Goal: Task Accomplishment & Management: Manage account settings

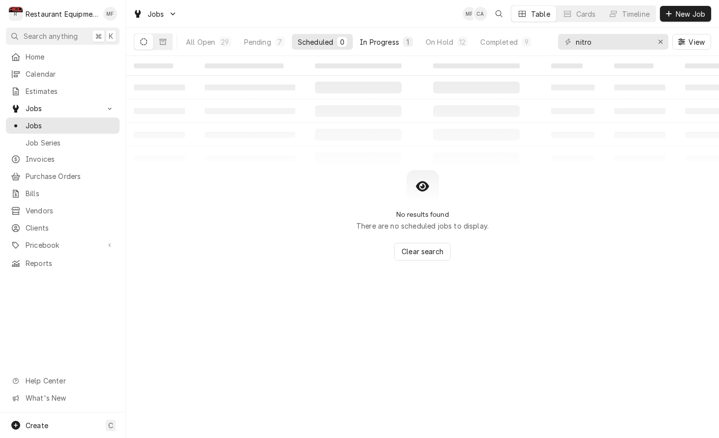
click at [377, 40] on div "In Progress" at bounding box center [379, 42] width 39 height 10
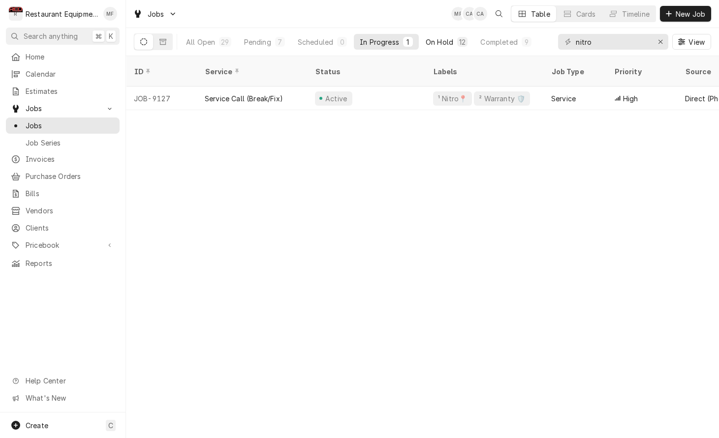
click at [444, 43] on div "On Hold" at bounding box center [440, 42] width 28 height 10
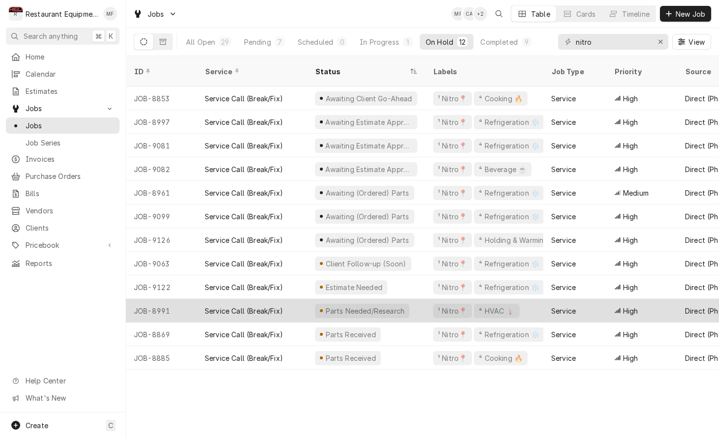
click at [541, 299] on div "¹ Nitro📍 ⁴ HVAC 🌡️" at bounding box center [484, 311] width 118 height 24
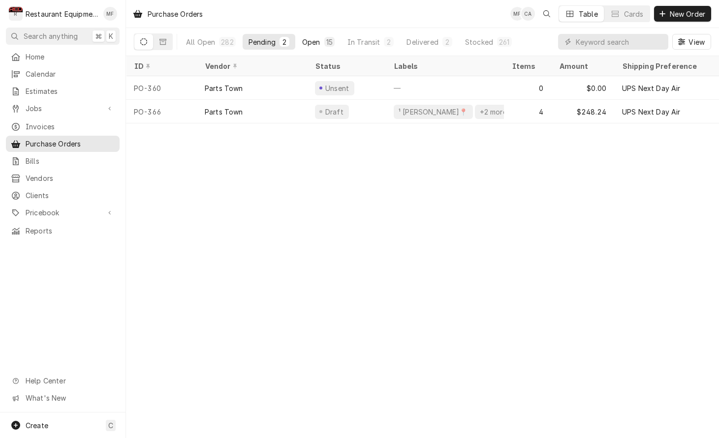
click at [327, 43] on div "15" at bounding box center [329, 42] width 6 height 10
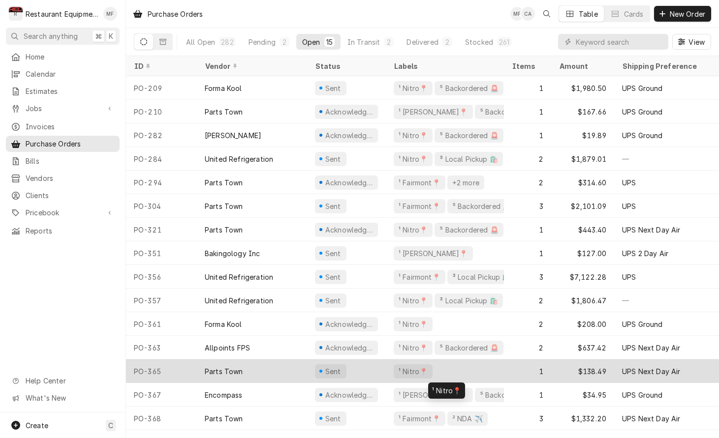
click at [490, 364] on div "¹ Nitro📍" at bounding box center [445, 372] width 118 height 24
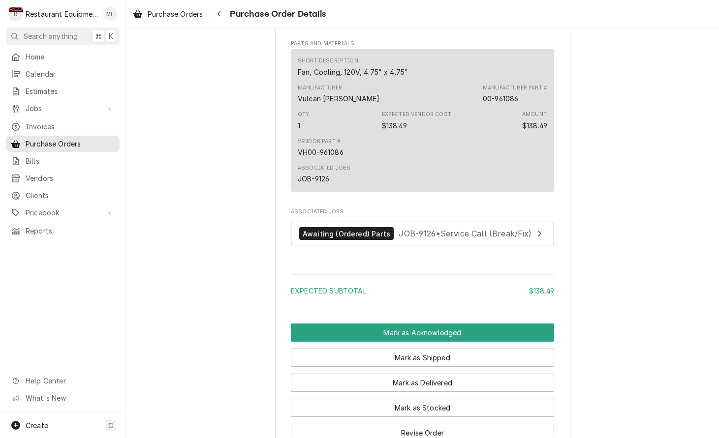
scroll to position [604, 0]
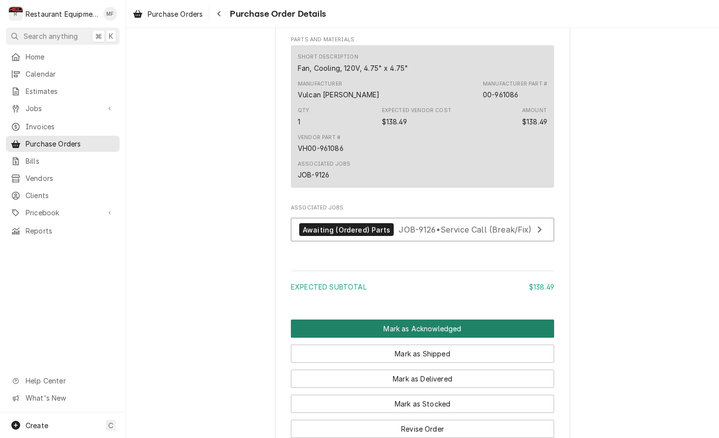
click at [456, 338] on button "Mark as Acknowledged" at bounding box center [422, 329] width 263 height 18
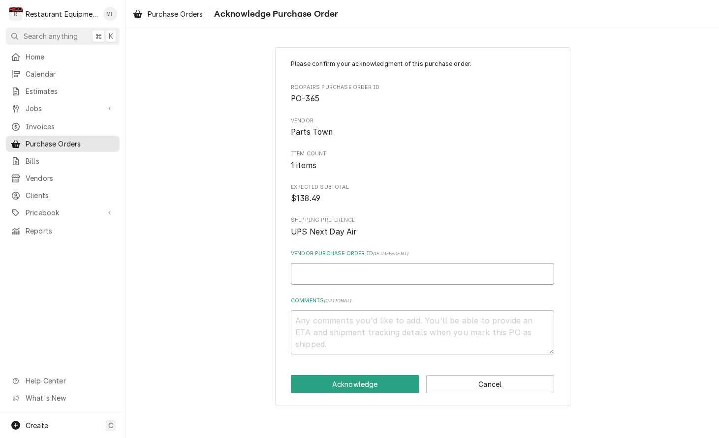
click at [407, 275] on input "Vendor Purchase Order ID ( if different )" at bounding box center [422, 274] width 263 height 22
type textarea "x"
type input "0"
type textarea "x"
type input "05"
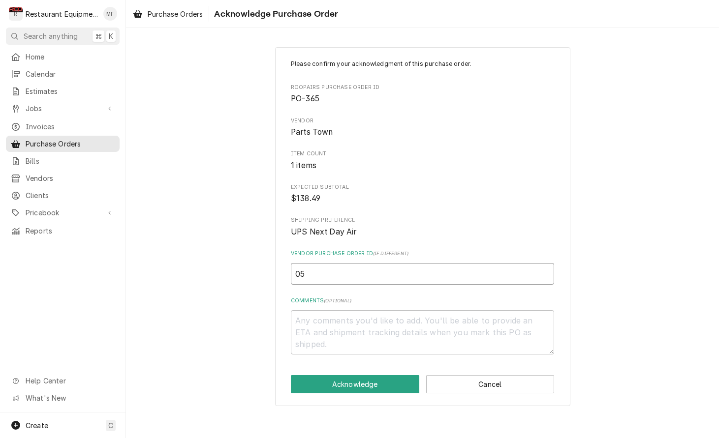
type textarea "x"
type input "050"
type textarea "x"
type input "0506"
type textarea "x"
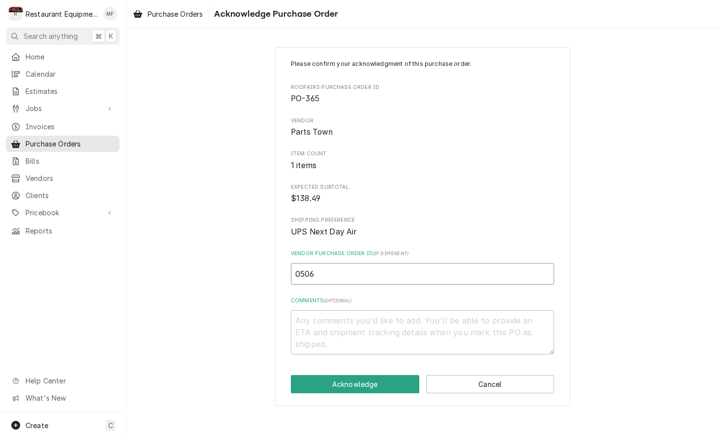
type input "05067"
type textarea "x"
type input "050676"
type textarea "x"
type input "0506765"
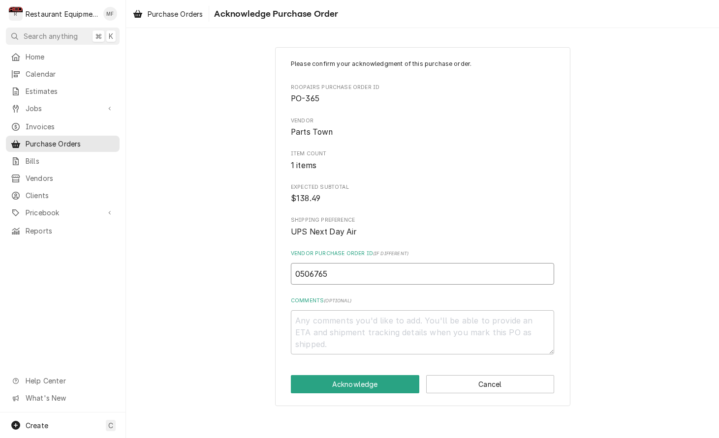
type textarea "x"
type input "05067652"
type textarea "x"
type input "050676527"
type textarea "x"
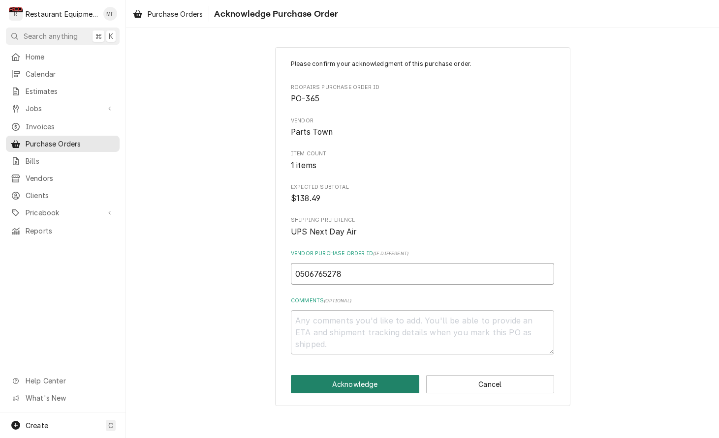
type input "0506765278"
click at [355, 378] on button "Acknowledge" at bounding box center [355, 384] width 128 height 18
type textarea "x"
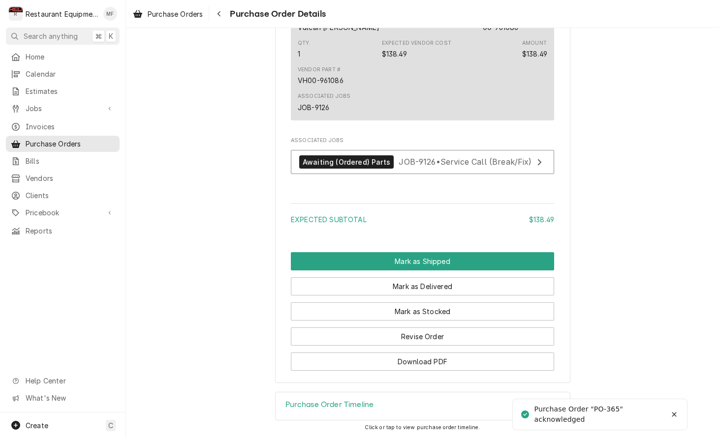
scroll to position [724, 0]
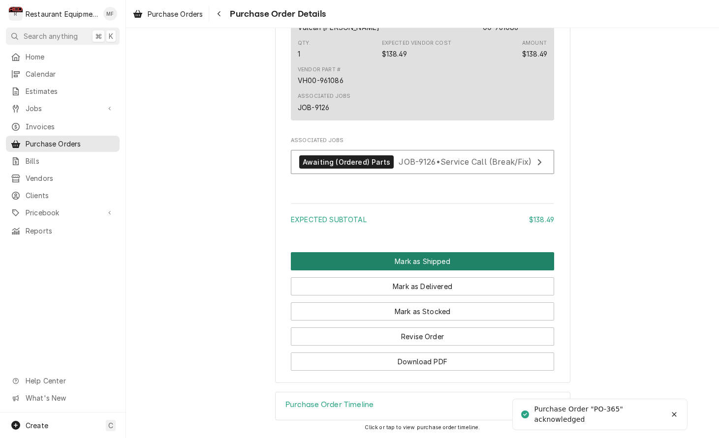
click at [377, 268] on button "Mark as Shipped" at bounding box center [422, 261] width 263 height 18
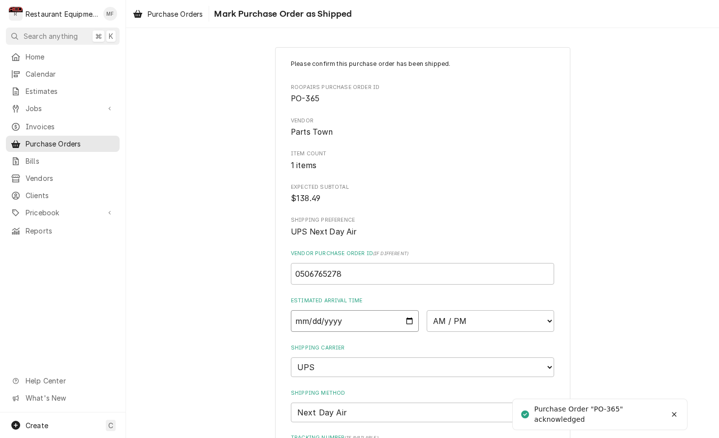
click at [371, 312] on input "Date" at bounding box center [355, 322] width 128 height 22
type input "2025-10-07"
type textarea "x"
select select "10:00:00"
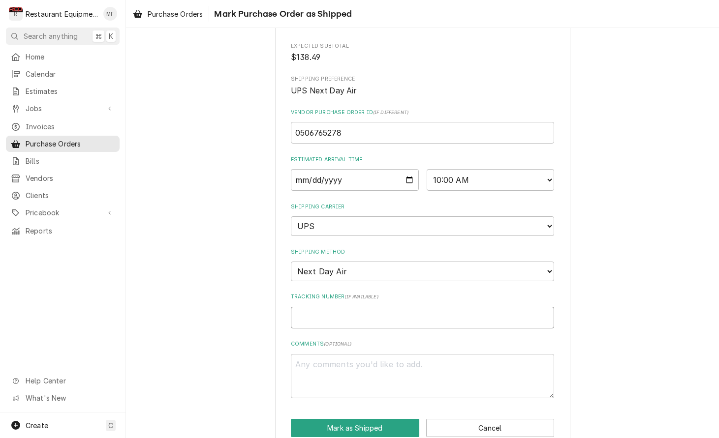
click at [376, 307] on input "Tracking Number ( if available )" at bounding box center [422, 318] width 263 height 22
type textarea "x"
type input "1"
type textarea "x"
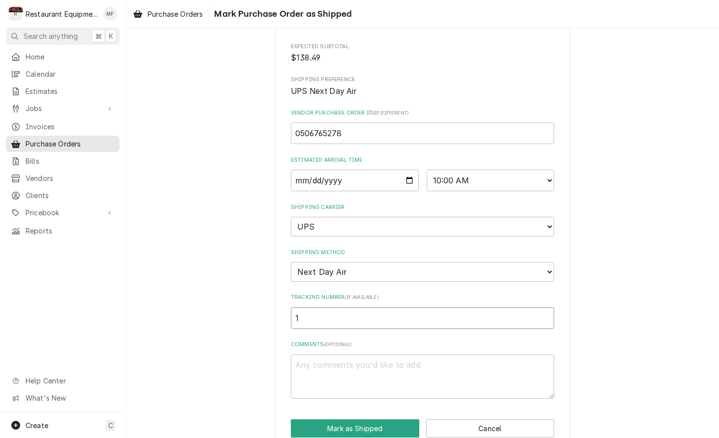
type input "1Z"
type textarea "x"
type input "1Z6"
type textarea "x"
type input "1Z62"
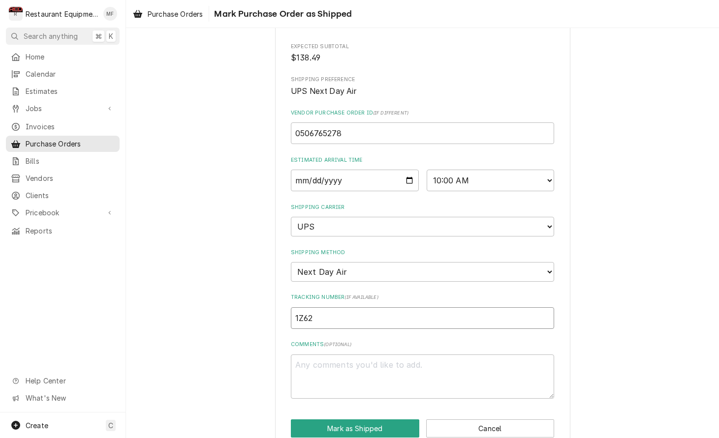
type textarea "x"
type input "1Z625"
type textarea "x"
type input "1Z6254"
type textarea "x"
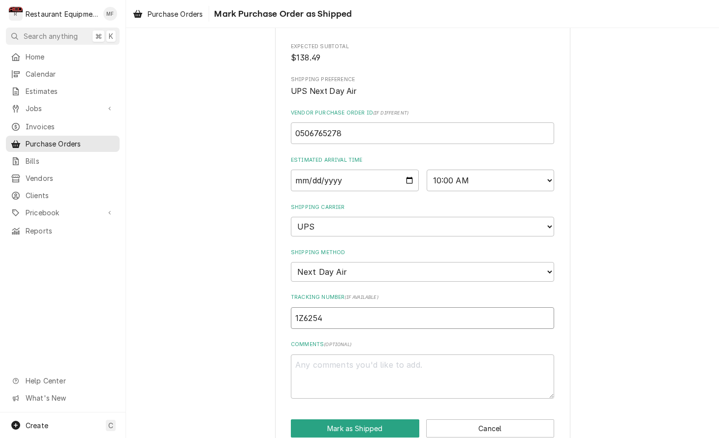
type input "1Z62545"
type textarea "x"
type input "1Z625455"
type textarea "x"
type input "1Z6254550"
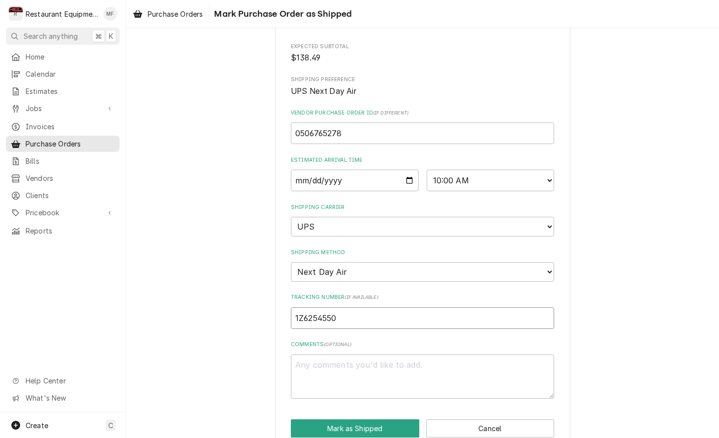
type textarea "x"
type input "1Z62545501"
type textarea "x"
type input "1Z625455011"
type textarea "x"
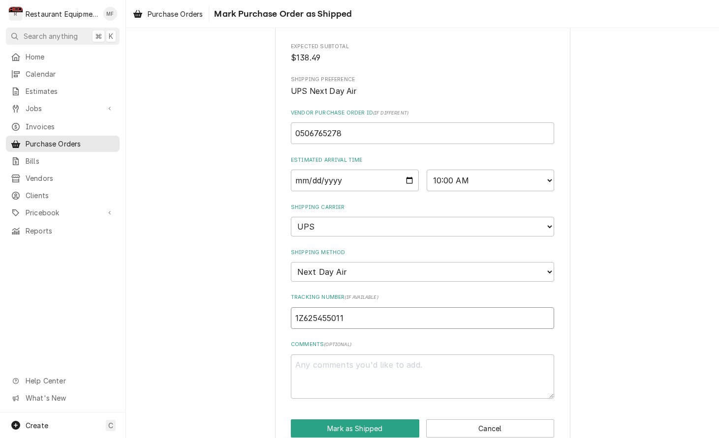
type input "1Z6254550110"
type textarea "x"
type input "1Z62545501108"
type textarea "x"
type input "1Z625455011082"
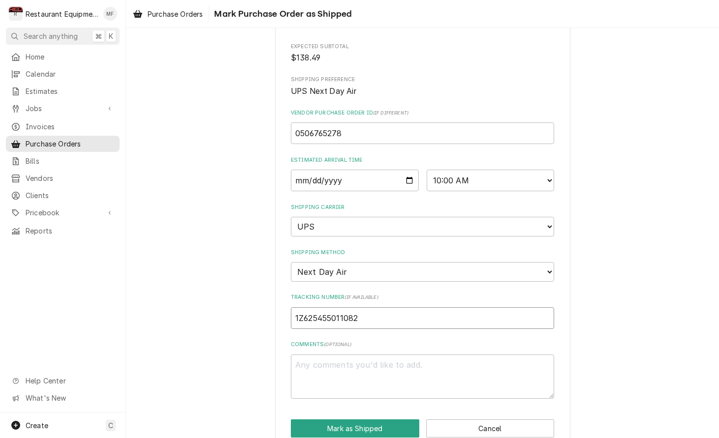
type textarea "x"
type input "1Z6254550110829"
type textarea "x"
type input "1Z62545501108290"
type textarea "x"
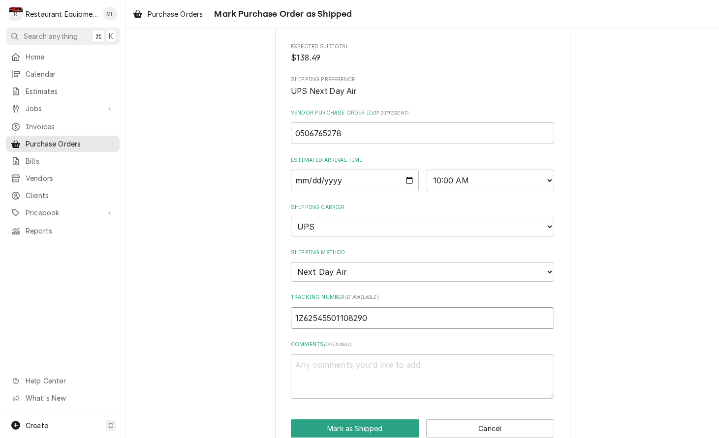
type input "1Z625455011082904"
type textarea "x"
type input "1Z6254550110829044"
click at [364, 420] on button "Mark as Shipped" at bounding box center [355, 429] width 128 height 18
type textarea "x"
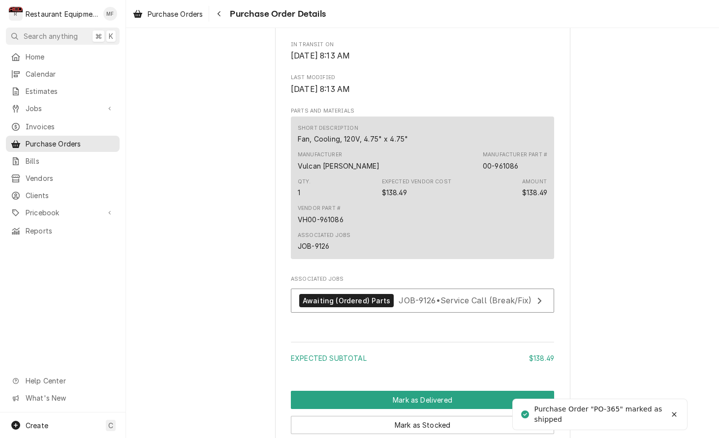
scroll to position [634, 0]
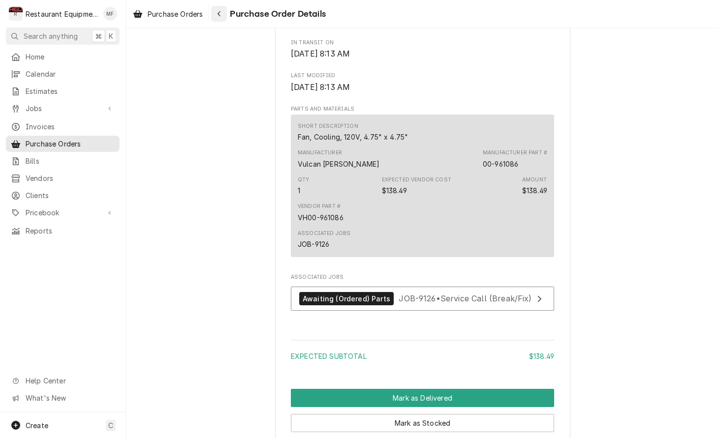
click at [223, 11] on div "Navigate back" at bounding box center [219, 14] width 10 height 10
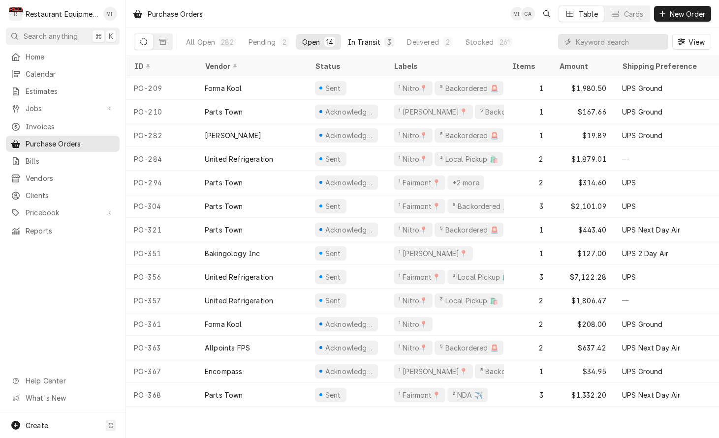
click at [358, 42] on div "In Transit" at bounding box center [364, 42] width 33 height 10
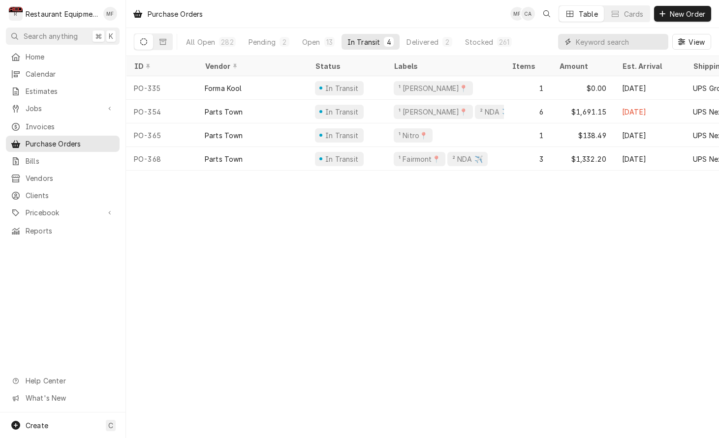
click at [589, 41] on input "Dynamic Content Wrapper" at bounding box center [620, 42] width 88 height 16
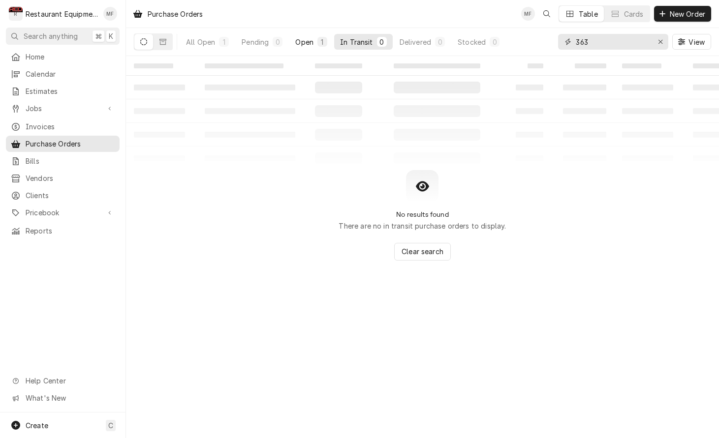
type input "363"
click at [303, 46] on div "Open" at bounding box center [304, 42] width 18 height 10
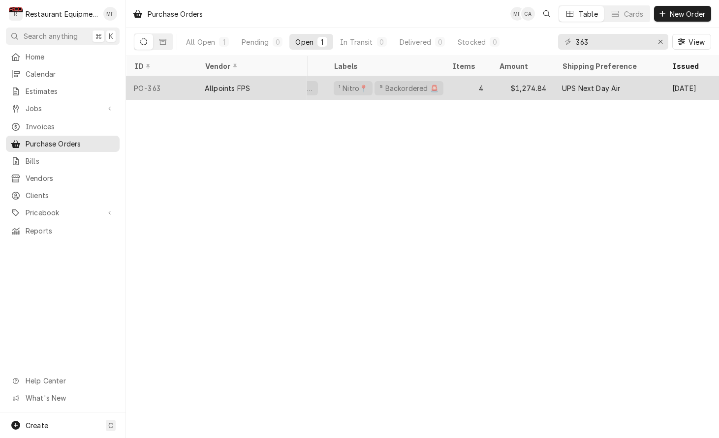
scroll to position [0, 59]
click at [501, 84] on div "$1,274.84" at bounding box center [523, 88] width 63 height 24
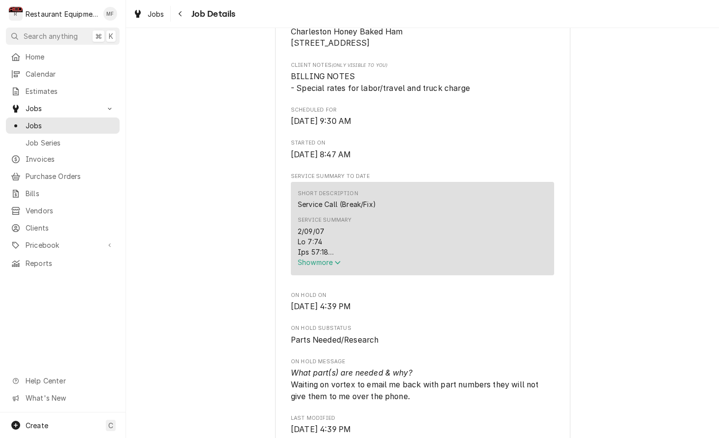
scroll to position [250, 0]
click at [325, 266] on span "Show more" at bounding box center [319, 261] width 43 height 8
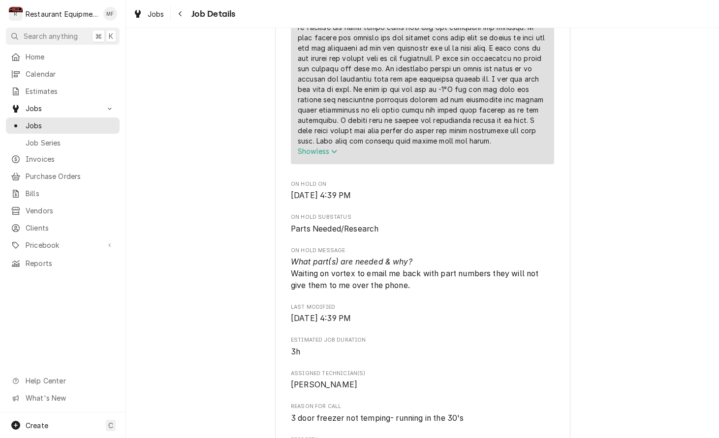
scroll to position [705, 0]
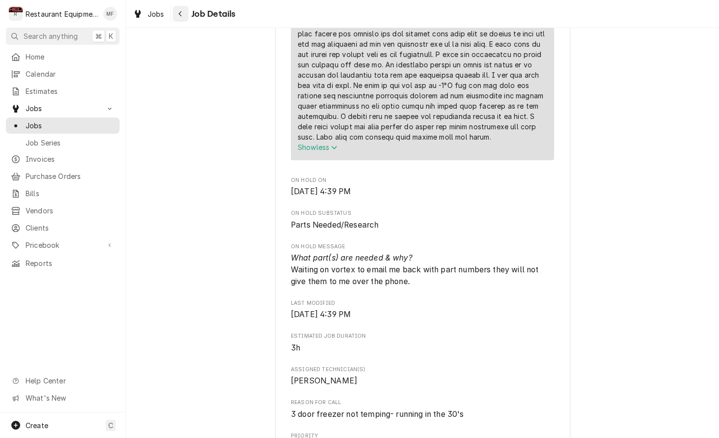
click at [177, 14] on div "Navigate back" at bounding box center [181, 14] width 10 height 10
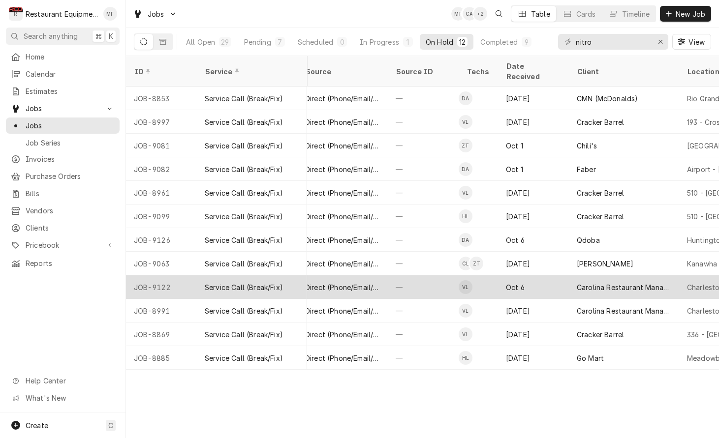
scroll to position [0, 381]
click at [569, 276] on div "Carolina Restaurant Management (Honey Baked Ham)" at bounding box center [623, 288] width 110 height 24
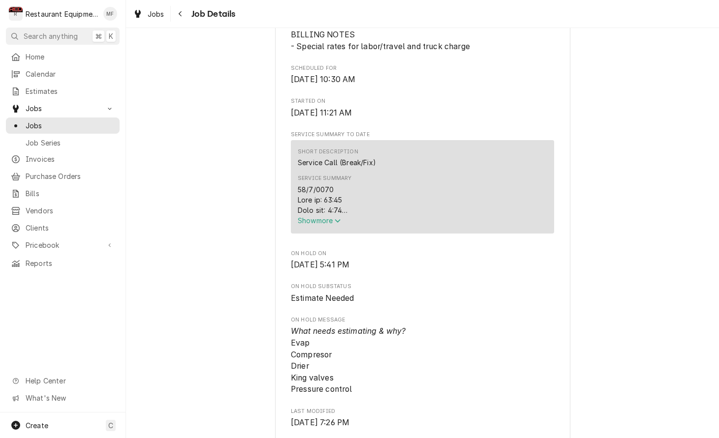
scroll to position [291, 0]
click at [330, 223] on span "Show more" at bounding box center [319, 220] width 43 height 8
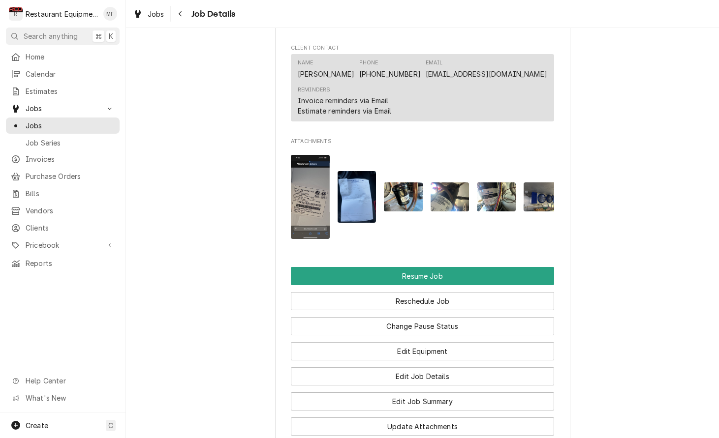
scroll to position [0, 0]
click at [355, 190] on img "Attachments" at bounding box center [357, 197] width 39 height 52
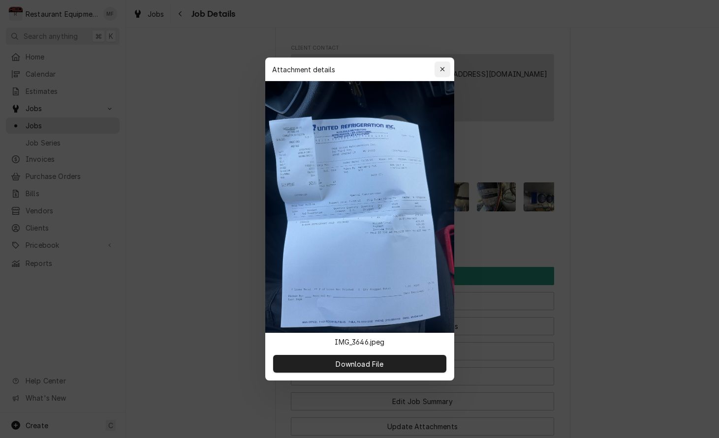
click at [446, 64] on div "button" at bounding box center [442, 69] width 10 height 10
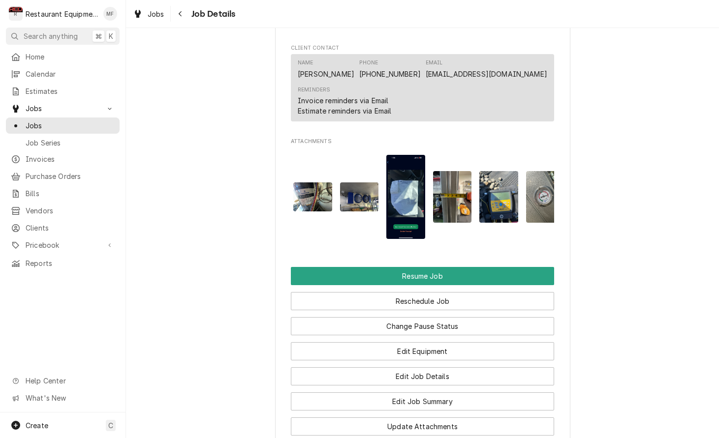
scroll to position [0, 184]
click at [413, 180] on img "Attachments" at bounding box center [405, 197] width 39 height 84
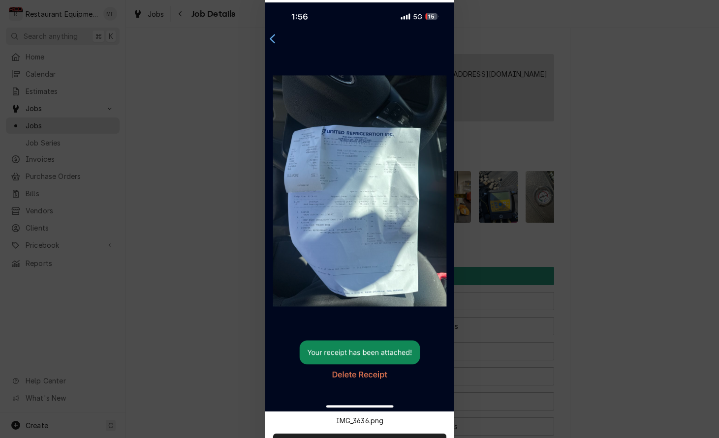
click at [498, 65] on div at bounding box center [359, 219] width 719 height 438
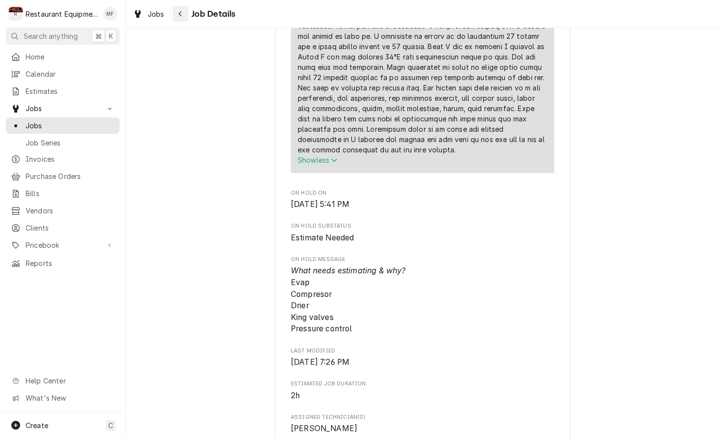
scroll to position [825, 0]
click at [179, 13] on icon "Navigate back" at bounding box center [180, 13] width 4 height 7
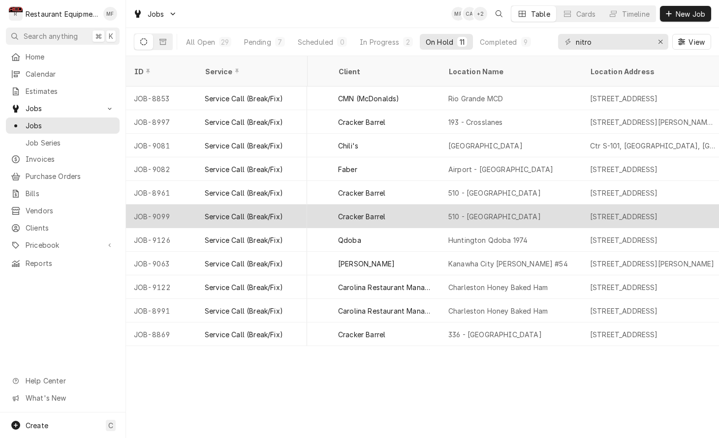
scroll to position [0, 622]
click at [519, 206] on div "510 - Charleston" at bounding box center [508, 217] width 142 height 24
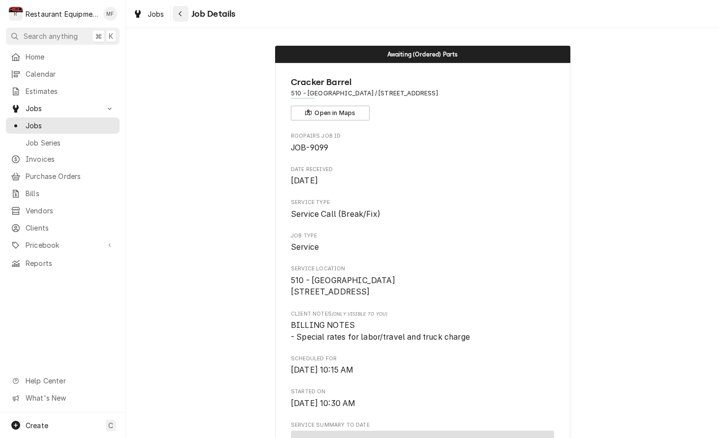
click at [181, 11] on icon "Navigate back" at bounding box center [180, 13] width 4 height 7
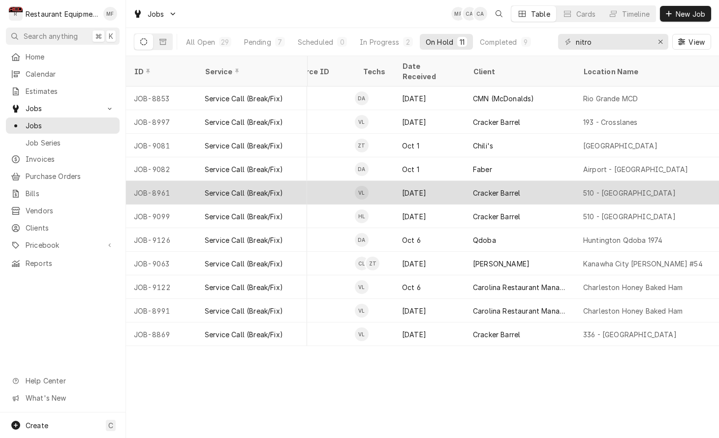
scroll to position [0, 485]
click at [542, 181] on div "Cracker Barrel" at bounding box center [519, 193] width 110 height 24
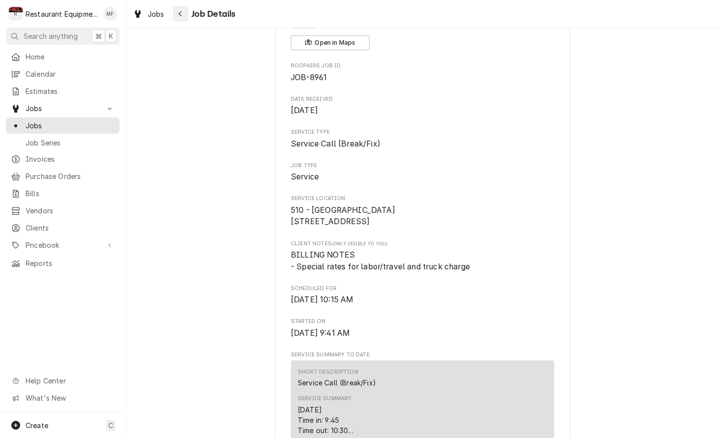
scroll to position [67, 0]
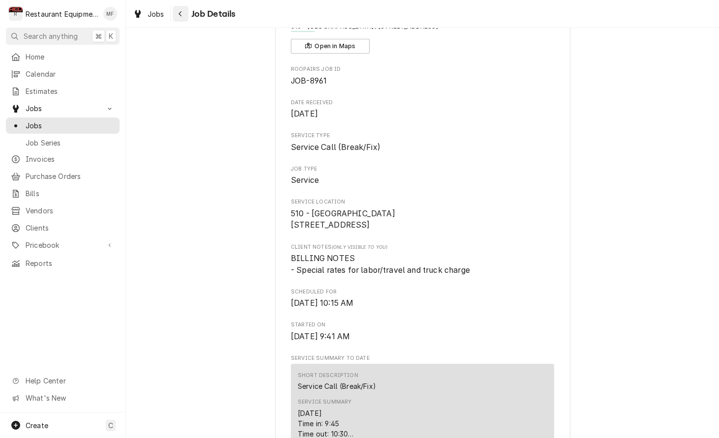
click at [178, 17] on icon "Navigate back" at bounding box center [180, 13] width 4 height 7
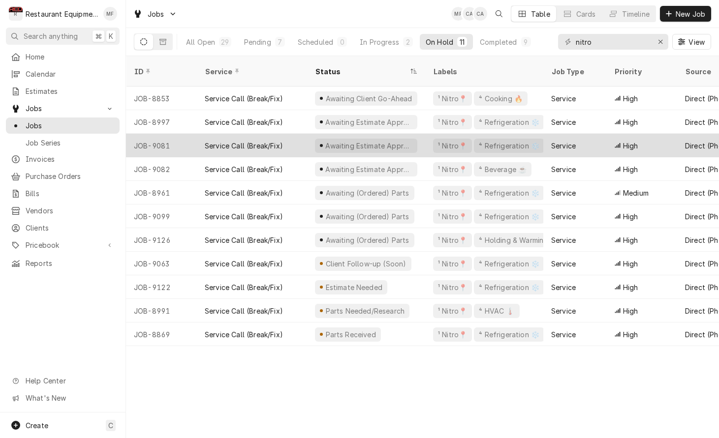
click at [564, 141] on div "Service" at bounding box center [563, 146] width 25 height 10
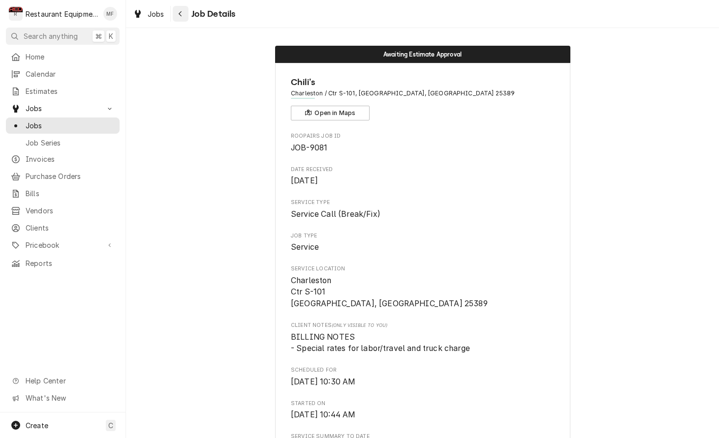
click at [178, 17] on icon "Navigate back" at bounding box center [180, 13] width 4 height 7
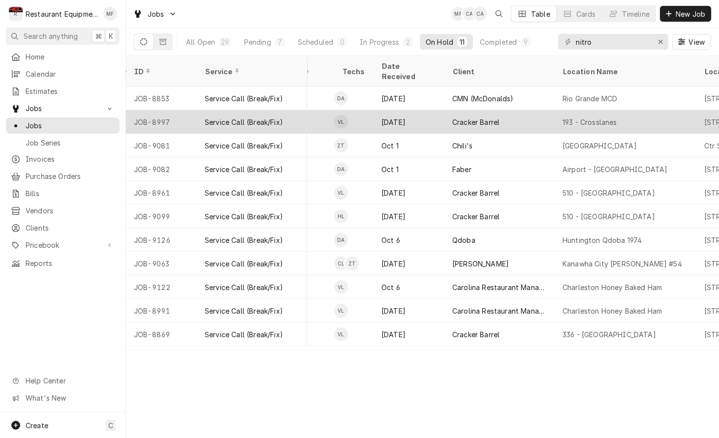
scroll to position [0, 511]
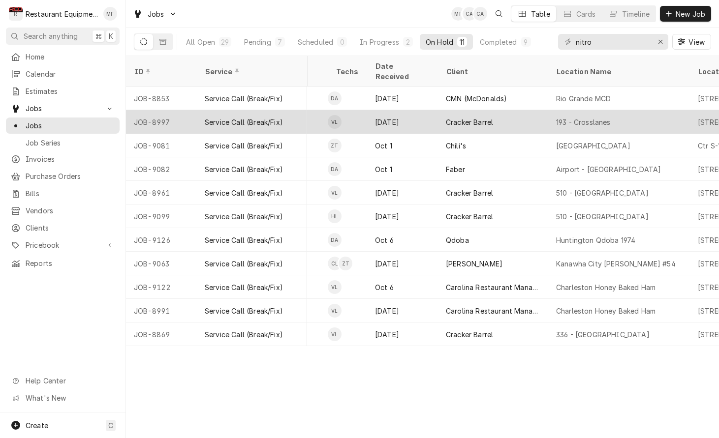
click at [595, 115] on div "193 - Crosslanes" at bounding box center [619, 122] width 142 height 24
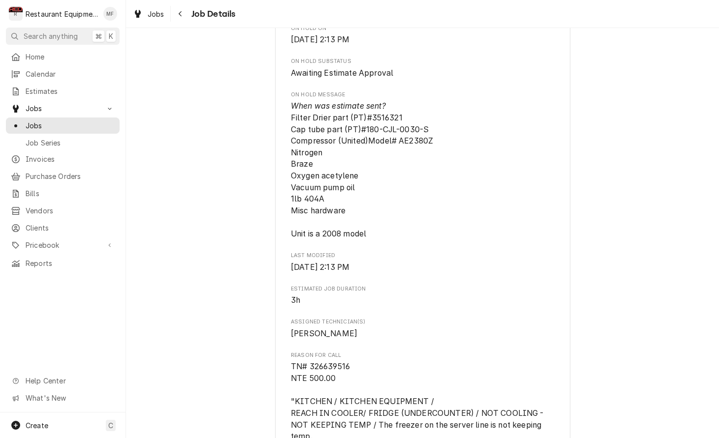
scroll to position [515, 0]
click at [184, 18] on div "Navigate back" at bounding box center [181, 14] width 10 height 10
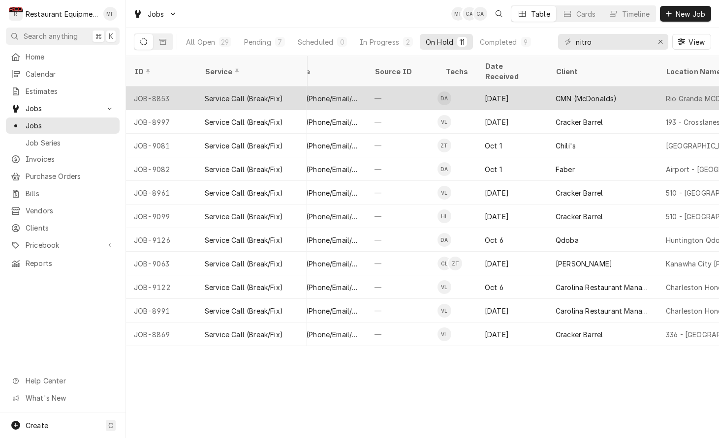
scroll to position [0, 402]
click at [594, 93] on div "CMN (McDonalds)" at bounding box center [585, 98] width 61 height 10
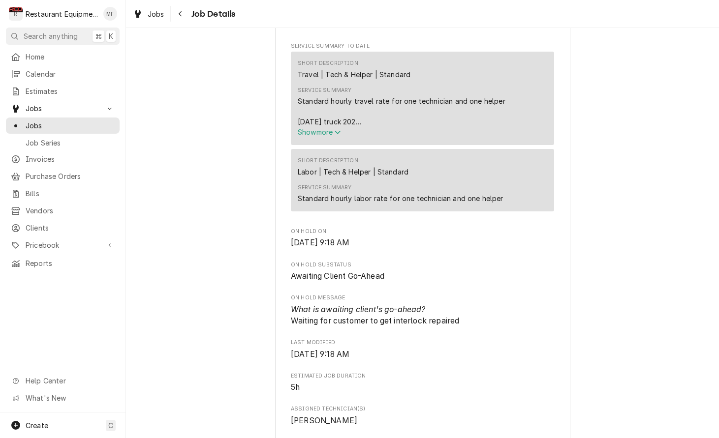
scroll to position [446, 0]
click at [180, 14] on icon "Navigate back" at bounding box center [180, 13] width 3 height 5
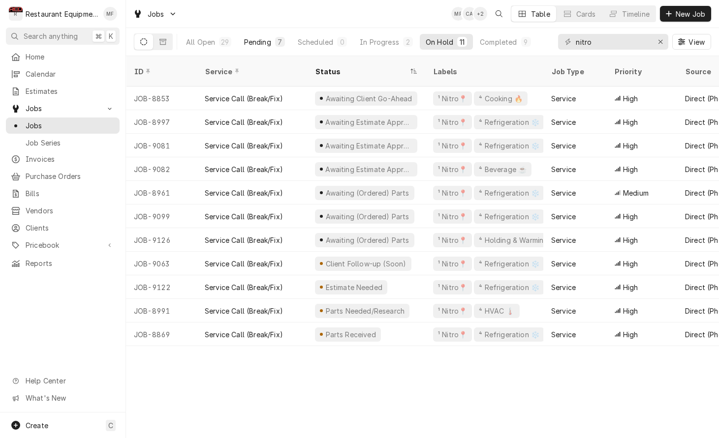
click at [269, 40] on div "Pending" at bounding box center [257, 42] width 27 height 10
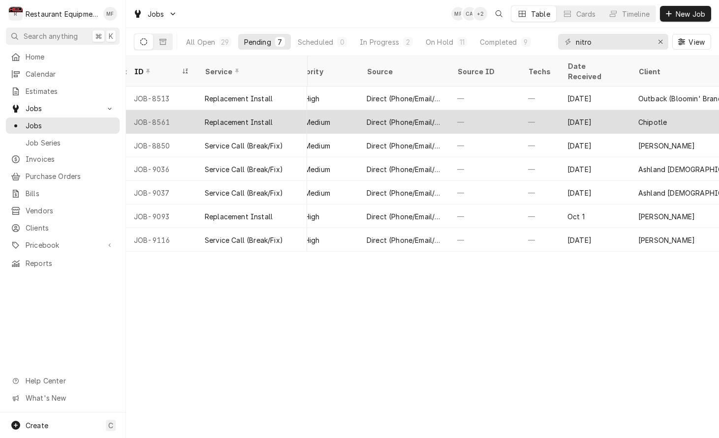
scroll to position [0, 319]
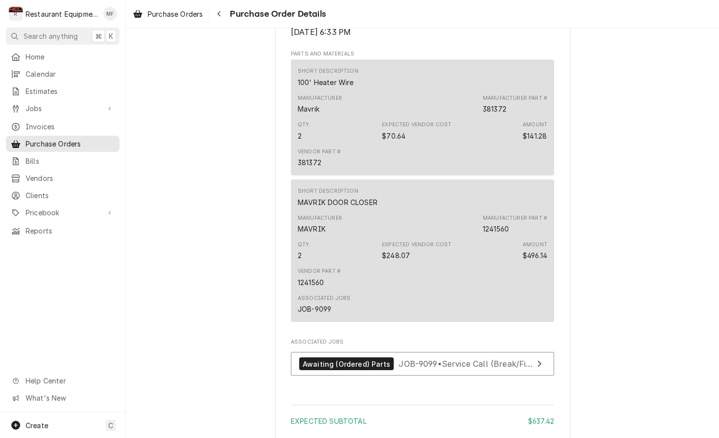
scroll to position [589, 0]
click at [222, 15] on div "Navigate back" at bounding box center [219, 14] width 10 height 10
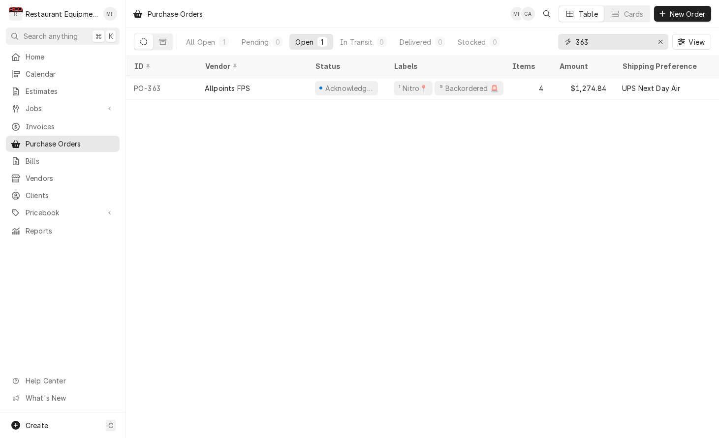
click at [609, 43] on input "363" at bounding box center [613, 42] width 74 height 16
click at [657, 42] on div "Erase input" at bounding box center [660, 42] width 10 height 10
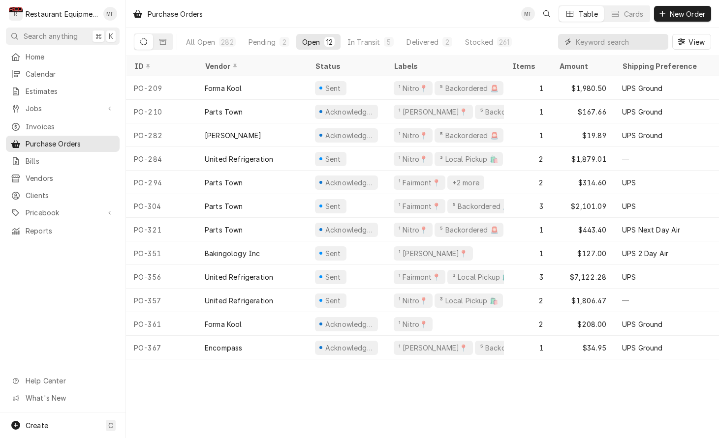
click at [632, 39] on input "Dynamic Content Wrapper" at bounding box center [620, 42] width 88 height 16
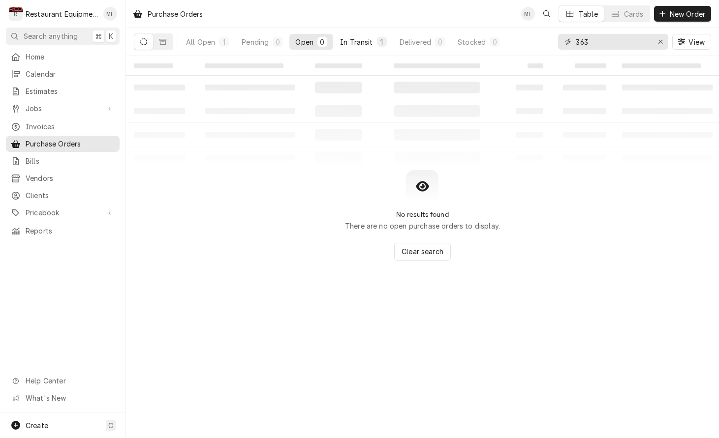
type input "363"
click at [375, 44] on button "In Transit 1" at bounding box center [363, 42] width 59 height 16
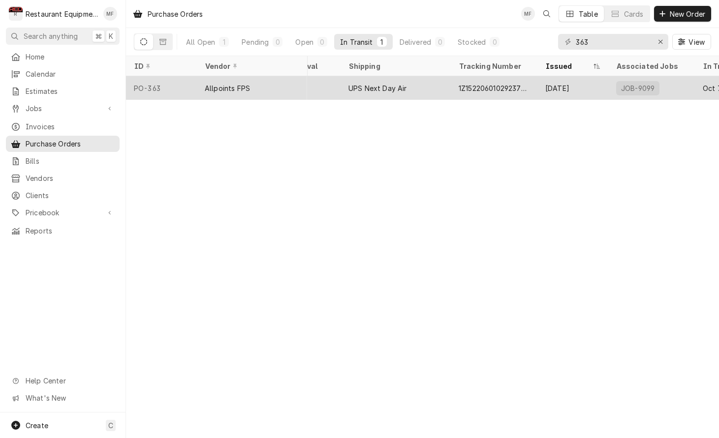
scroll to position [0, 348]
click at [414, 79] on div "UPS Next Day Air" at bounding box center [392, 88] width 110 height 24
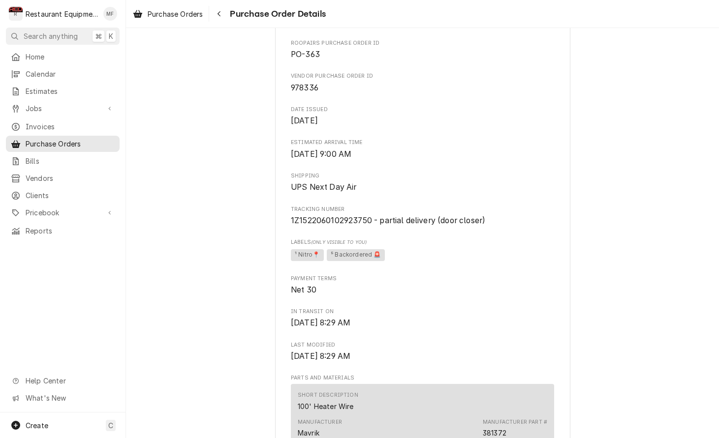
scroll to position [329, 0]
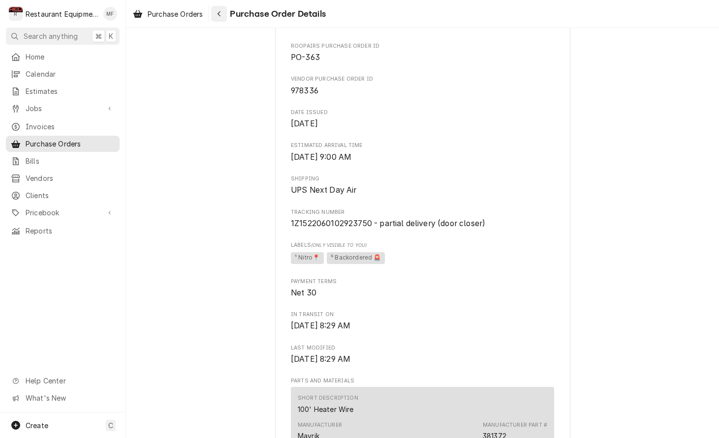
click at [224, 16] on div "Navigate back" at bounding box center [219, 14] width 10 height 10
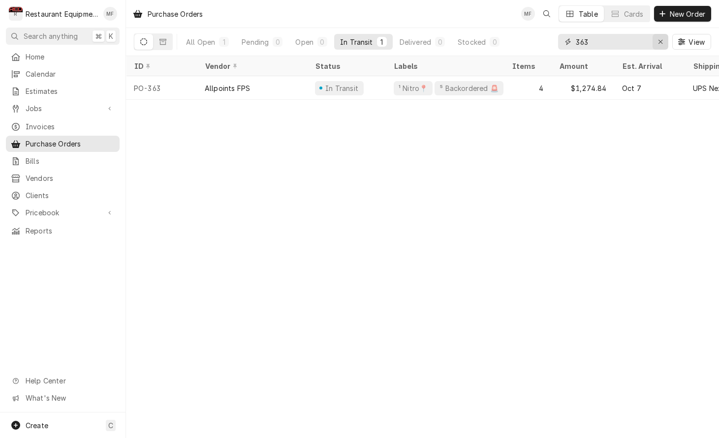
click at [659, 36] on button "Erase input" at bounding box center [661, 42] width 16 height 16
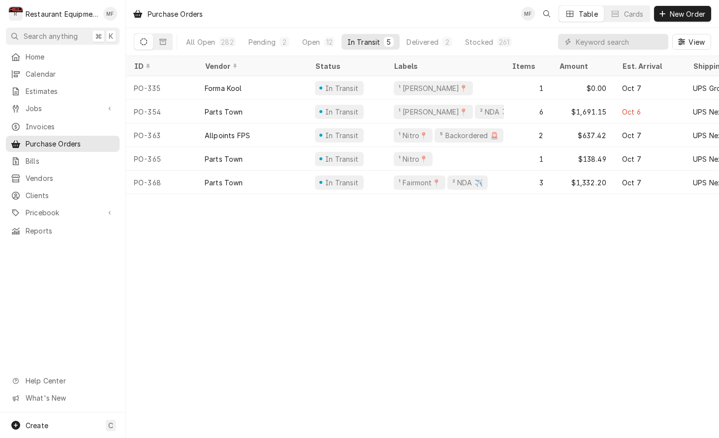
click at [559, 267] on div "Purchase Orders MF Table Cards New Order All Open 282 Pending 2 Open 12 In Tran…" at bounding box center [422, 219] width 593 height 438
click at [589, 40] on input "Dynamic Content Wrapper" at bounding box center [620, 42] width 88 height 16
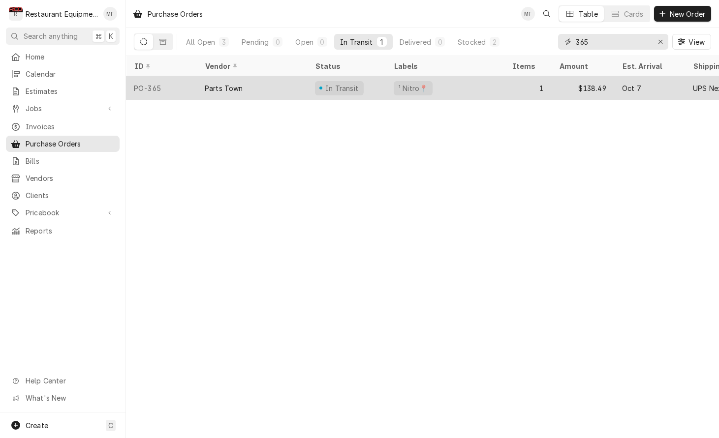
type input "365"
click at [503, 90] on div "¹ Nitro📍" at bounding box center [445, 88] width 118 height 24
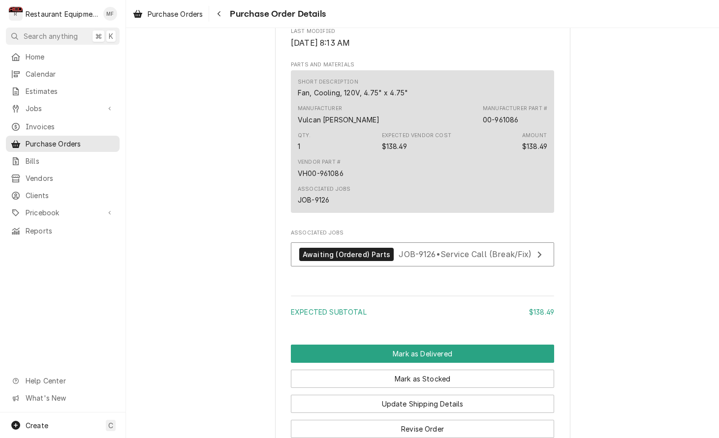
scroll to position [684, 0]
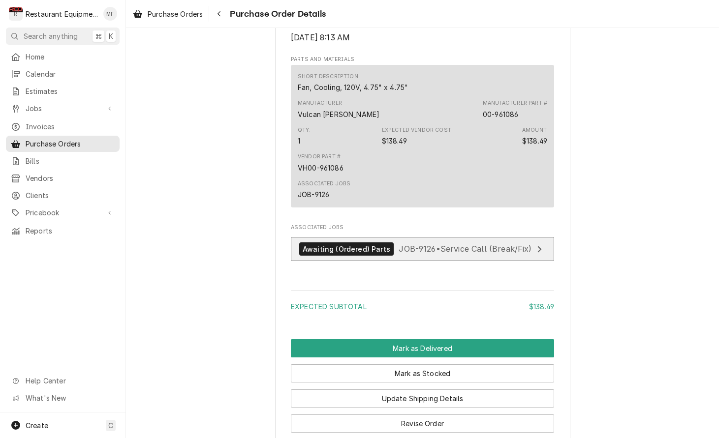
click at [534, 255] on div "View Job" at bounding box center [539, 250] width 13 height 12
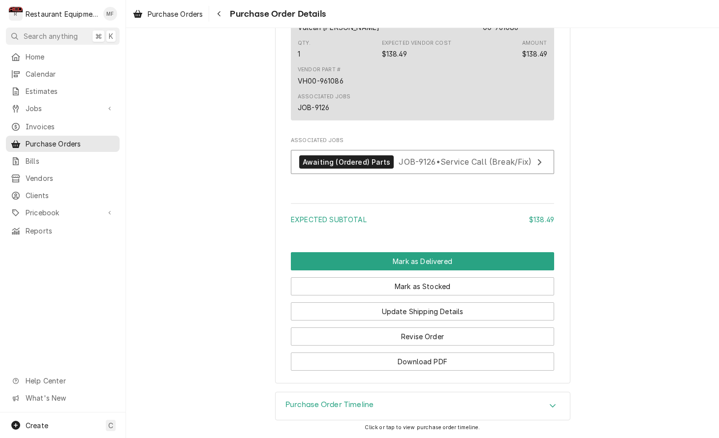
scroll to position [790, 0]
click at [515, 255] on button "Mark as Delivered" at bounding box center [422, 261] width 263 height 18
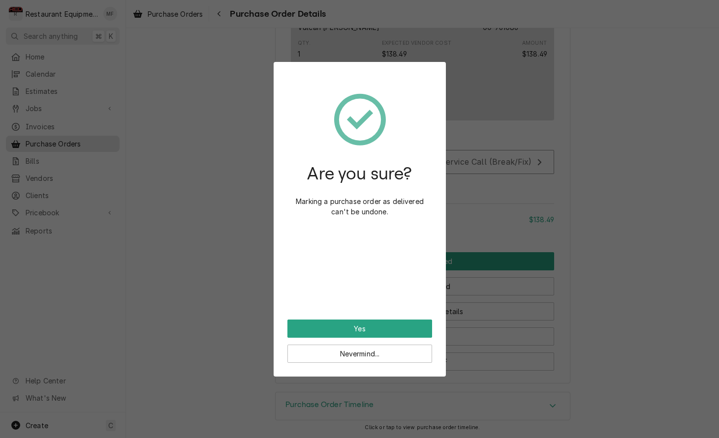
click at [415, 334] on button "Yes" at bounding box center [359, 329] width 145 height 18
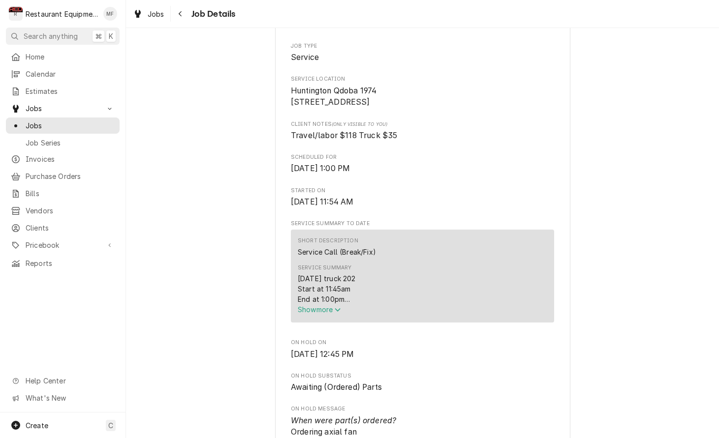
scroll to position [177, 0]
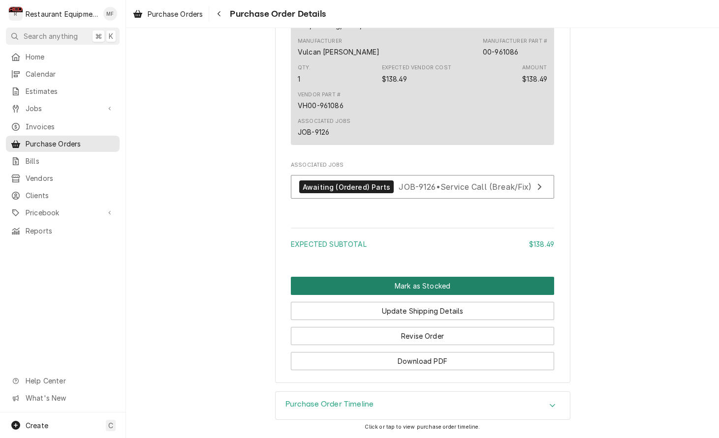
scroll to position [732, 0]
click at [437, 291] on button "Mark as Stocked" at bounding box center [422, 286] width 263 height 18
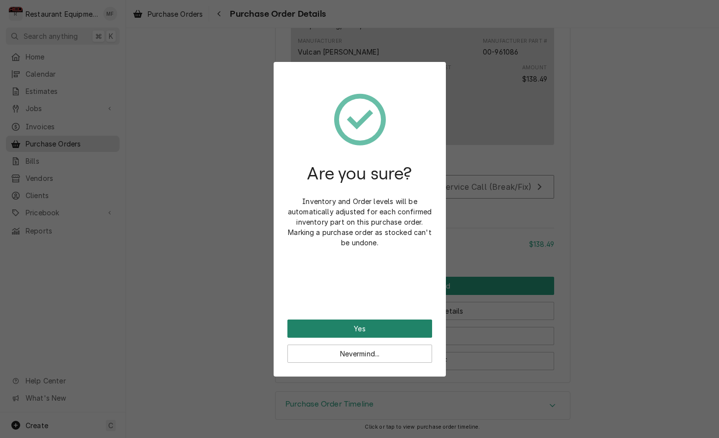
click at [397, 327] on button "Yes" at bounding box center [359, 329] width 145 height 18
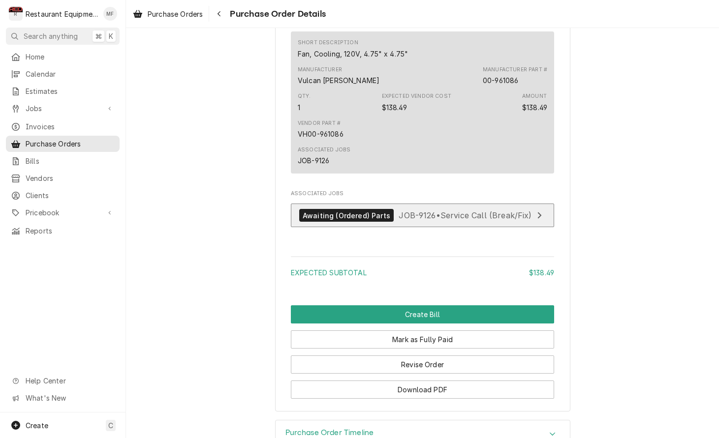
scroll to position [686, 0]
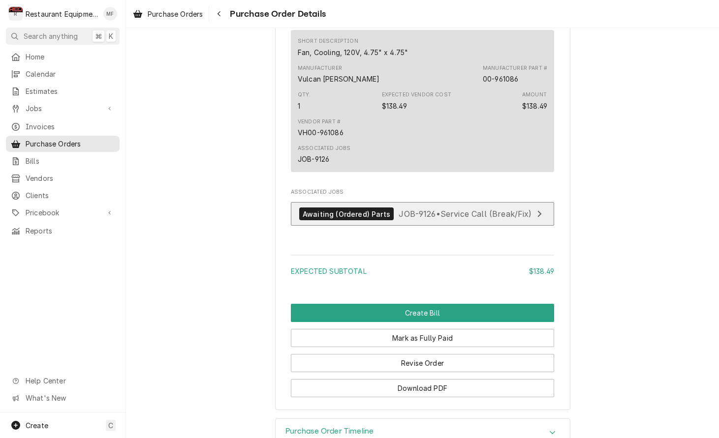
click at [481, 219] on span "JOB-9126 • Service Call (Break/Fix)" at bounding box center [465, 214] width 133 height 10
click at [221, 15] on icon "Navigate back" at bounding box center [219, 13] width 4 height 7
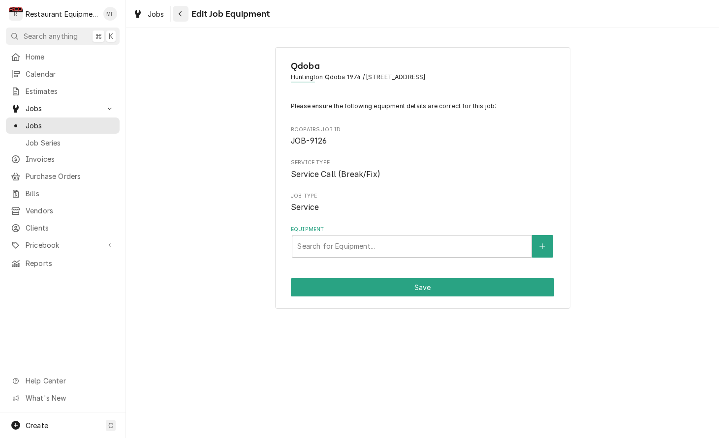
click at [184, 13] on div "Navigate back" at bounding box center [181, 14] width 10 height 10
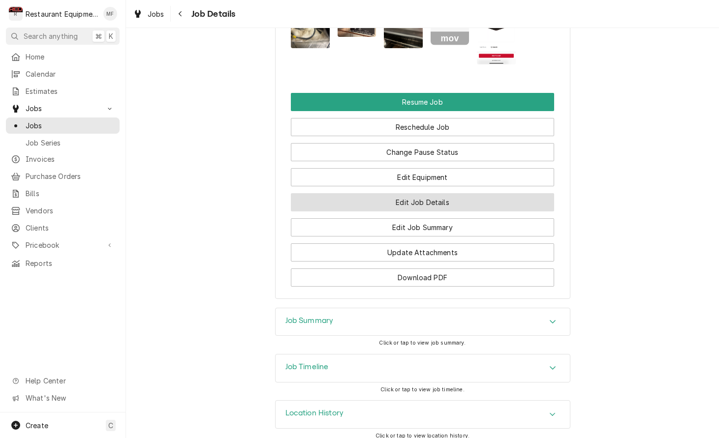
scroll to position [1185, 0]
click at [453, 195] on button "Edit Job Details" at bounding box center [422, 203] width 263 height 18
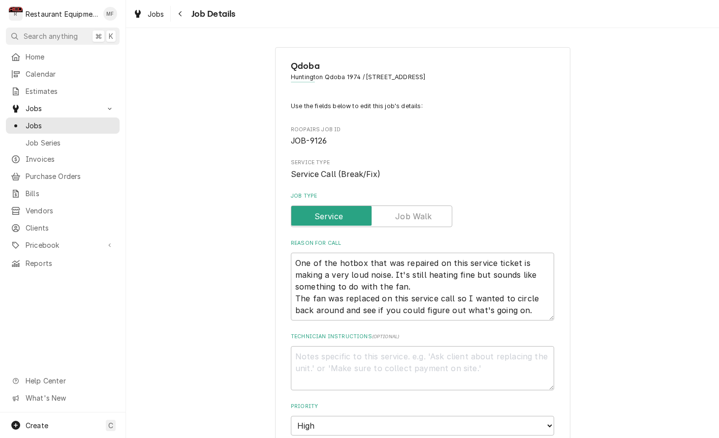
type textarea "x"
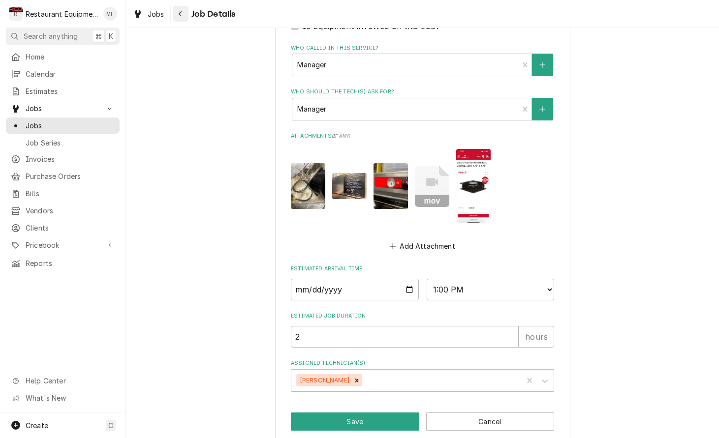
click at [182, 13] on icon "Navigate back" at bounding box center [180, 13] width 4 height 7
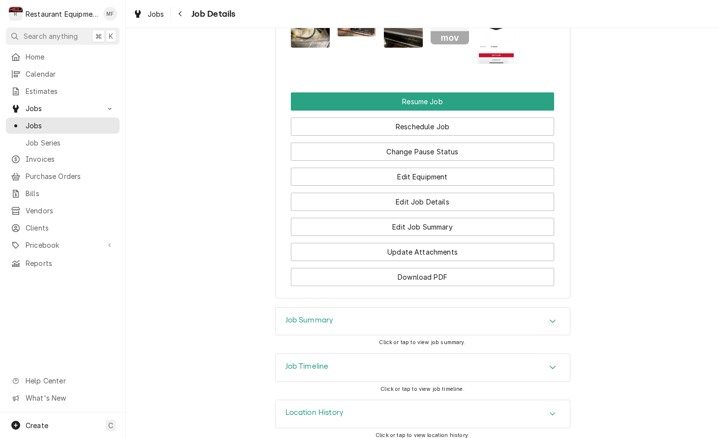
scroll to position [1185, 0]
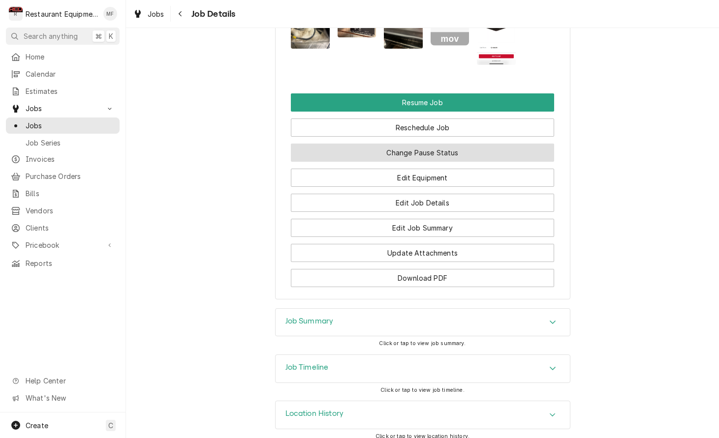
click at [446, 146] on button "Change Pause Status" at bounding box center [422, 153] width 263 height 18
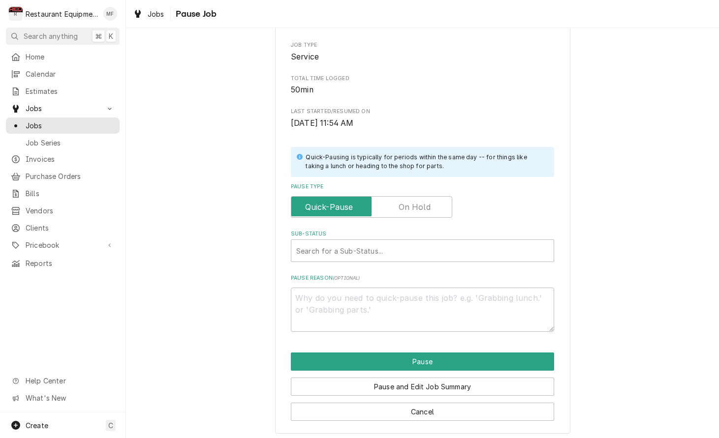
scroll to position [108, 0]
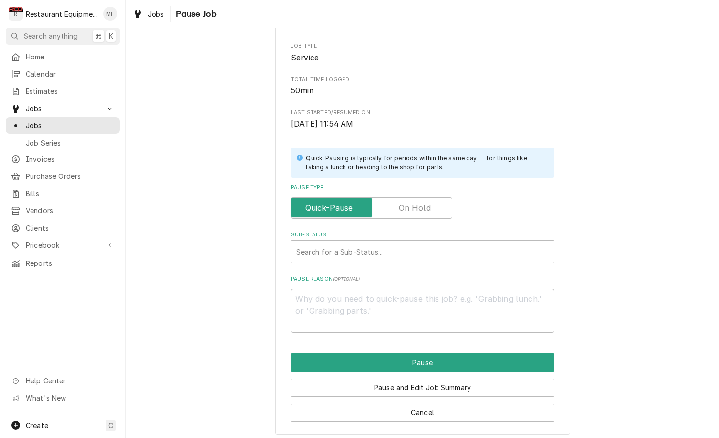
click at [437, 206] on input "Pause Type" at bounding box center [371, 208] width 153 height 22
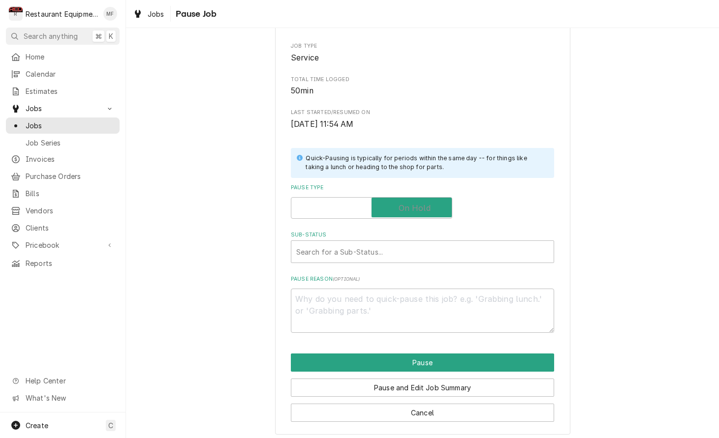
checkbox input "true"
type textarea "x"
click at [447, 245] on div "Sub-Status" at bounding box center [422, 252] width 252 height 18
type input "parts"
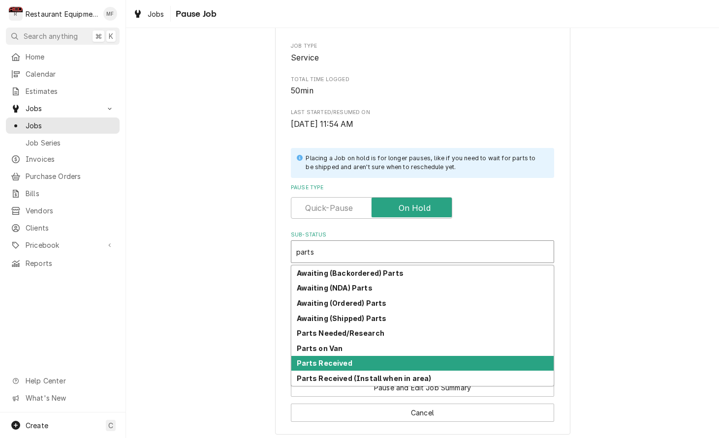
click at [448, 356] on div "Parts Received" at bounding box center [422, 363] width 262 height 15
type textarea "x"
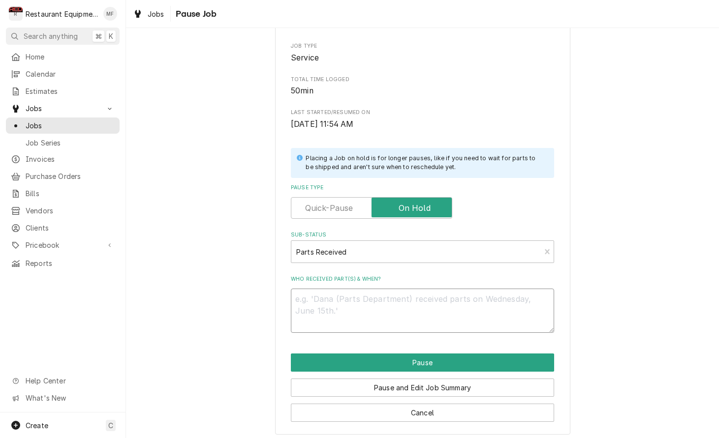
click at [376, 306] on textarea "Who received part(s) & when?" at bounding box center [422, 311] width 263 height 44
type textarea "x"
type textarea "1"
type textarea "x"
type textarea "10"
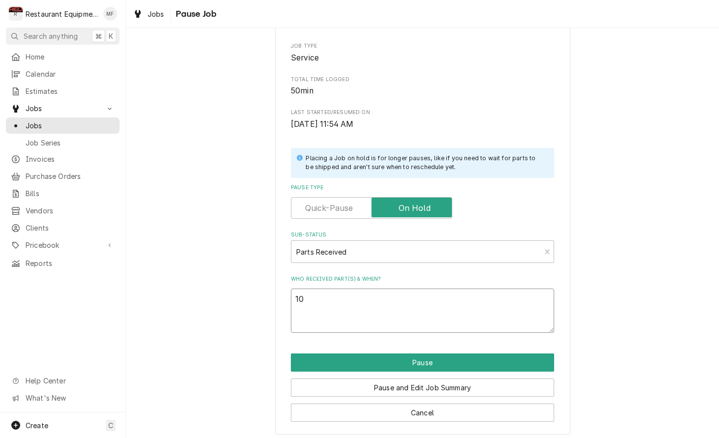
type textarea "x"
type textarea "10-"
type textarea "x"
type textarea "10"
type textarea "x"
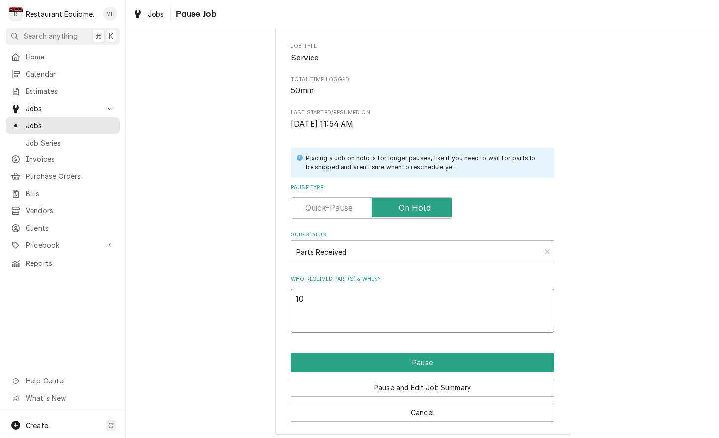
type textarea "10/"
type textarea "x"
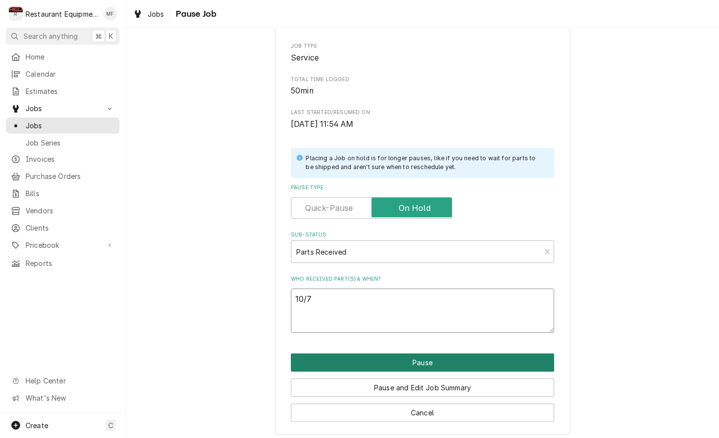
type textarea "10/7"
click at [437, 361] on button "Pause" at bounding box center [422, 363] width 263 height 18
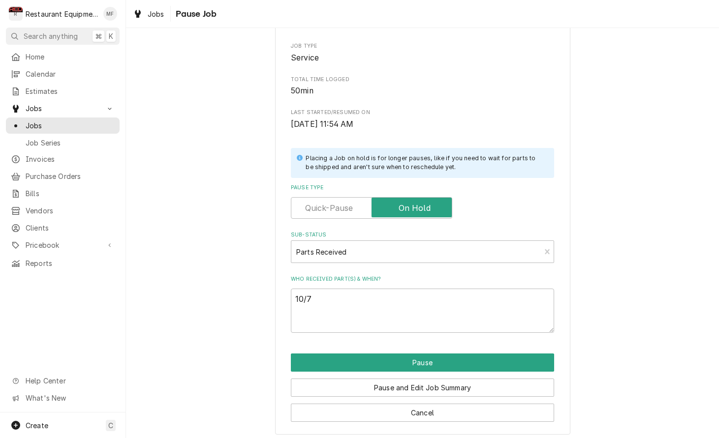
type textarea "x"
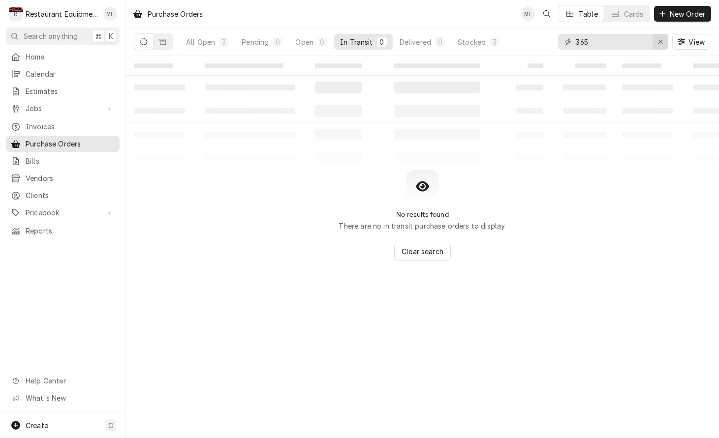
click at [663, 43] on div "Erase input" at bounding box center [660, 42] width 10 height 10
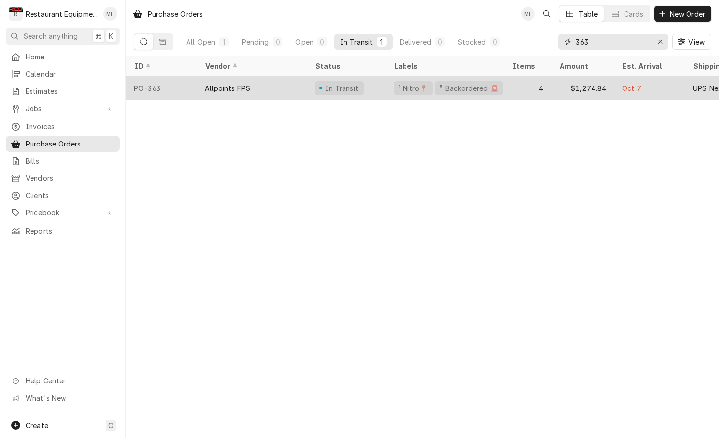
type input "363"
click at [543, 85] on div "4" at bounding box center [527, 88] width 47 height 24
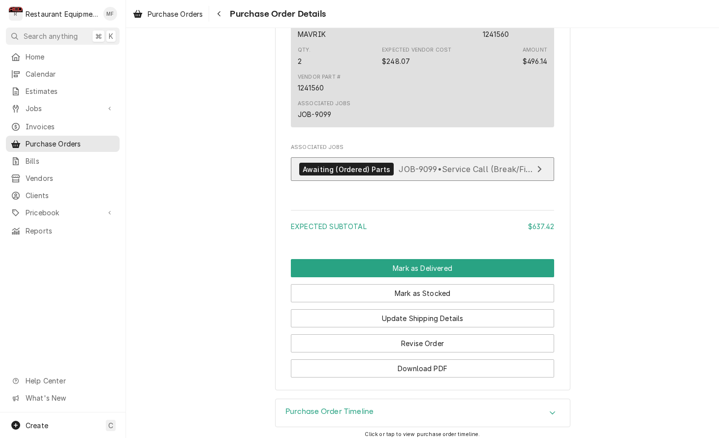
scroll to position [0, 0]
click at [507, 173] on span "JOB-9099 • Service Call (Break/Fix)" at bounding box center [466, 169] width 134 height 10
click at [224, 13] on div "Navigate back" at bounding box center [219, 14] width 10 height 10
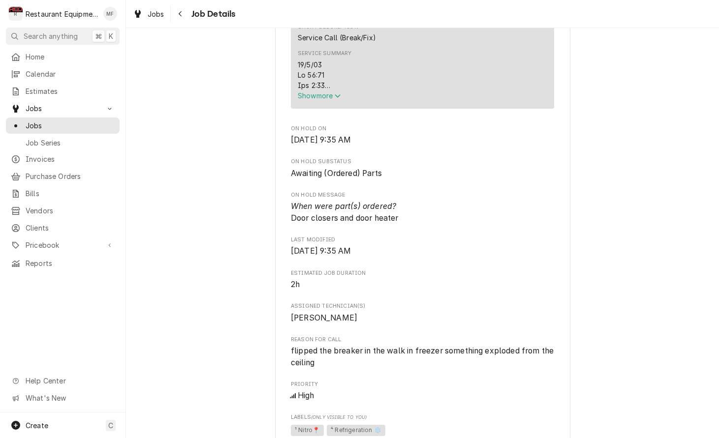
scroll to position [417, 0]
click at [318, 96] on span "Show more" at bounding box center [319, 94] width 43 height 8
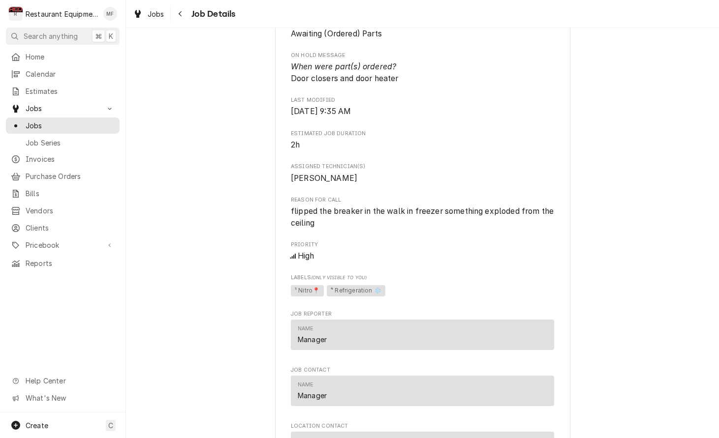
scroll to position [828, 0]
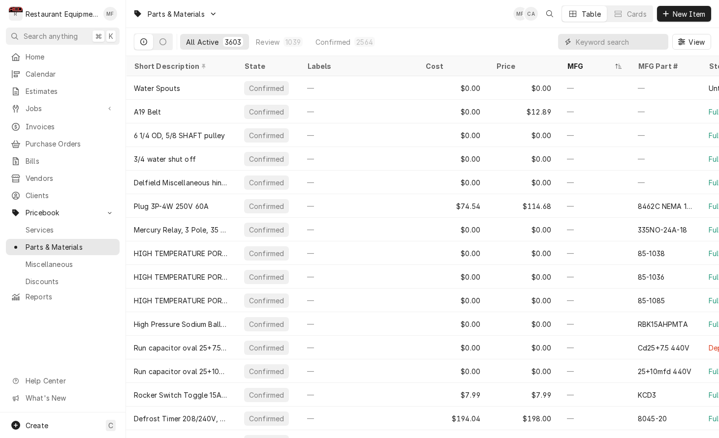
click at [625, 43] on input "Dynamic Content Wrapper" at bounding box center [620, 42] width 88 height 16
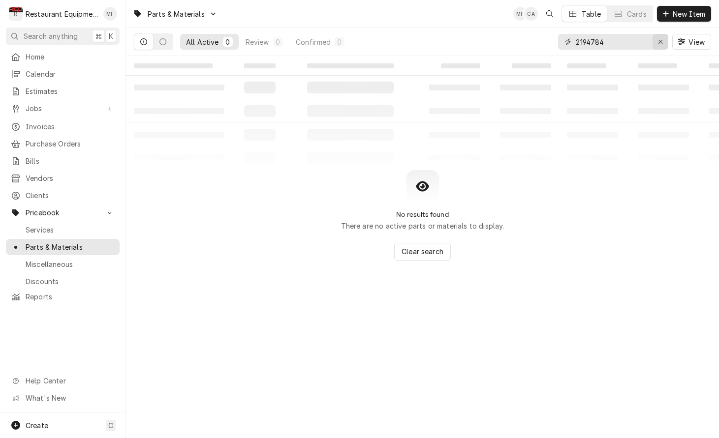
type input "2194784"
click at [662, 44] on icon "Erase input" at bounding box center [660, 41] width 5 height 7
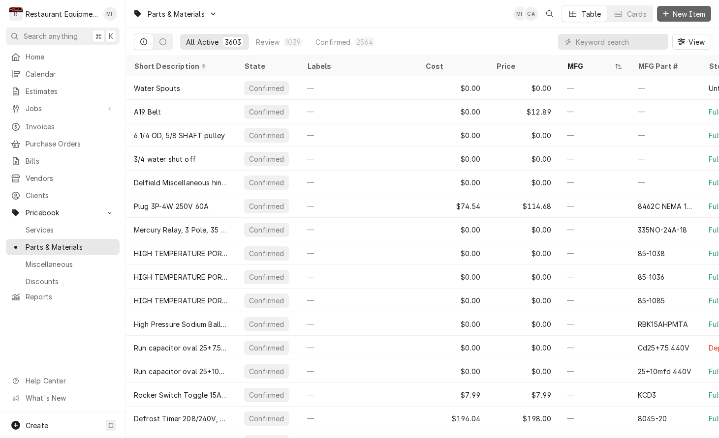
click at [659, 15] on button "New Item" at bounding box center [684, 14] width 54 height 16
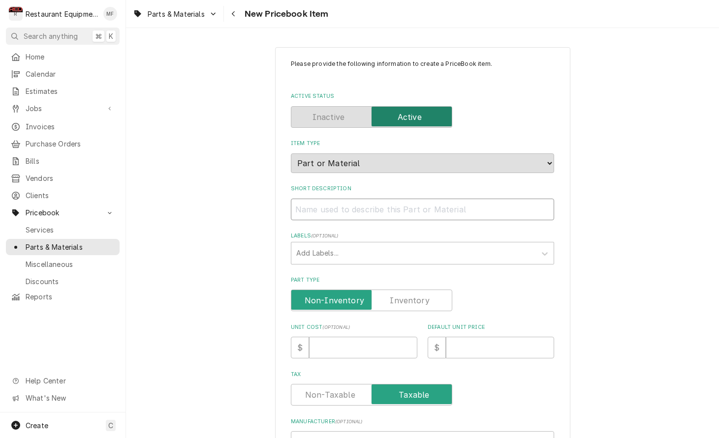
click at [418, 204] on input "Short Description" at bounding box center [422, 210] width 263 height 22
paste input "Delfield 2194784 Probe, Sensing, Danfoss, 86.6", #077F8767"
type textarea "x"
type input "Delfield 2194784 Probe, Sensing, Danfoss, 86.6", #077F8767"
drag, startPoint x: 361, startPoint y: 197, endPoint x: 318, endPoint y: 208, distance: 44.5
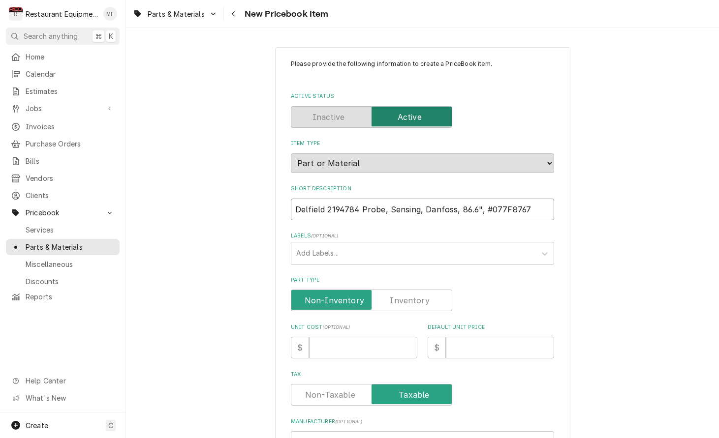
click at [291, 205] on input "Delfield 2194784 Probe, Sensing, Danfoss, 86.6", #077F8767" at bounding box center [422, 210] width 263 height 22
type textarea "x"
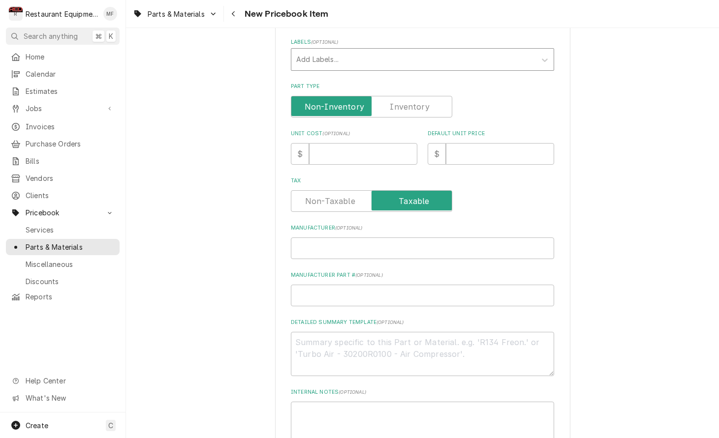
scroll to position [200, 0]
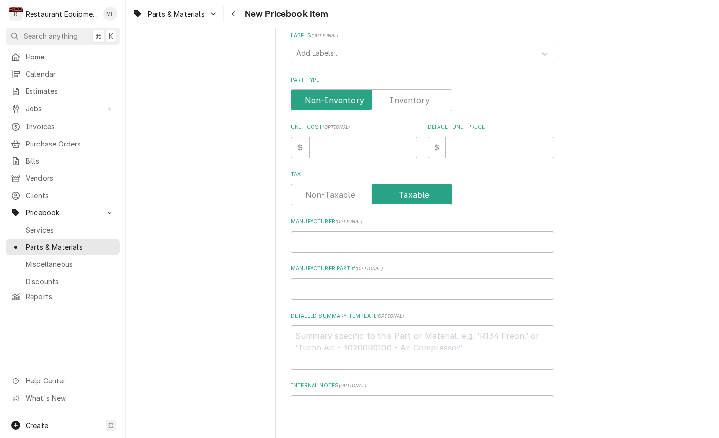
type input "Probe, Sensing, Danfoss, 86.6", #077F8767"
drag, startPoint x: 368, startPoint y: 246, endPoint x: 370, endPoint y: 240, distance: 6.4
click at [368, 245] on div "Please provide the following information to create a PriceBook item. Active Sta…" at bounding box center [422, 171] width 263 height 625
click at [370, 240] on input "Manufacturer ( optional )" at bounding box center [422, 242] width 263 height 22
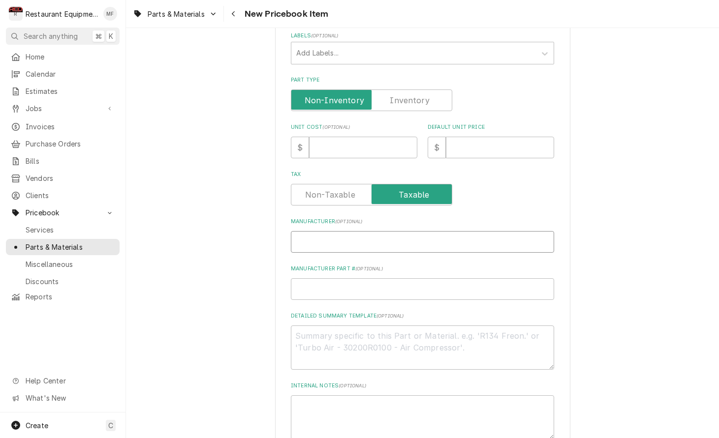
scroll to position [0, 0]
paste input "Delfield 2194784"
type textarea "x"
type input "Delfield 2194784"
drag, startPoint x: 364, startPoint y: 229, endPoint x: 327, endPoint y: 227, distance: 36.9
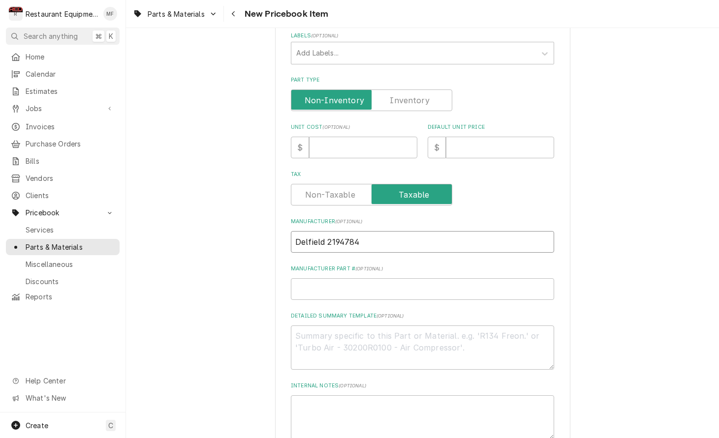
click at [327, 231] on input "Delfield 2194784" at bounding box center [422, 242] width 263 height 22
type textarea "x"
type input "Delfield"
click at [369, 279] on input "Manufacturer Part # ( optional )" at bounding box center [422, 290] width 263 height 22
paste input "2194784"
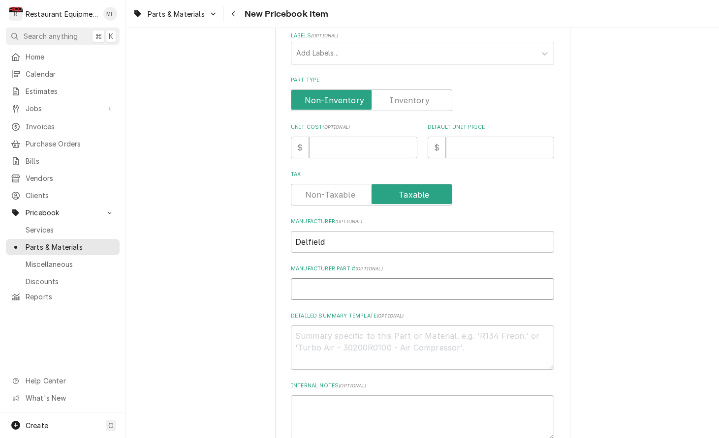
type textarea "x"
type input "2194784"
click at [359, 137] on input "Unit Cost ( optional )" at bounding box center [363, 148] width 108 height 22
type textarea "x"
type input "3"
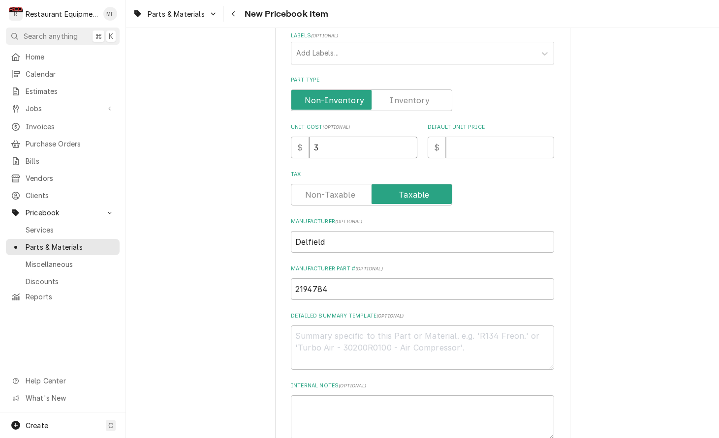
type textarea "x"
type input "34"
type textarea "x"
type input "34.6"
type textarea "x"
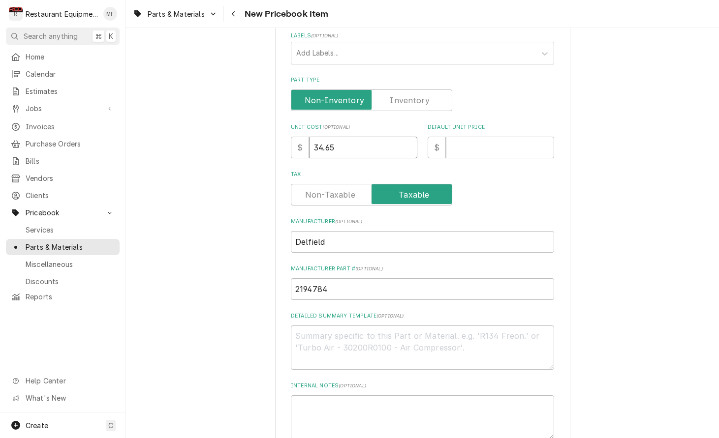
type input "34.65"
click at [506, 137] on input "Default Unit Price" at bounding box center [500, 148] width 108 height 22
click at [482, 137] on input "Default Unit Price" at bounding box center [500, 148] width 108 height 22
type textarea "x"
type input "6"
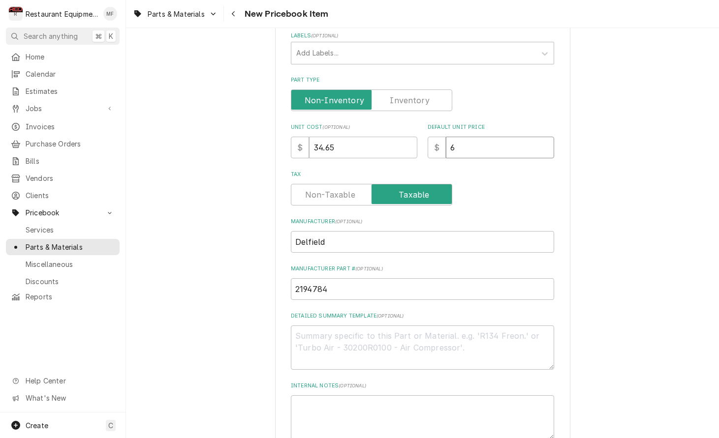
type textarea "x"
type input "63"
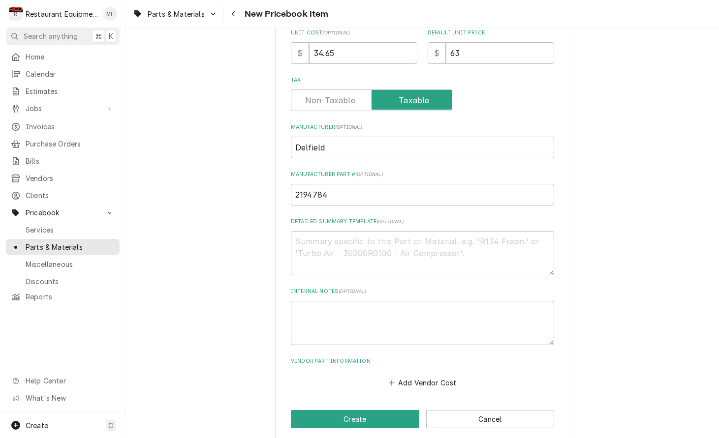
scroll to position [294, 0]
click at [450, 376] on button "Add Vendor Cost" at bounding box center [422, 383] width 71 height 14
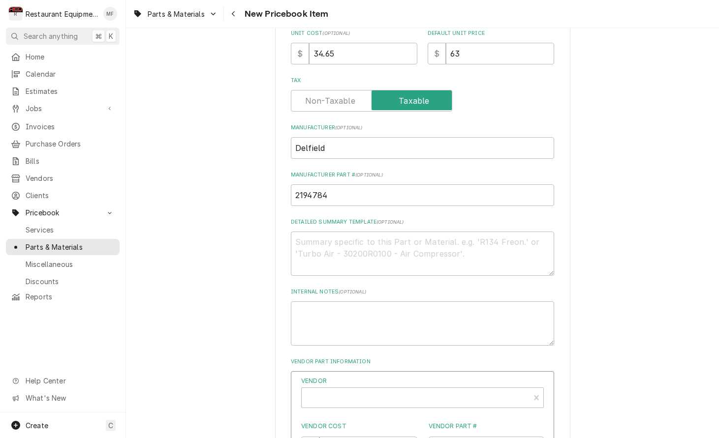
type textarea "x"
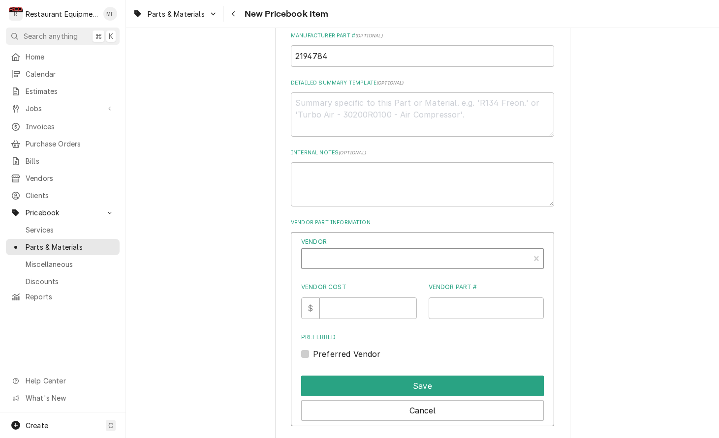
scroll to position [435, 0]
click at [452, 251] on div "Vendor" at bounding box center [416, 262] width 218 height 24
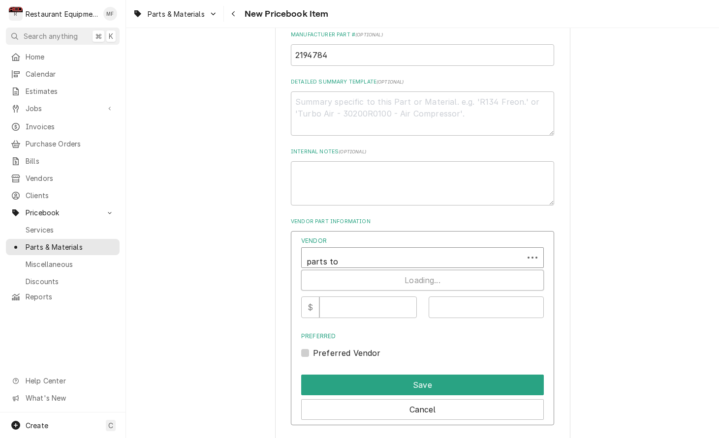
type input "parts tow"
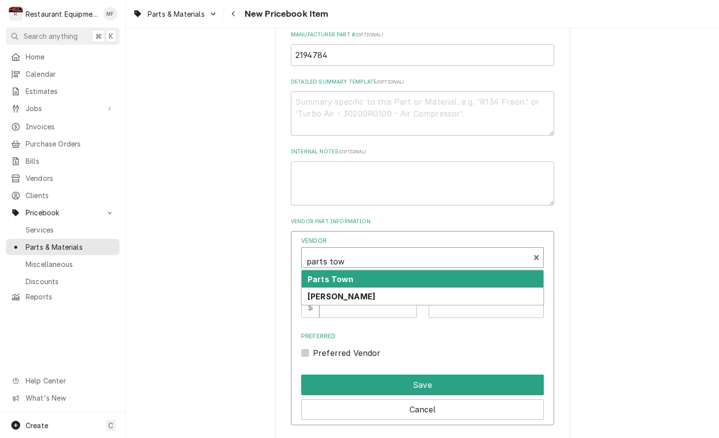
click at [436, 271] on div "Parts Town" at bounding box center [423, 279] width 242 height 17
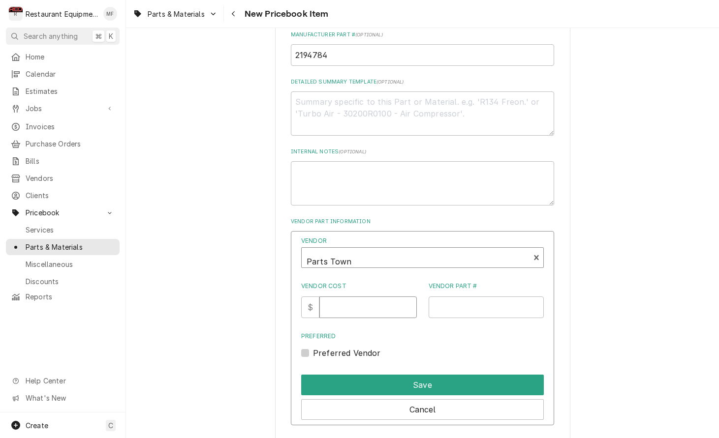
click at [373, 299] on input "Vendor Cost" at bounding box center [367, 308] width 97 height 22
type input "34.65"
click at [489, 299] on input "Vendor Part #" at bounding box center [487, 308] width 116 height 22
paste input "DEL2194784"
type input "DEL2194784"
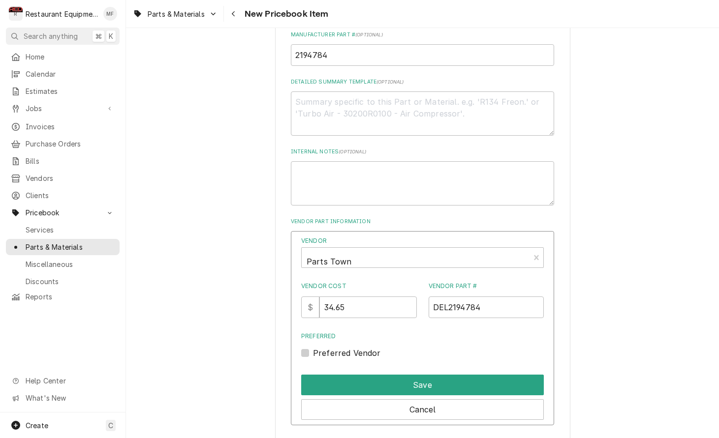
click at [313, 347] on label "Preferred Vendor" at bounding box center [347, 353] width 68 height 12
click at [313, 347] on input "Preferred" at bounding box center [434, 358] width 243 height 22
checkbox input "true"
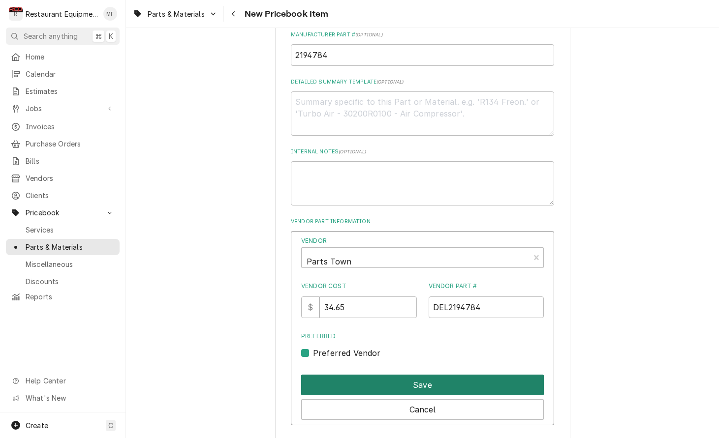
click at [413, 375] on button "Save" at bounding box center [422, 385] width 243 height 21
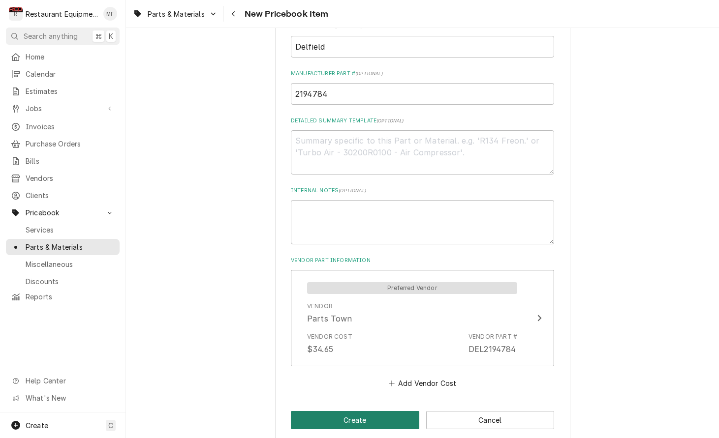
scroll to position [0, 0]
click at [373, 411] on button "Create" at bounding box center [355, 420] width 128 height 18
type textarea "x"
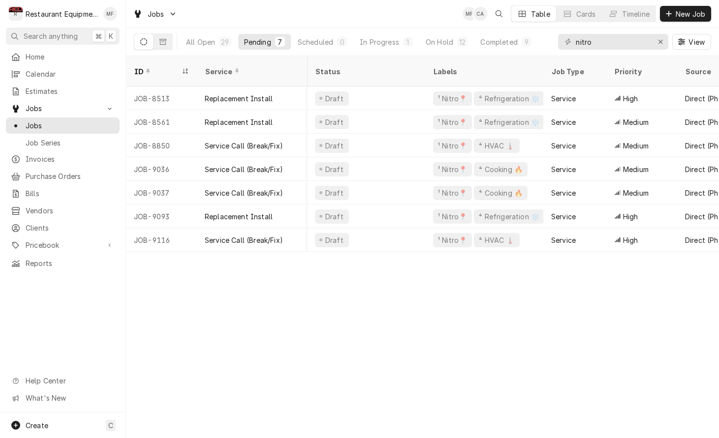
scroll to position [0, 319]
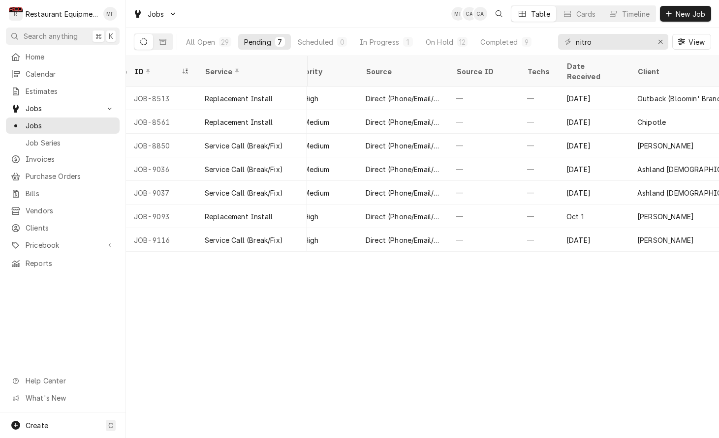
drag, startPoint x: 443, startPoint y: 43, endPoint x: 441, endPoint y: 57, distance: 13.9
click at [443, 43] on div "On Hold" at bounding box center [440, 42] width 28 height 10
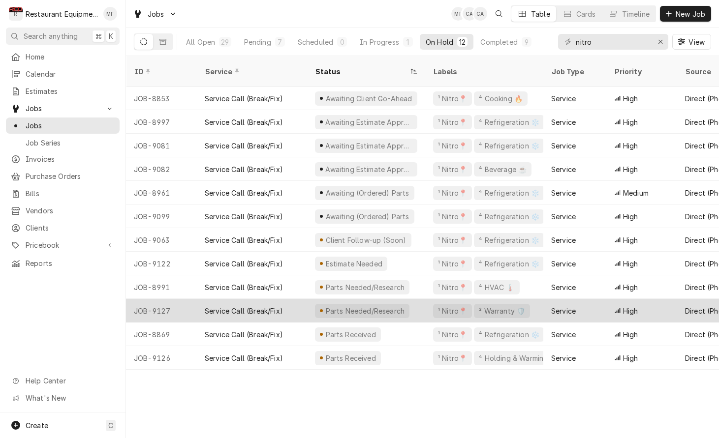
click at [421, 301] on div "Parts Needed/Research" at bounding box center [366, 311] width 118 height 24
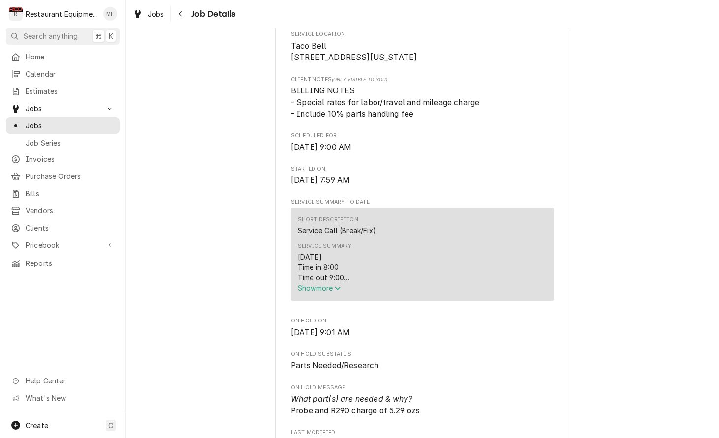
scroll to position [236, 0]
click at [338, 288] on icon "Service Summary" at bounding box center [338, 286] width 6 height 7
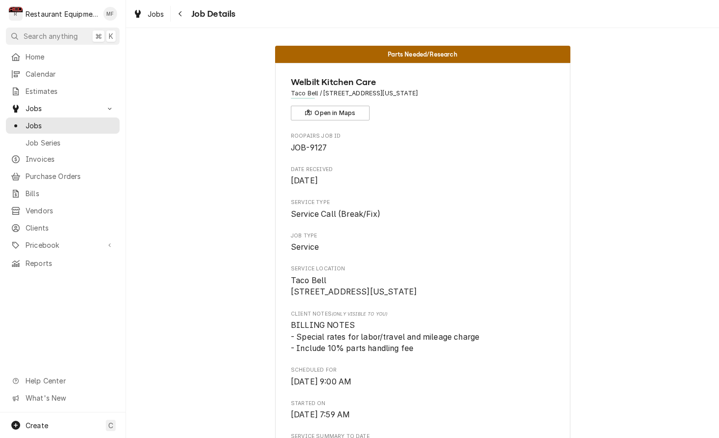
scroll to position [0, 0]
click at [181, 15] on icon "Navigate back" at bounding box center [180, 13] width 4 height 7
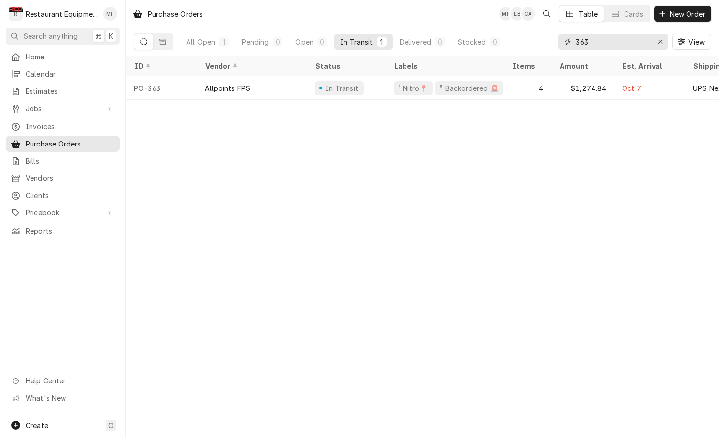
click at [657, 42] on div "Erase input" at bounding box center [660, 42] width 10 height 10
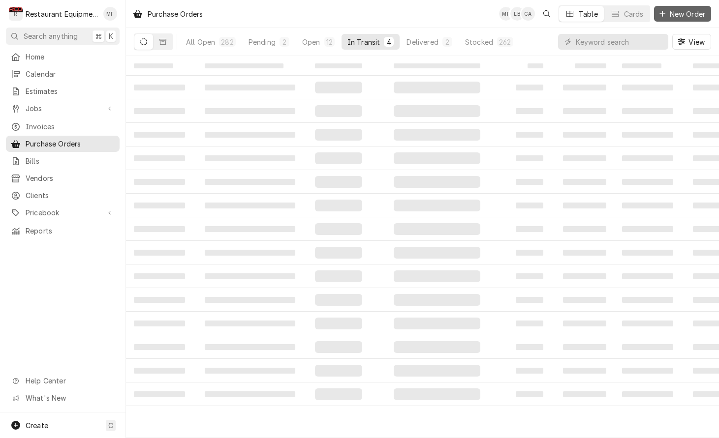
click at [684, 19] on button "New Order" at bounding box center [682, 14] width 57 height 16
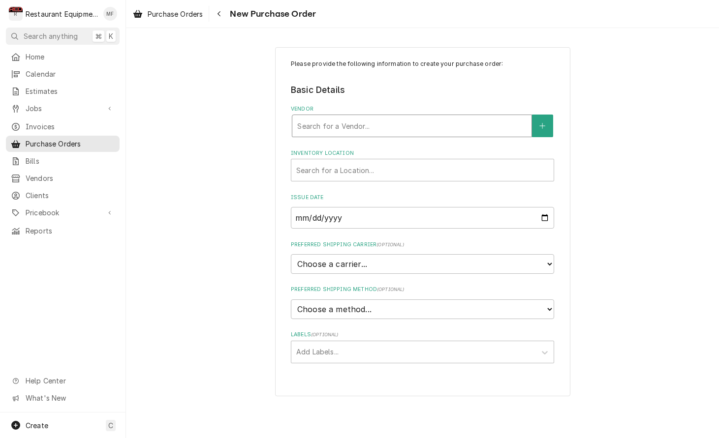
click at [452, 120] on div "Vendor" at bounding box center [411, 126] width 229 height 18
type input "parts tow"
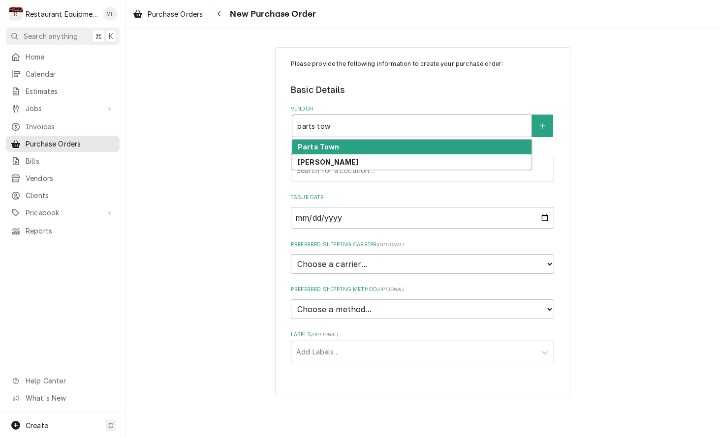
click at [432, 143] on div "Parts Town" at bounding box center [411, 147] width 239 height 15
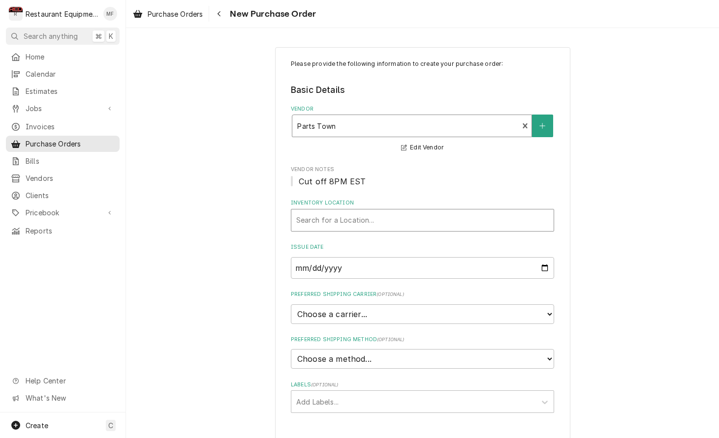
click at [441, 215] on div "Inventory Location" at bounding box center [422, 221] width 252 height 18
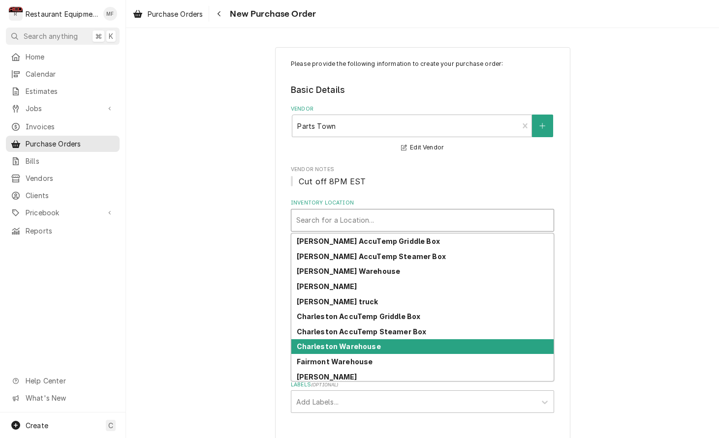
click at [465, 346] on div "Charleston Warehouse" at bounding box center [422, 347] width 262 height 15
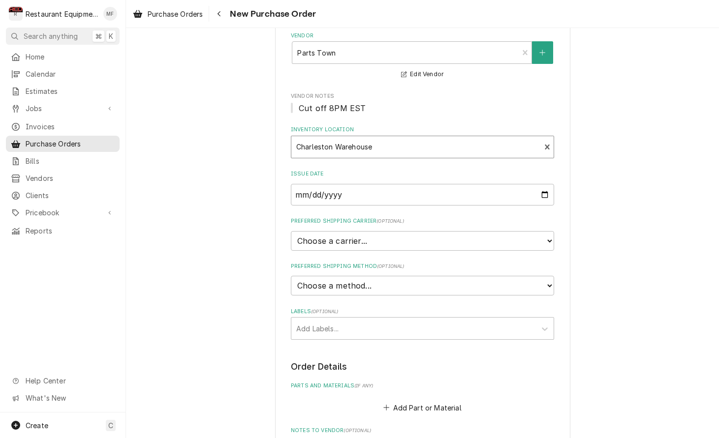
scroll to position [74, 0]
select select "4"
type textarea "x"
select select "3"
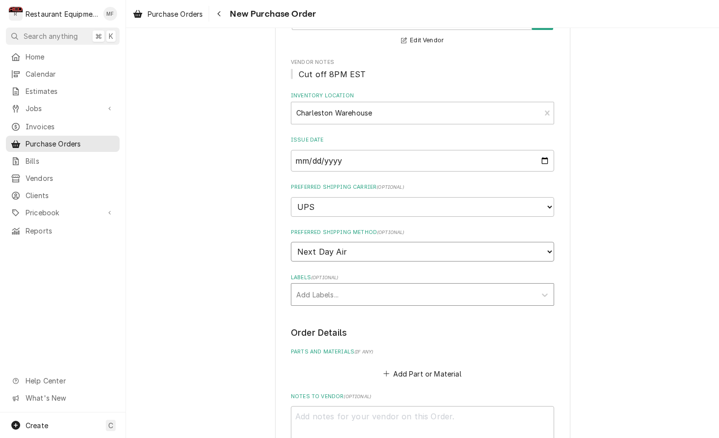
scroll to position [113, 0]
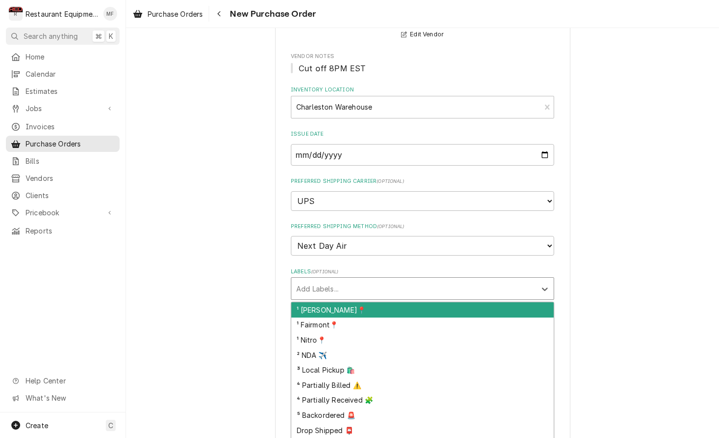
click at [422, 280] on div "Labels" at bounding box center [413, 289] width 235 height 18
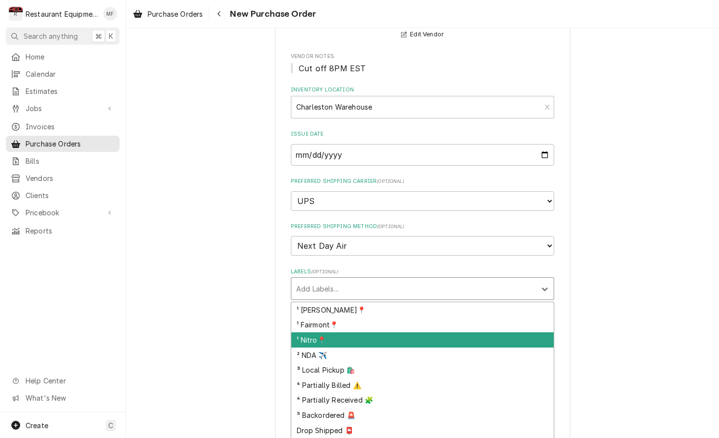
click at [430, 333] on div "¹ Nitro📍" at bounding box center [422, 340] width 262 height 15
type textarea "x"
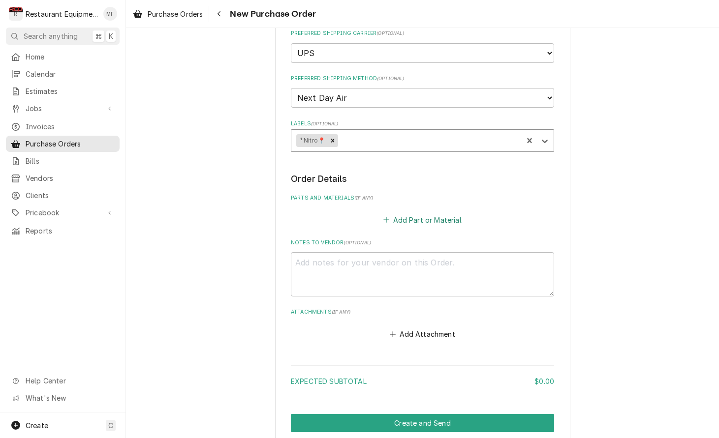
scroll to position [263, 0]
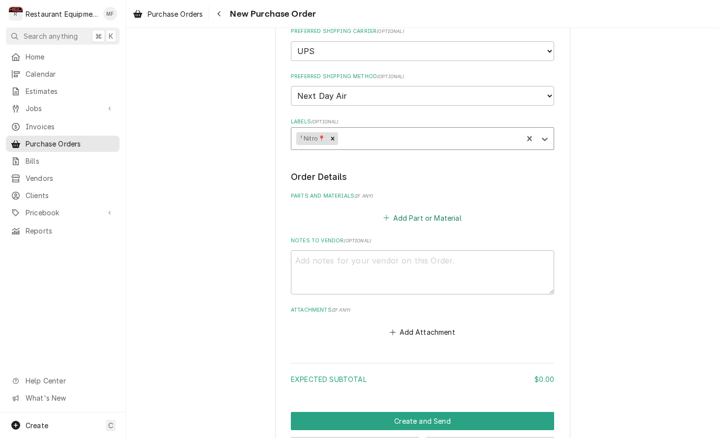
click at [422, 211] on button "Add Part or Material" at bounding box center [422, 218] width 81 height 14
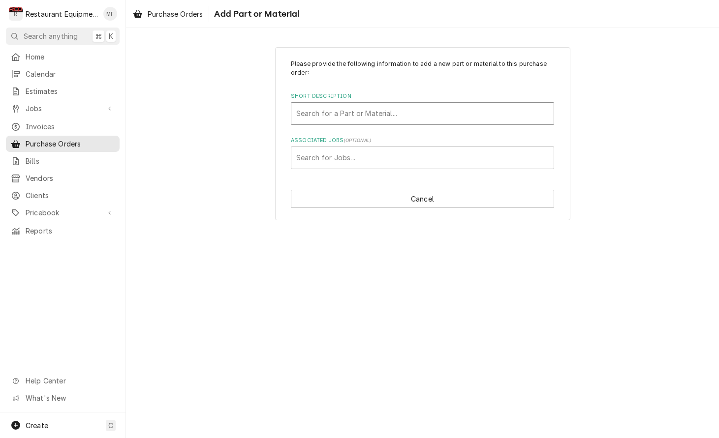
click at [412, 116] on div "Short Description" at bounding box center [422, 114] width 252 height 18
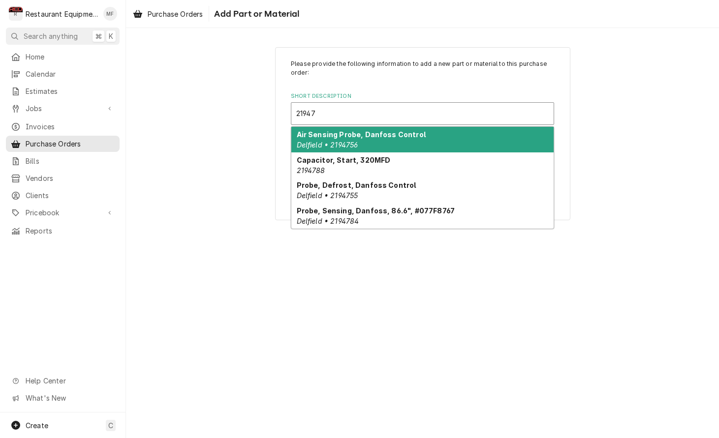
type input "219478"
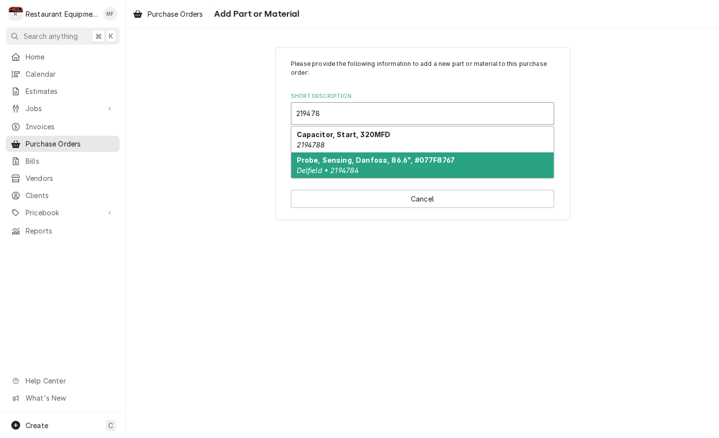
click at [425, 172] on div "Probe, Sensing, Danfoss, 86.6", #077F8767 Delfield • 2194784" at bounding box center [422, 166] width 262 height 26
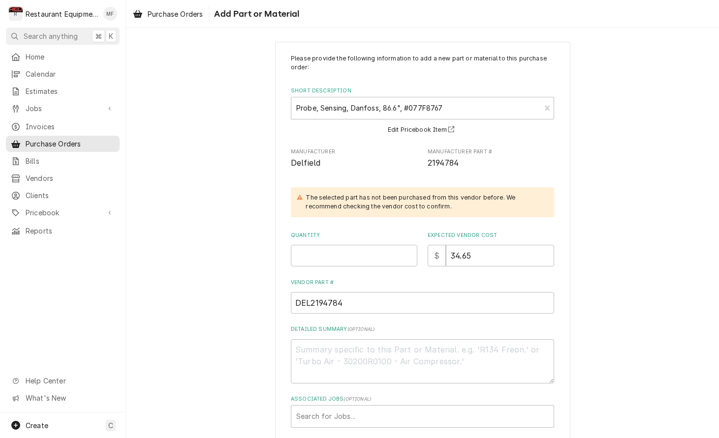
scroll to position [7, 0]
click at [360, 261] on input "Quantity" at bounding box center [354, 255] width 126 height 22
click at [361, 260] on input "Quantity" at bounding box center [354, 255] width 126 height 22
type textarea "x"
type input "1"
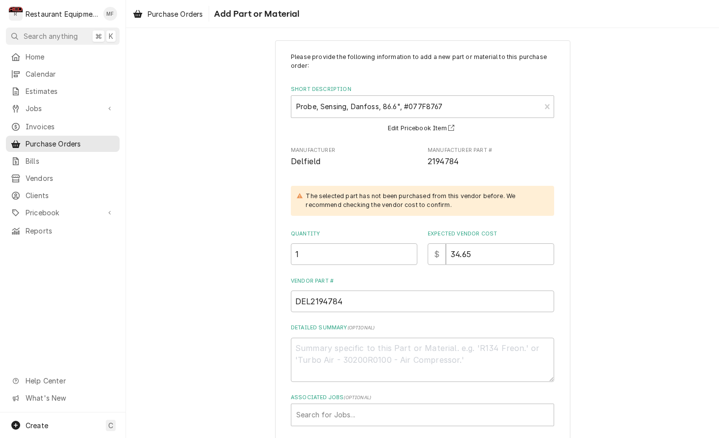
scroll to position [52, 0]
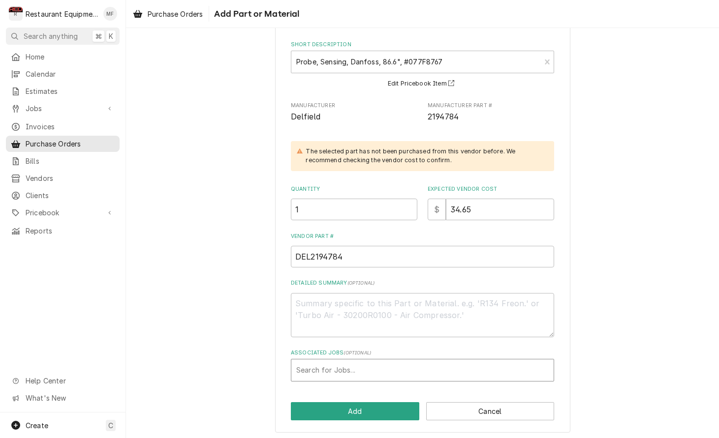
click at [440, 364] on div "Associated Jobs" at bounding box center [422, 371] width 252 height 18
type input "9127"
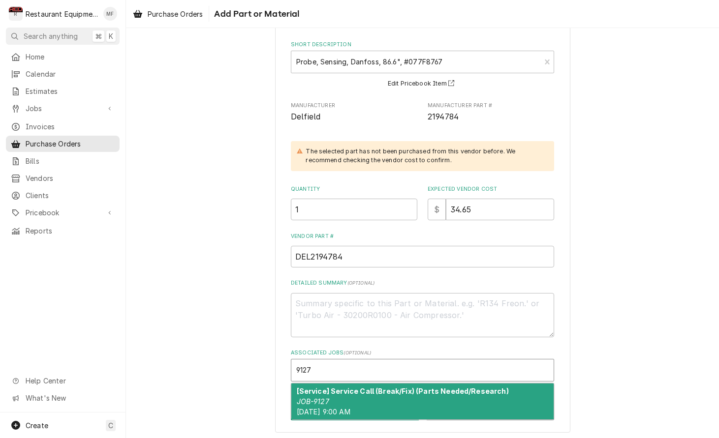
click at [443, 387] on strong "[Service] Service Call (Break/Fix) (Parts Needed/Research)" at bounding box center [403, 391] width 212 height 8
type textarea "x"
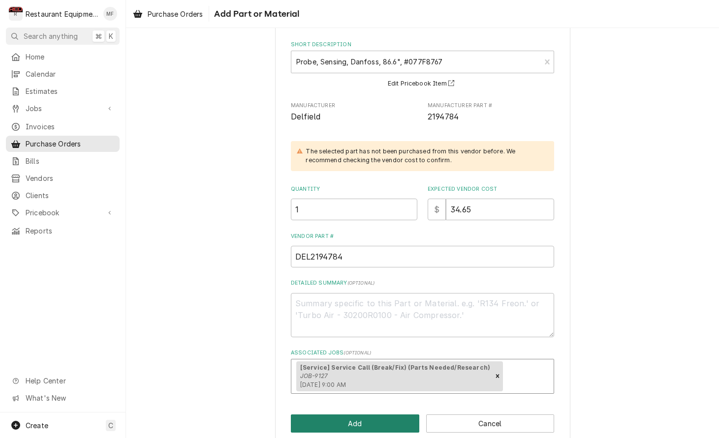
click at [395, 423] on button "Add" at bounding box center [355, 424] width 128 height 18
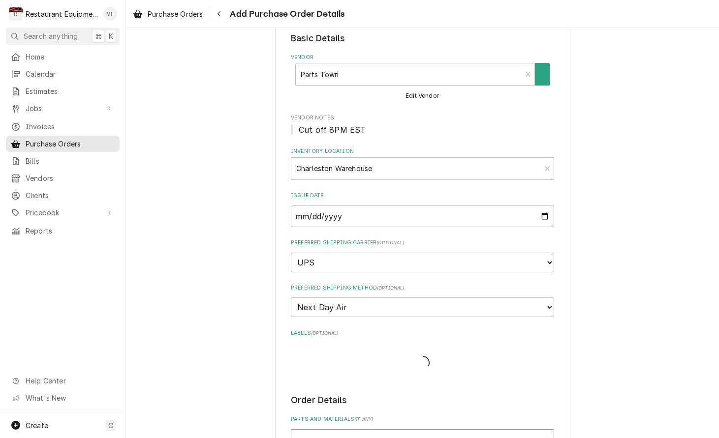
scroll to position [263, 0]
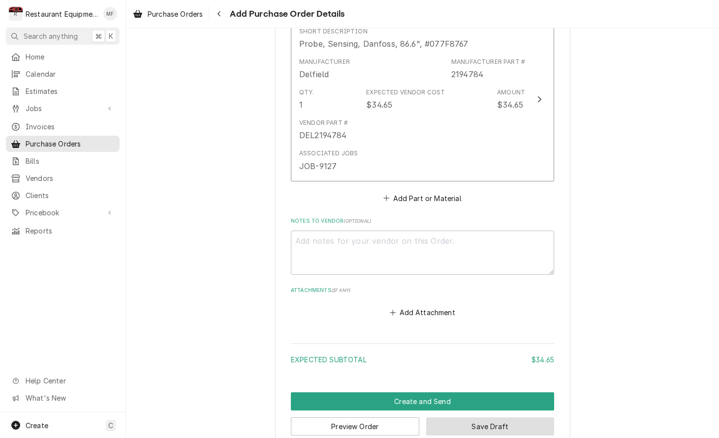
click at [479, 418] on button "Save Draft" at bounding box center [490, 427] width 128 height 18
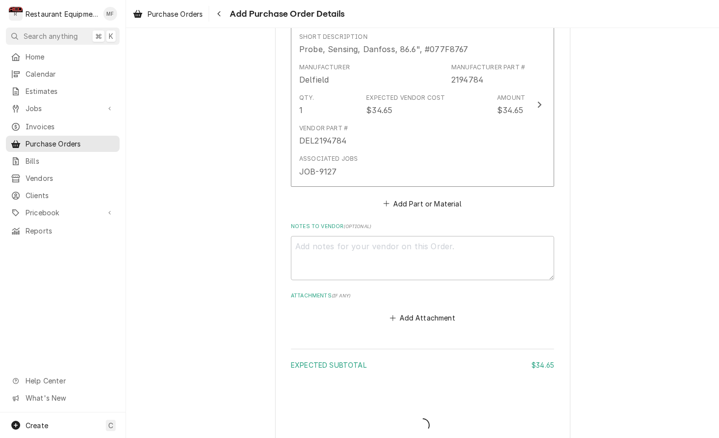
type textarea "x"
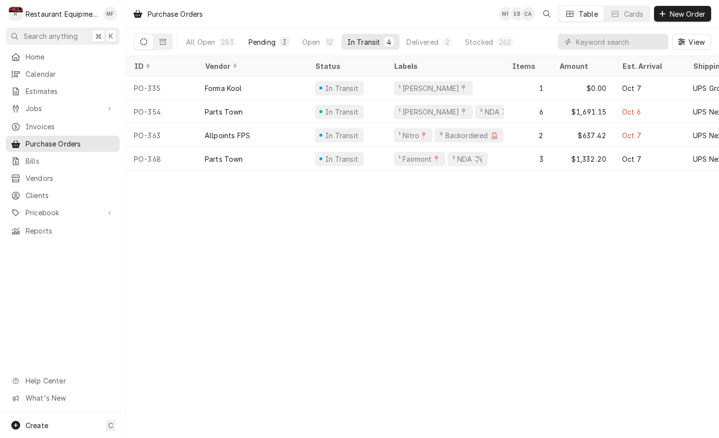
click at [270, 41] on div "Pending" at bounding box center [262, 42] width 27 height 10
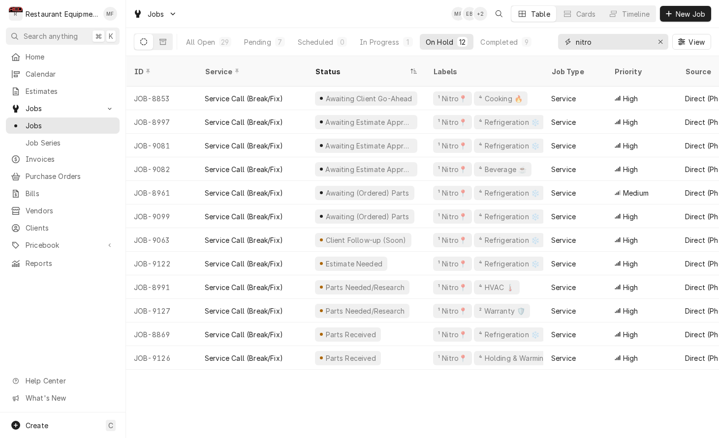
click at [618, 45] on input "nitro" at bounding box center [613, 42] width 74 height 16
click at [380, 45] on div "In Progress" at bounding box center [379, 42] width 39 height 10
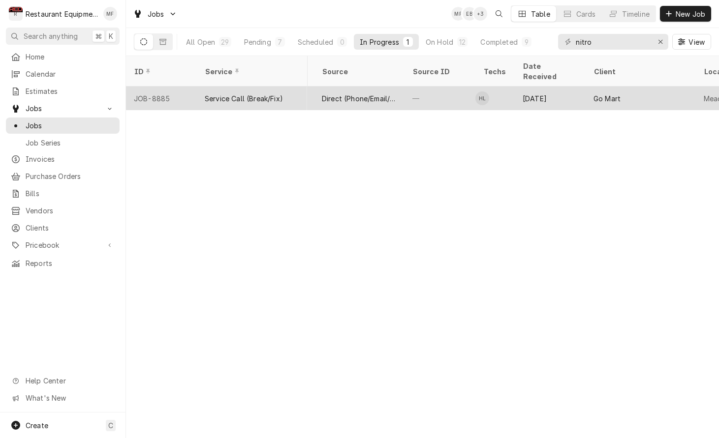
scroll to position [0, 364]
click at [619, 93] on div "Go Mart" at bounding box center [606, 98] width 27 height 10
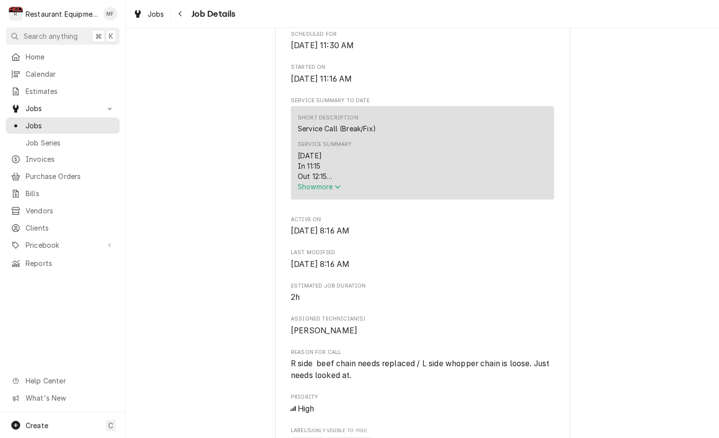
scroll to position [333, 0]
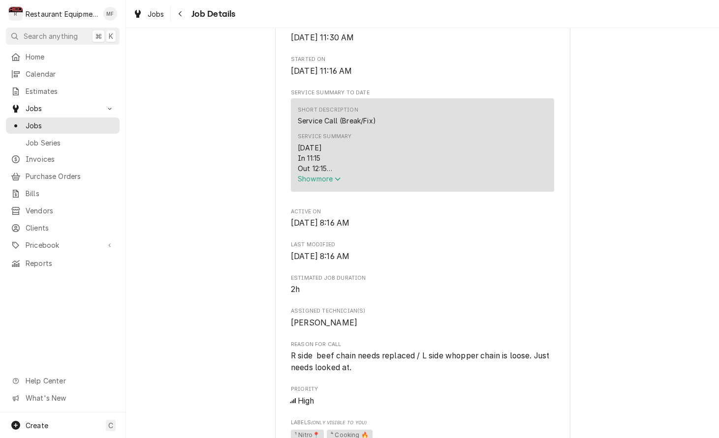
click at [341, 183] on icon "Service Summary" at bounding box center [338, 179] width 6 height 7
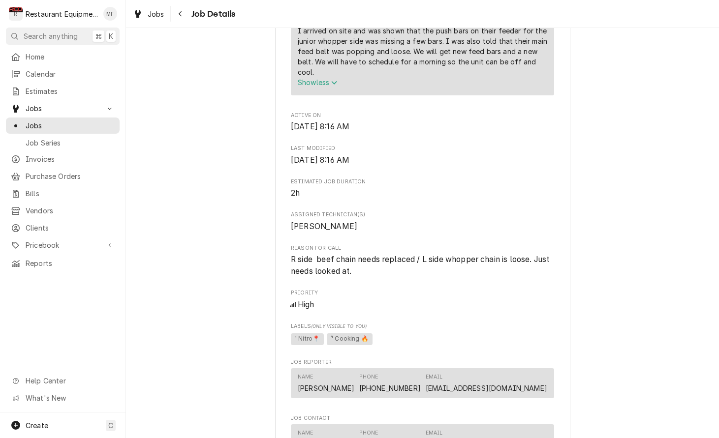
scroll to position [502, 0]
click at [181, 14] on icon "Navigate back" at bounding box center [180, 13] width 4 height 7
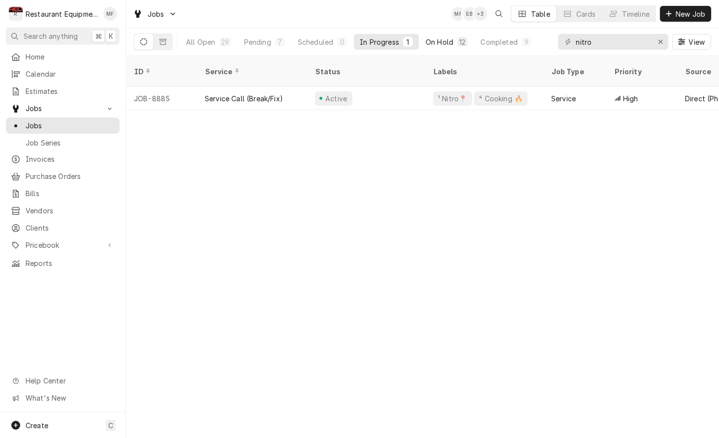
click at [451, 49] on button "On Hold 12" at bounding box center [447, 42] width 54 height 16
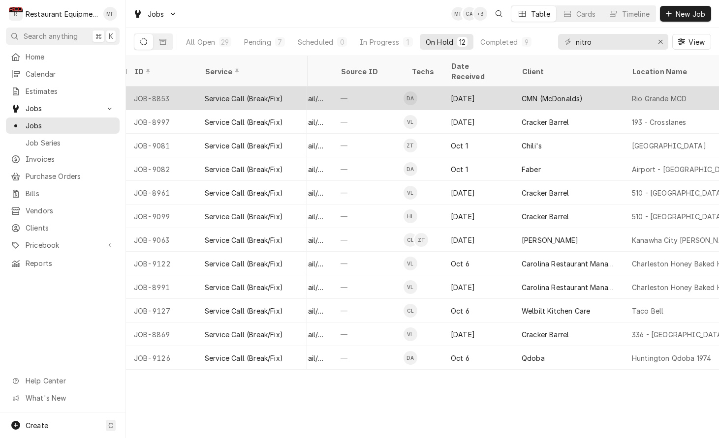
scroll to position [0, 450]
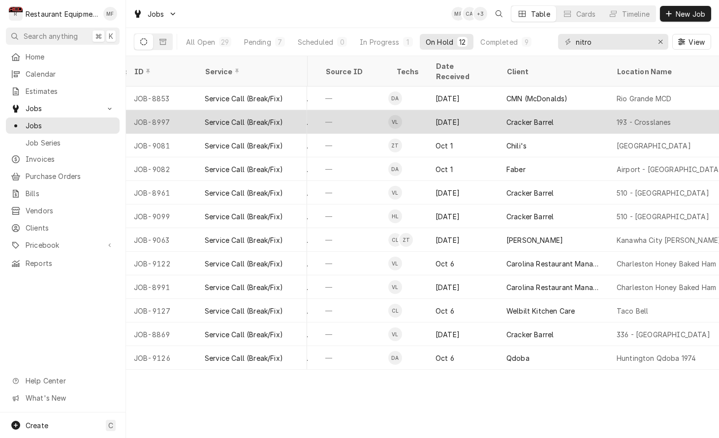
click at [546, 117] on div "Cracker Barrel" at bounding box center [529, 122] width 47 height 10
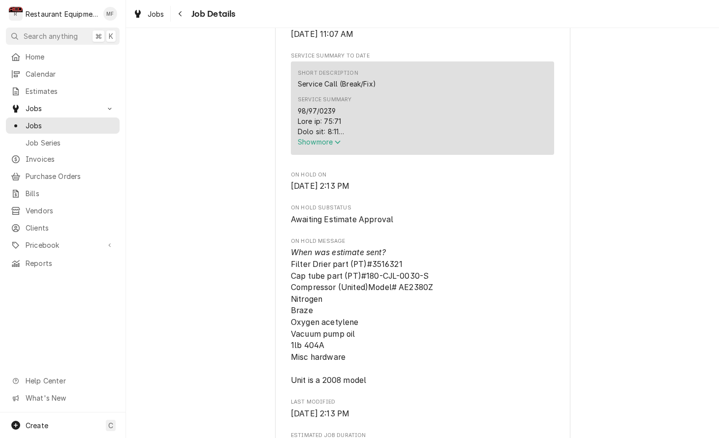
scroll to position [371, 0]
click at [339, 144] on icon "Service Summary" at bounding box center [338, 140] width 6 height 7
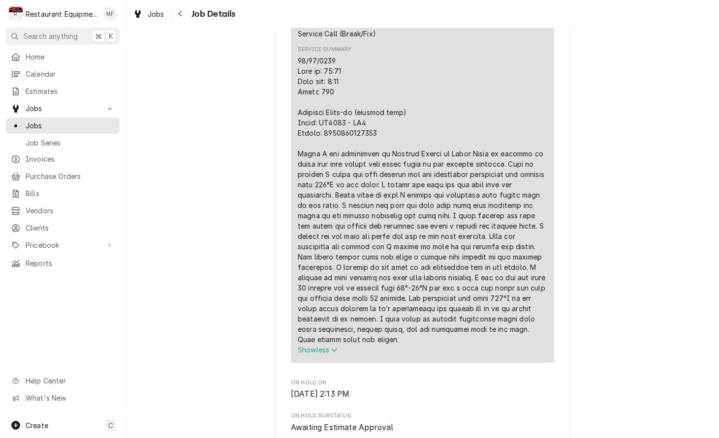
scroll to position [422, 0]
click at [178, 16] on icon "Navigate back" at bounding box center [180, 13] width 4 height 7
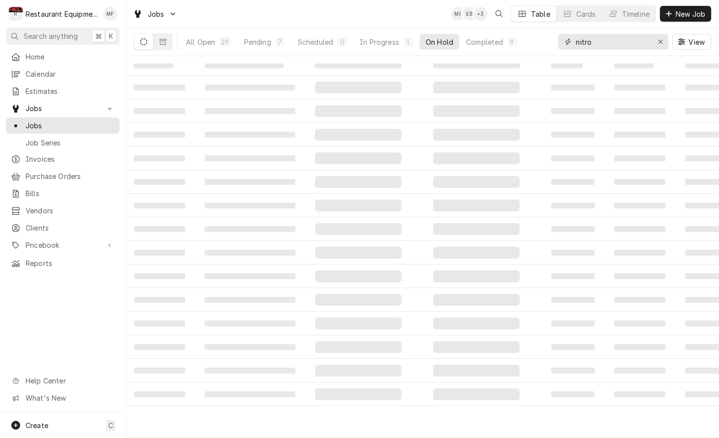
click at [609, 47] on input "nitro" at bounding box center [613, 42] width 74 height 16
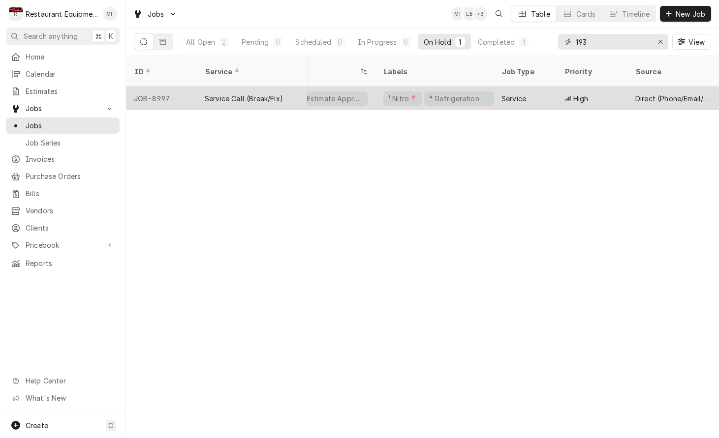
scroll to position [0, 50]
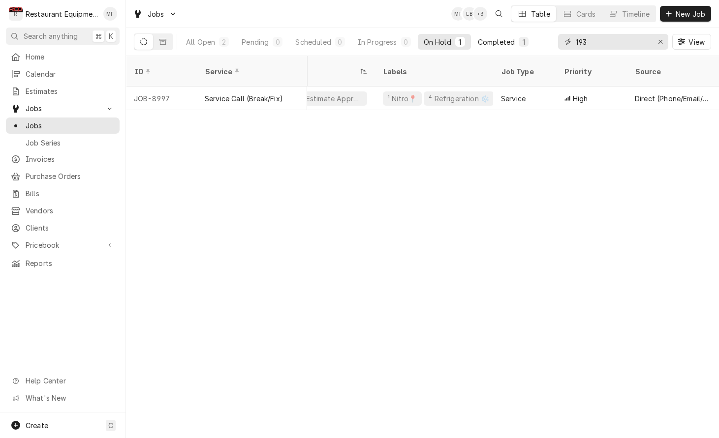
type input "193"
click at [494, 38] on div "Completed" at bounding box center [496, 42] width 37 height 10
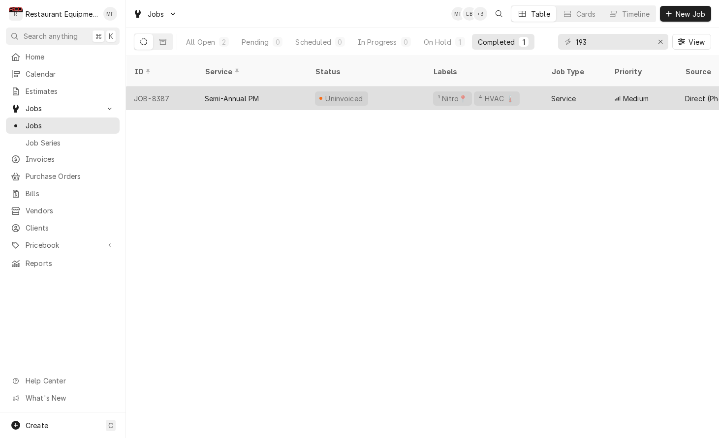
scroll to position [0, 0]
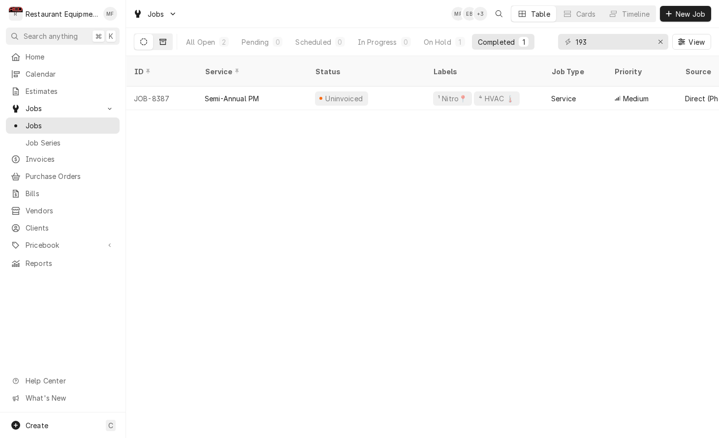
click at [160, 38] on icon "Dynamic Content Wrapper" at bounding box center [162, 41] width 7 height 7
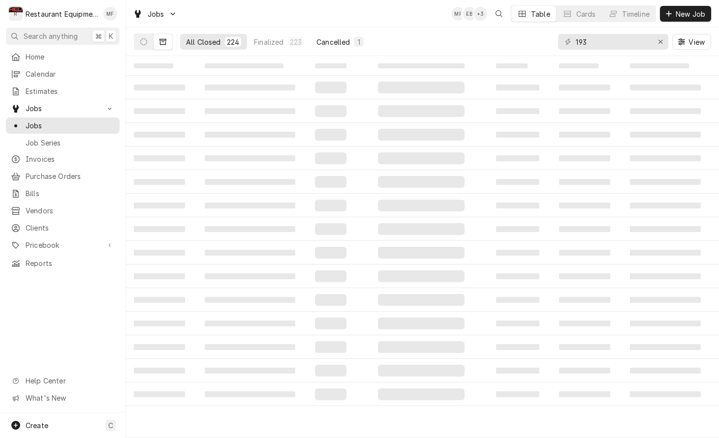
click at [336, 38] on div "Cancelled" at bounding box center [332, 42] width 33 height 10
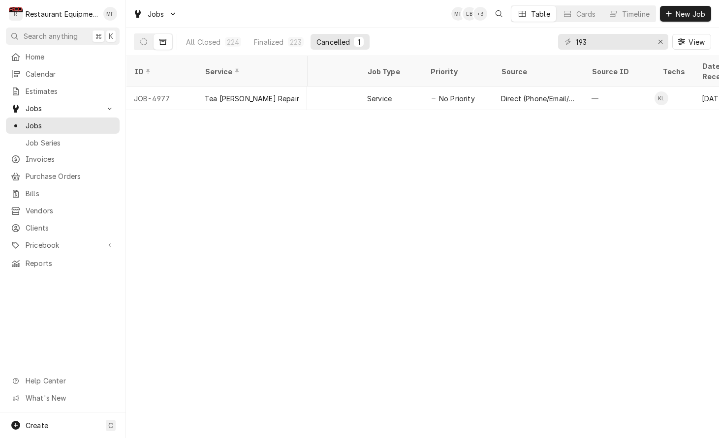
scroll to position [0, 68]
click at [223, 41] on button "All Closed 224" at bounding box center [213, 42] width 67 height 16
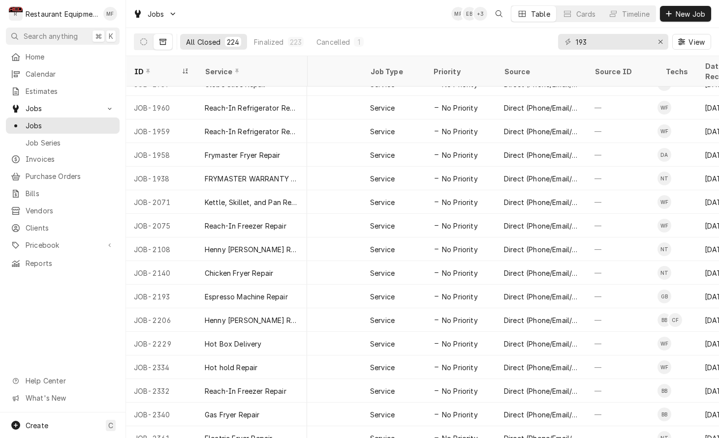
scroll to position [0, 0]
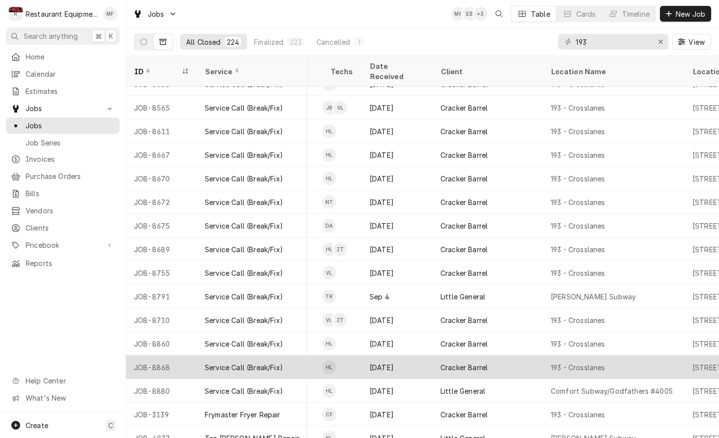
click at [535, 356] on div "Cracker Barrel" at bounding box center [488, 368] width 110 height 24
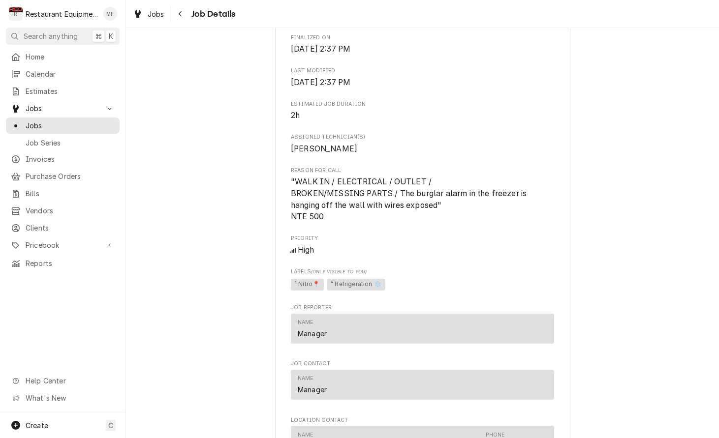
scroll to position [413, 0]
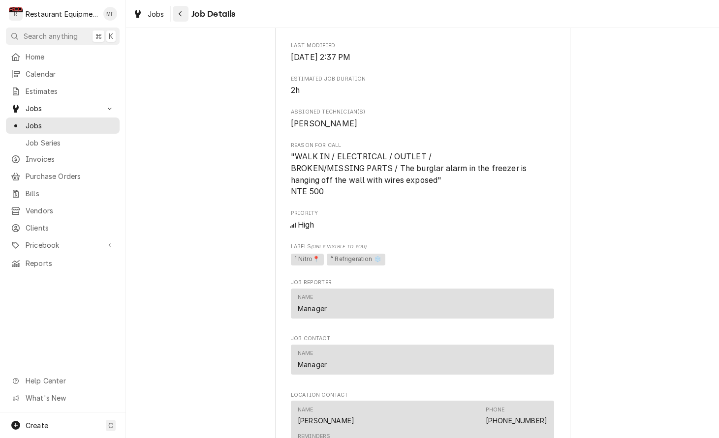
click at [176, 19] on button "Navigate back" at bounding box center [181, 14] width 16 height 16
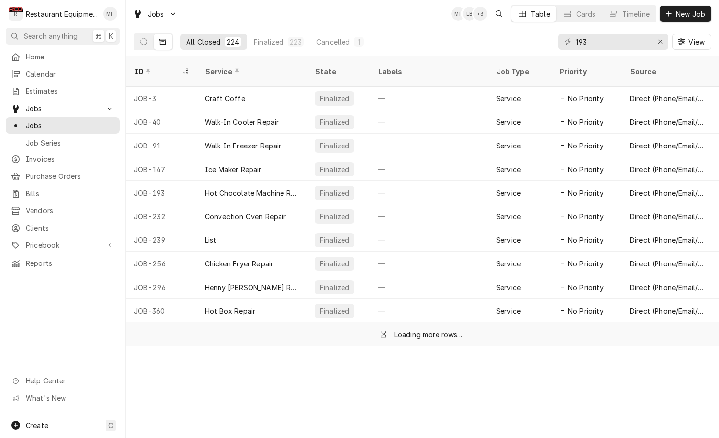
drag, startPoint x: 143, startPoint y: 35, endPoint x: 224, endPoint y: 33, distance: 80.7
click at [143, 35] on button "Dynamic Content Wrapper" at bounding box center [143, 42] width 19 height 16
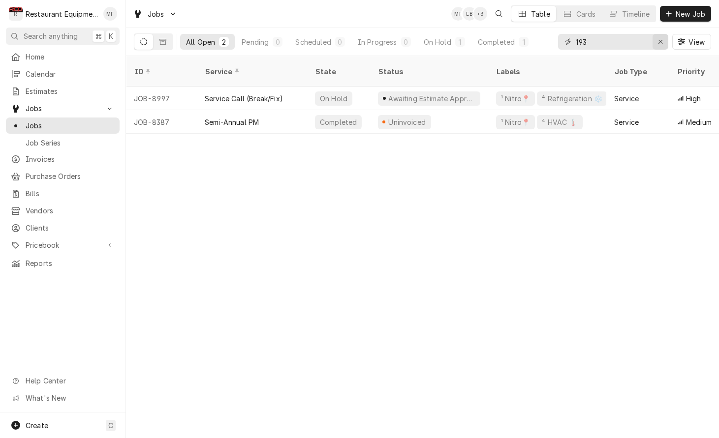
click at [660, 42] on icon "Erase input" at bounding box center [660, 42] width 4 height 4
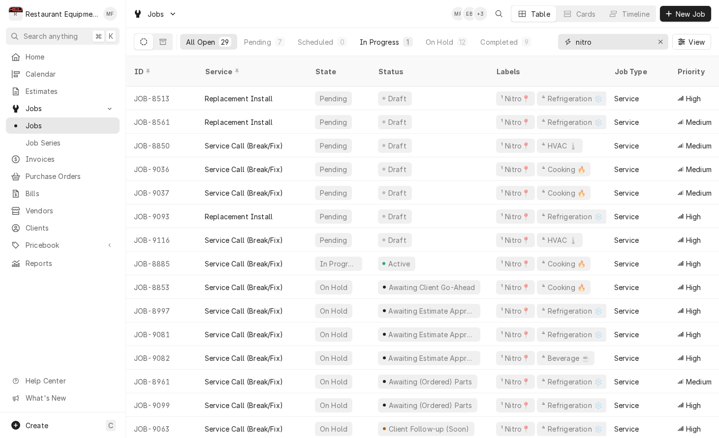
type input "nitro"
click at [402, 40] on button "In Progress 1" at bounding box center [386, 42] width 65 height 16
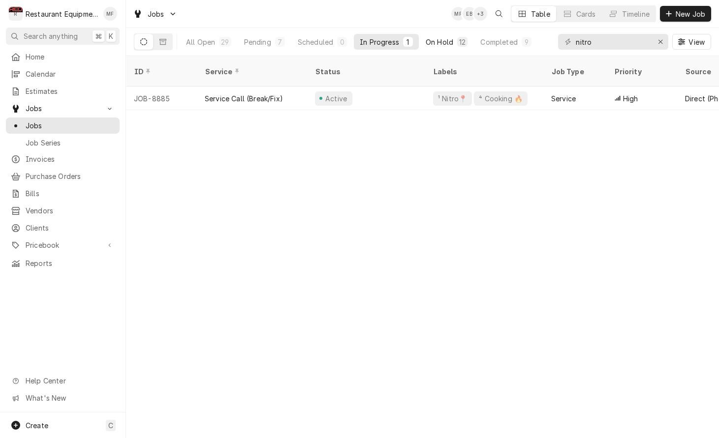
click at [440, 49] on button "On Hold 12" at bounding box center [447, 42] width 54 height 16
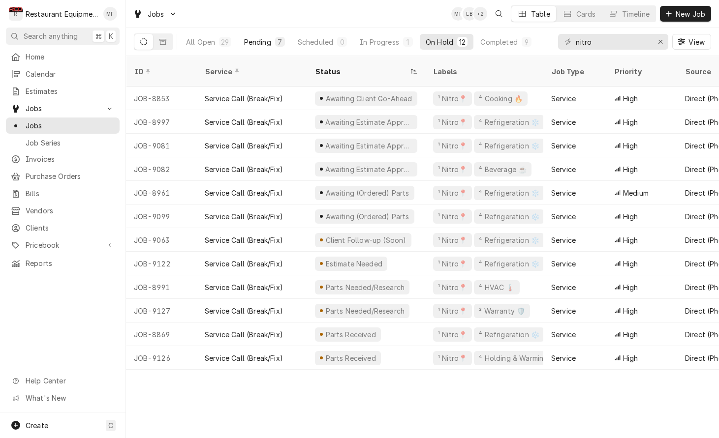
click at [276, 49] on button "Pending 7" at bounding box center [264, 42] width 53 height 16
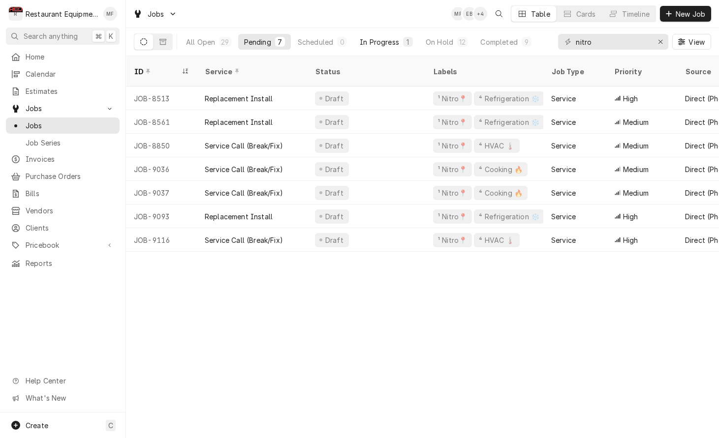
click at [384, 38] on div "In Progress" at bounding box center [379, 42] width 39 height 10
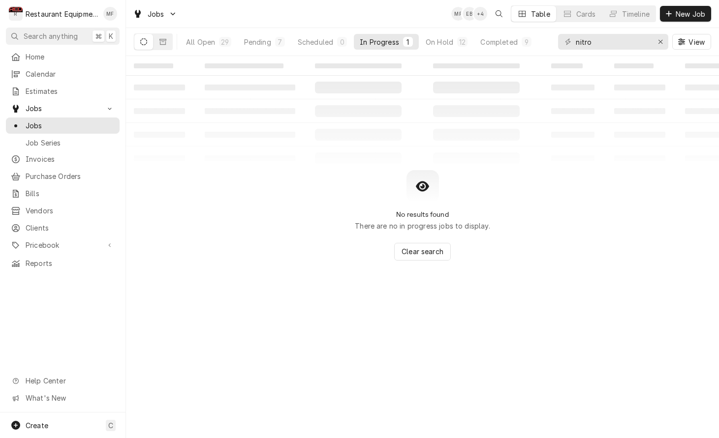
click at [442, 32] on div "All Open 29 Pending 7 Scheduled 0 In Progress 1 On Hold 12 Completed 9" at bounding box center [358, 42] width 357 height 28
click at [441, 39] on div "On Hold" at bounding box center [440, 42] width 28 height 10
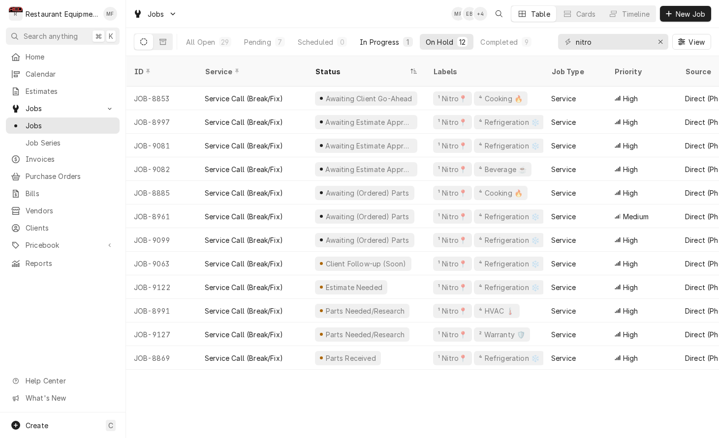
click at [392, 46] on div "In Progress" at bounding box center [379, 42] width 39 height 10
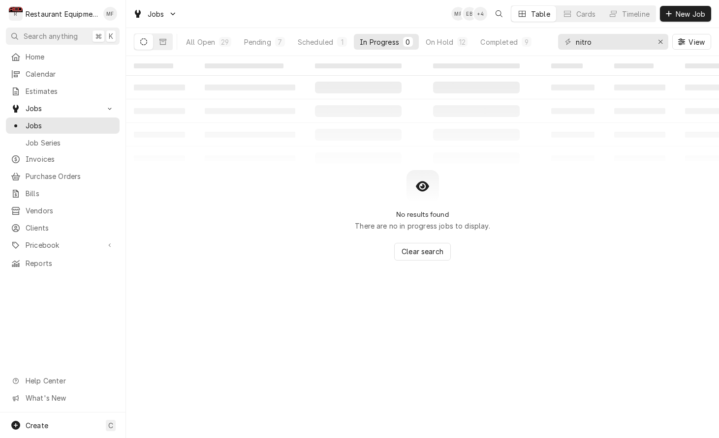
drag, startPoint x: 444, startPoint y: 39, endPoint x: 439, endPoint y: 50, distance: 12.5
click at [445, 39] on div "On Hold" at bounding box center [440, 42] width 28 height 10
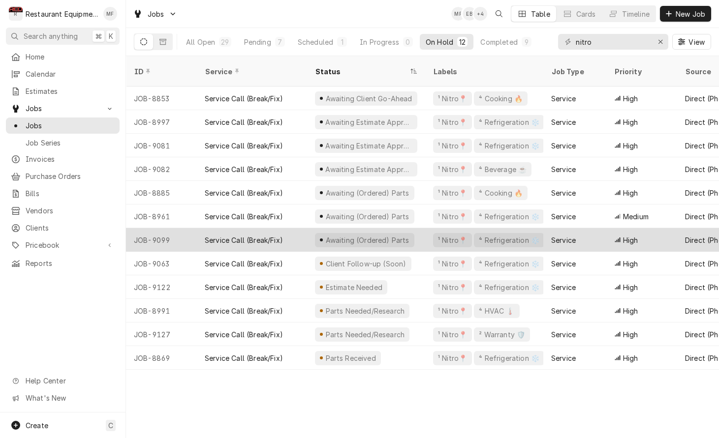
click at [607, 232] on div "High" at bounding box center [641, 240] width 71 height 24
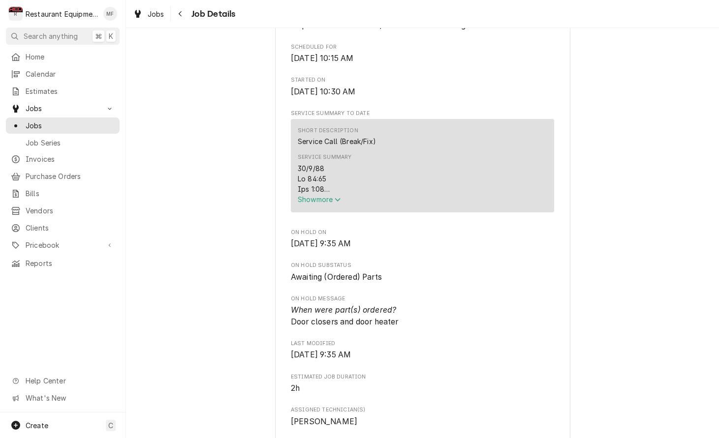
scroll to position [314, 0]
click at [326, 198] on span "Show more" at bounding box center [319, 197] width 43 height 8
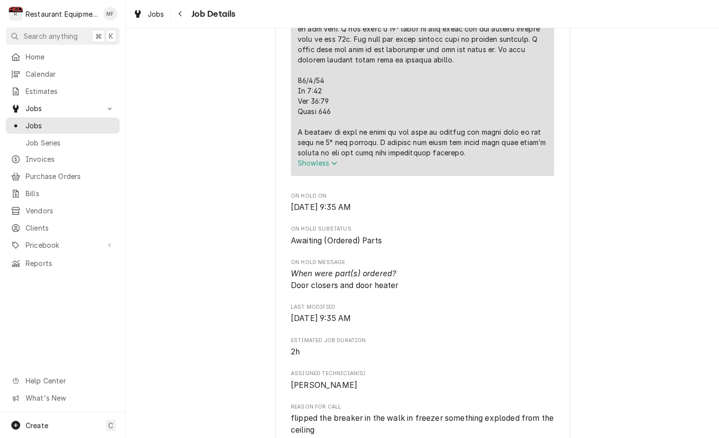
scroll to position [629, 0]
click at [181, 14] on icon "Navigate back" at bounding box center [180, 13] width 4 height 7
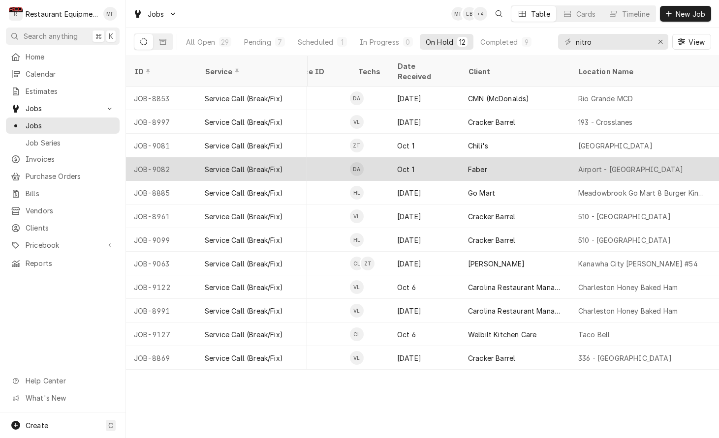
scroll to position [0, 489]
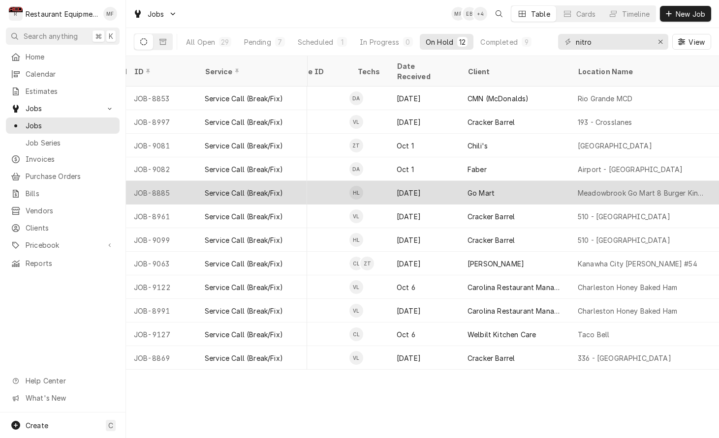
click at [517, 181] on div "Go Mart" at bounding box center [515, 193] width 110 height 24
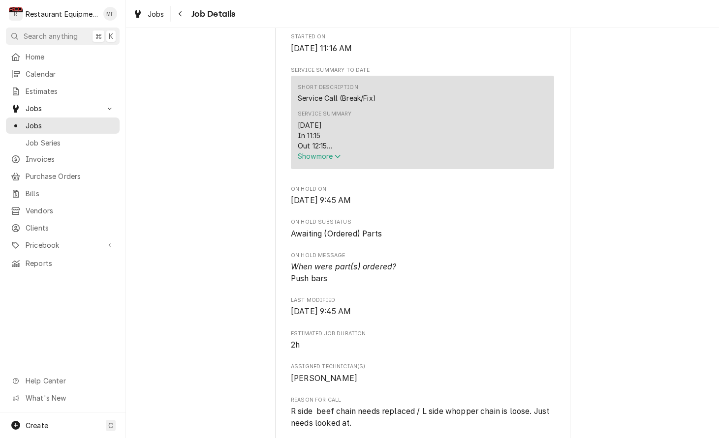
scroll to position [360, 0]
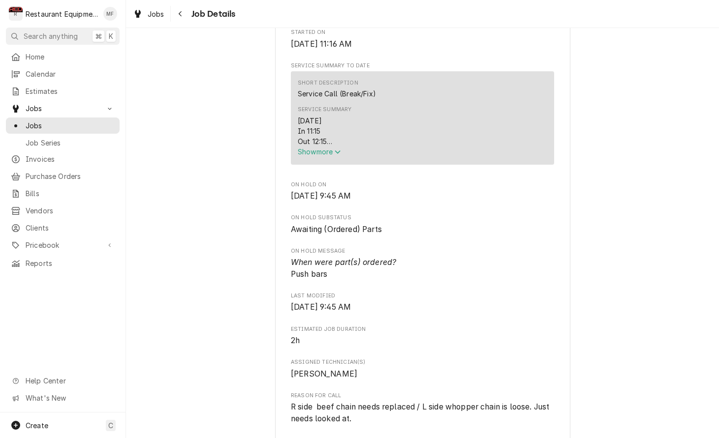
click at [311, 156] on span "Show more" at bounding box center [319, 152] width 43 height 8
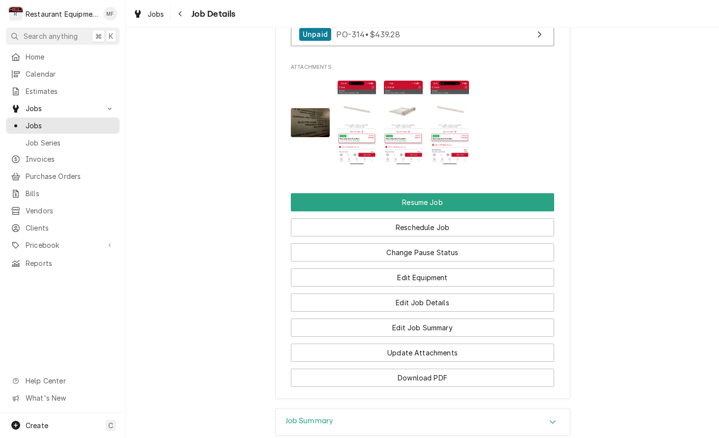
scroll to position [1345, 0]
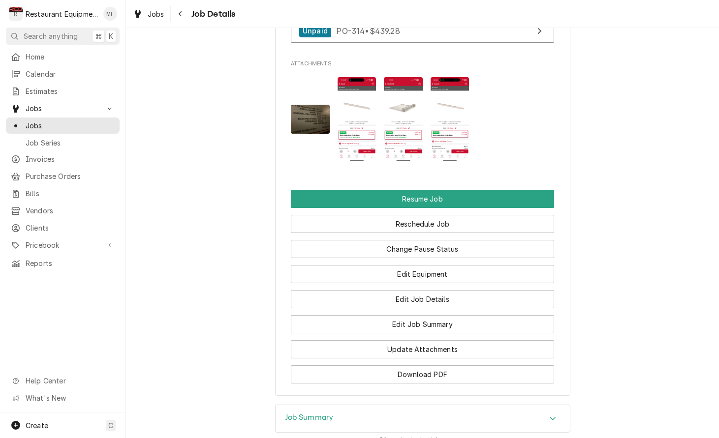
click at [358, 118] on img "Attachments" at bounding box center [357, 119] width 39 height 84
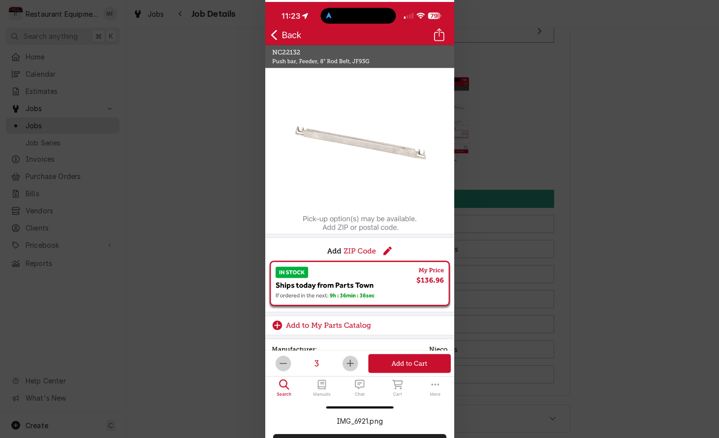
click at [469, 139] on div at bounding box center [359, 219] width 719 height 438
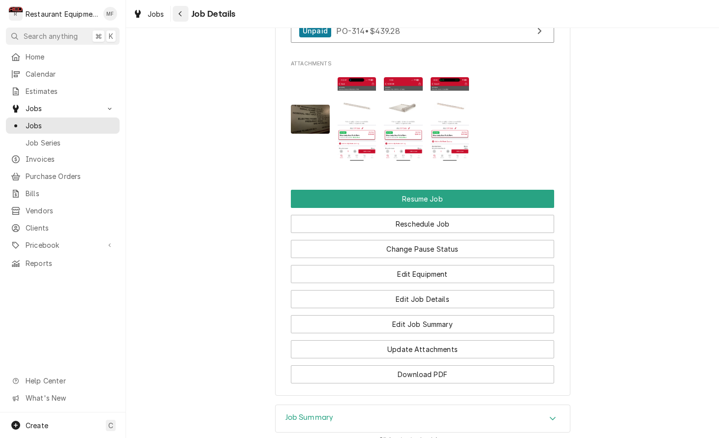
click at [179, 10] on icon "Navigate back" at bounding box center [180, 13] width 4 height 7
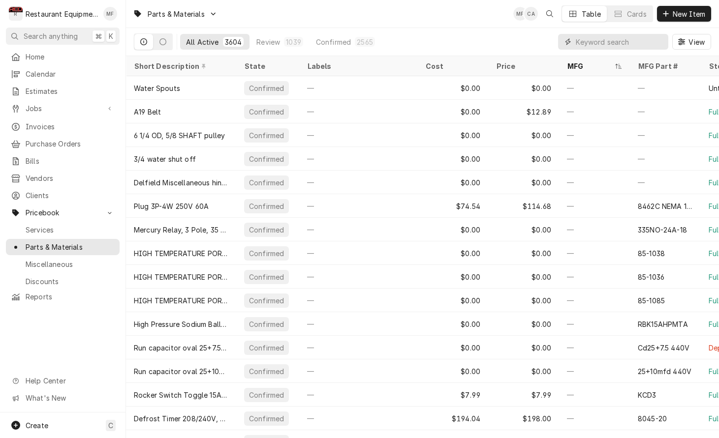
click at [602, 47] on input "Dynamic Content Wrapper" at bounding box center [620, 42] width 88 height 16
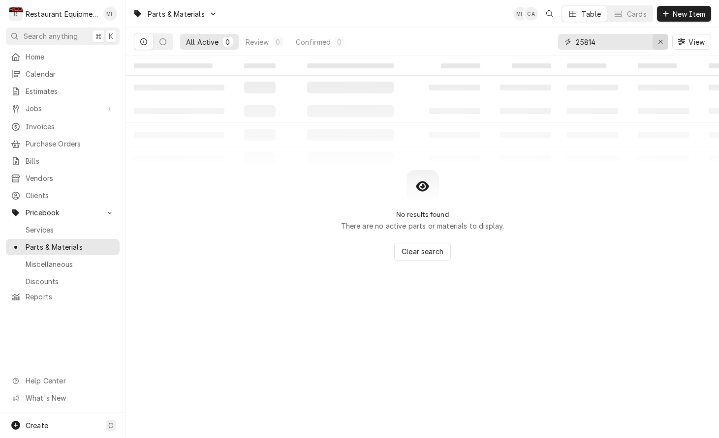
type input "25814"
click at [665, 39] on div "Erase input" at bounding box center [660, 42] width 10 height 10
click at [669, 17] on button "New Item" at bounding box center [684, 14] width 54 height 16
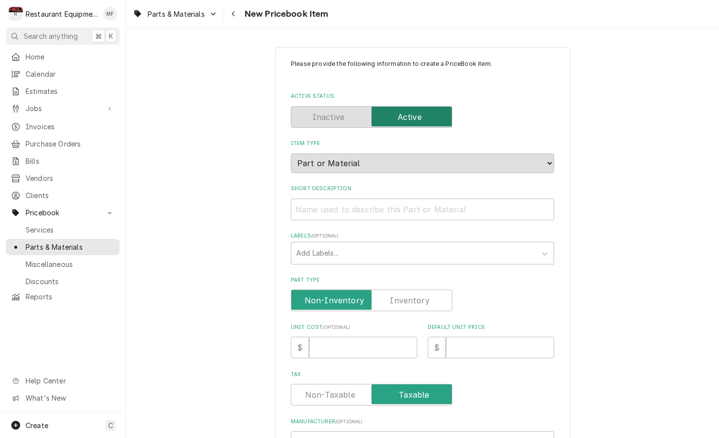
type textarea "x"
click at [428, 203] on input "Short Description" at bounding box center [422, 210] width 263 height 22
paste input "Nieco 25814 Push-Bar, Feeder, 9" Rod Belt"
type input "Nieco 25814 Push-Bar, Feeder, 9" Rod Belt"
type textarea "x"
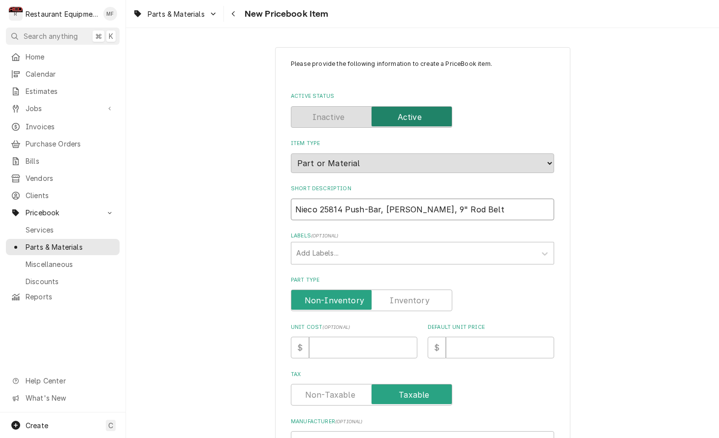
drag, startPoint x: 345, startPoint y: 200, endPoint x: 285, endPoint y: 205, distance: 59.7
click at [285, 205] on div "Please provide the following information to create a PriceBook item. Active Sta…" at bounding box center [422, 391] width 295 height 689
type input "Push-Bar, Feeder, 9" Rod Belt"
type textarea "x"
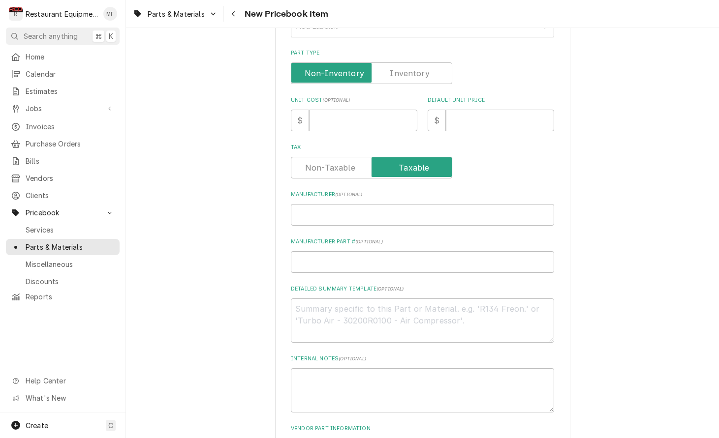
scroll to position [249, 0]
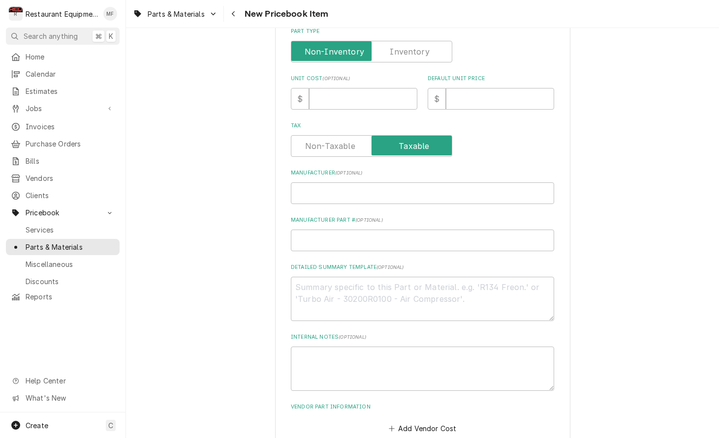
type input "Push-Bar, Feeder, 9" Rod Belt"
drag, startPoint x: 396, startPoint y: 165, endPoint x: 396, endPoint y: 174, distance: 9.4
click at [396, 169] on div "Manufacturer ( optional )" at bounding box center [422, 186] width 263 height 35
click at [396, 183] on input "Manufacturer ( optional )" at bounding box center [422, 194] width 263 height 22
paste input "Nieco 25814"
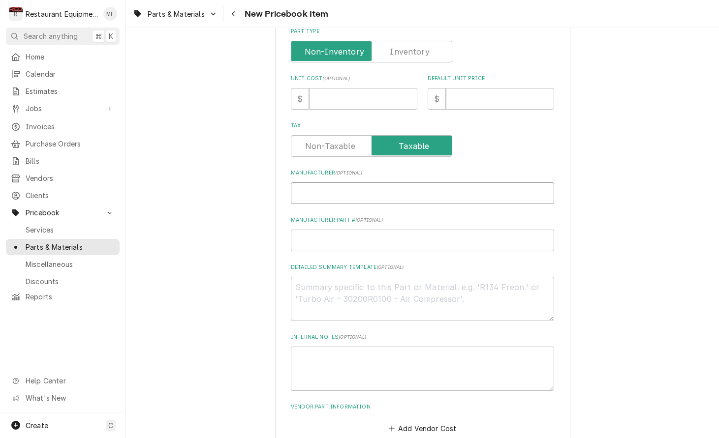
type input "Nieco 25814"
type textarea "x"
drag, startPoint x: 343, startPoint y: 182, endPoint x: 322, endPoint y: 183, distance: 21.2
click at [322, 183] on input "Nieco 25814" at bounding box center [422, 194] width 263 height 22
type input "Nieco"
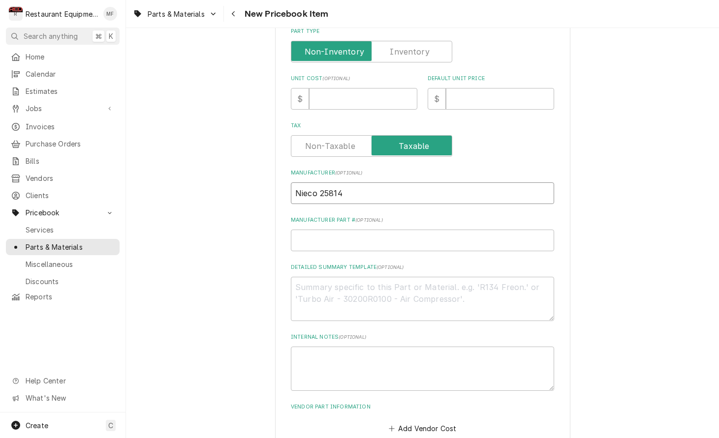
type textarea "x"
type input "Nieco"
click at [349, 234] on input "Manufacturer Part # ( optional )" at bounding box center [422, 241] width 263 height 22
paste input "25814"
type input "25814"
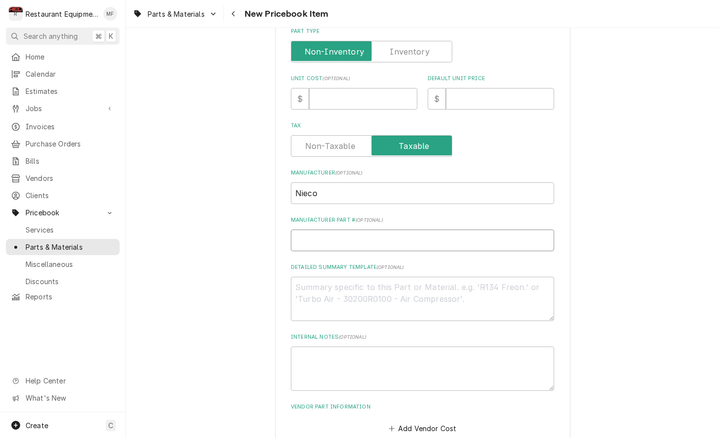
type textarea "x"
type input "25814"
click at [361, 88] on input "Unit Cost ( optional )" at bounding box center [363, 99] width 108 height 22
type input "1"
type textarea "x"
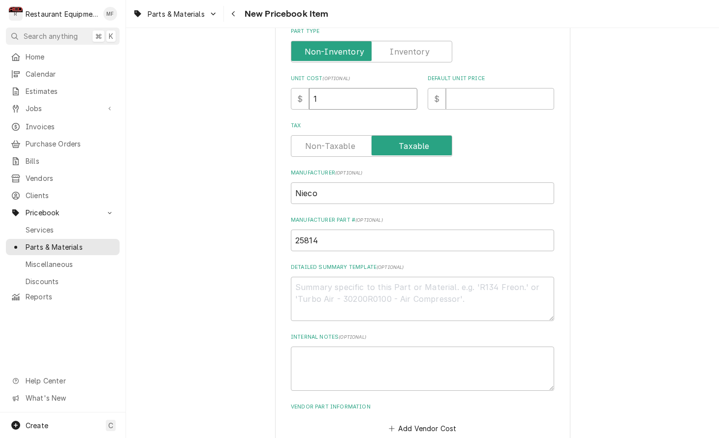
type input "13"
type textarea "x"
type input "133"
type textarea "x"
type input "133.6"
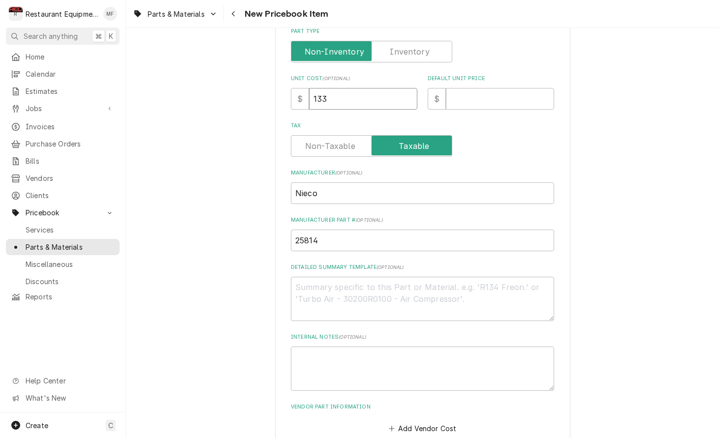
type textarea "x"
type input "133.67"
type textarea "x"
type input "133.67"
click at [482, 95] on input "Default Unit Price" at bounding box center [500, 99] width 108 height 22
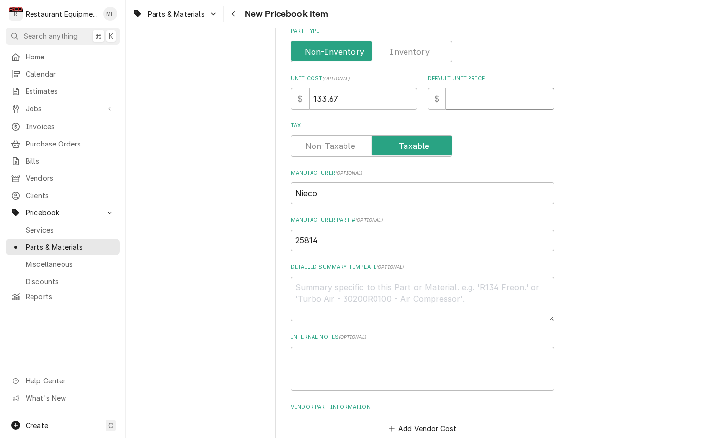
type input "2"
type textarea "x"
type input "20"
type textarea "x"
type input "204"
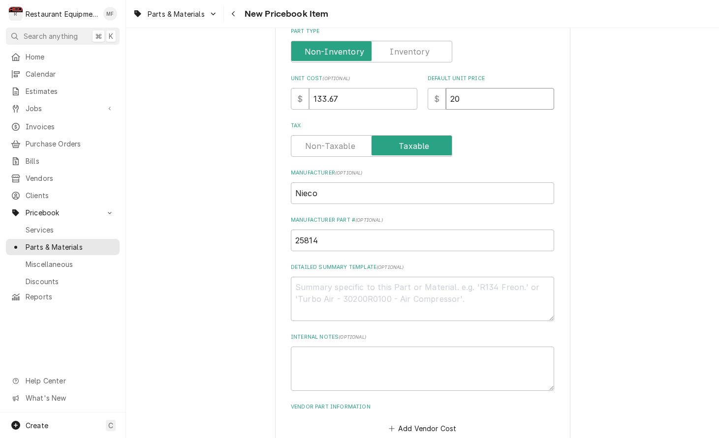
type textarea "x"
type input "204.3"
type textarea "x"
type input "204.38"
type textarea "x"
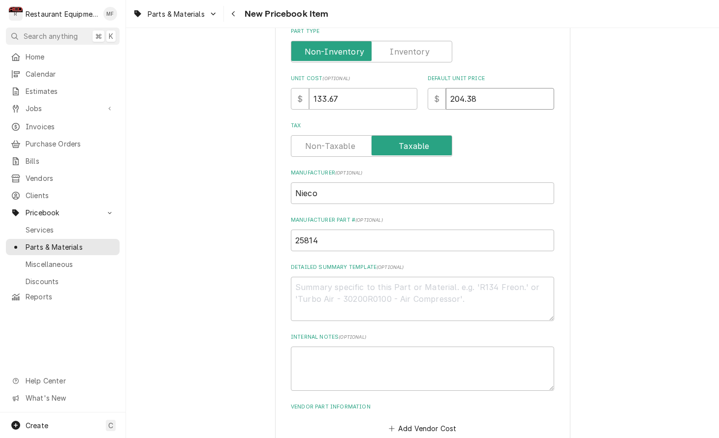
type input "204.38"
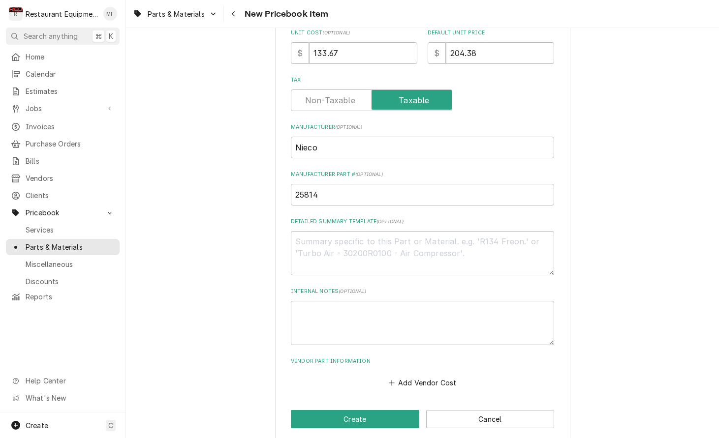
scroll to position [294, 0]
click at [446, 376] on button "Add Vendor Cost" at bounding box center [422, 383] width 71 height 14
type textarea "x"
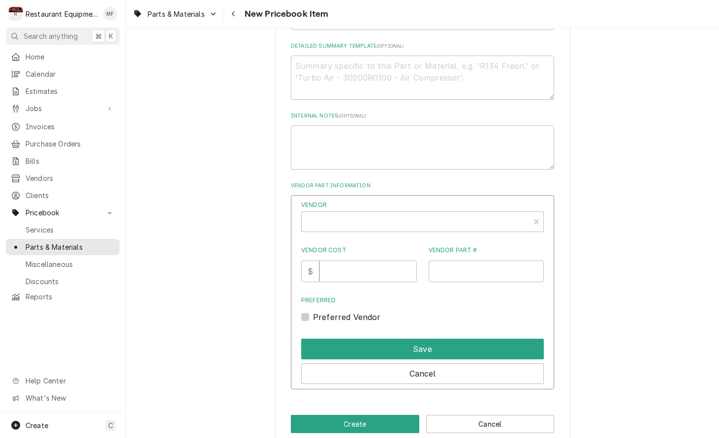
scroll to position [474, 0]
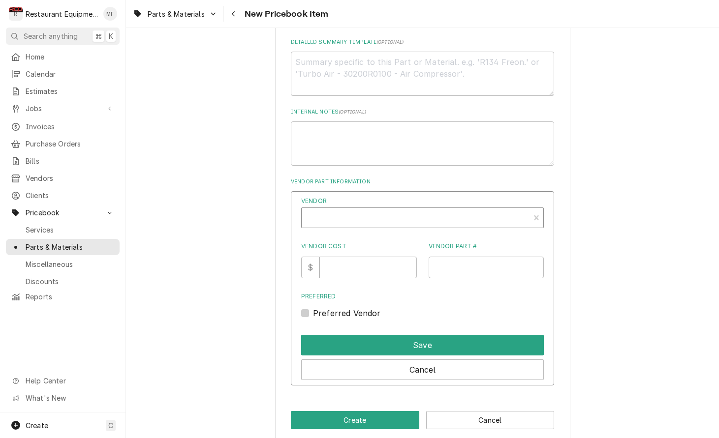
click at [418, 216] on div "Vendor" at bounding box center [422, 218] width 243 height 21
type input "parts tow"
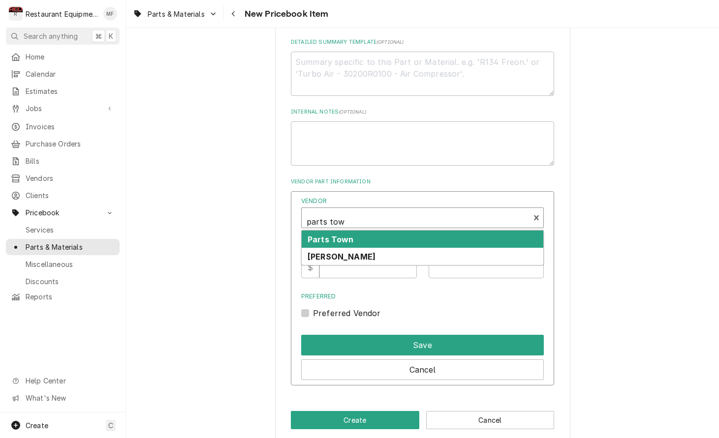
click at [414, 231] on div "Parts Town" at bounding box center [423, 239] width 242 height 17
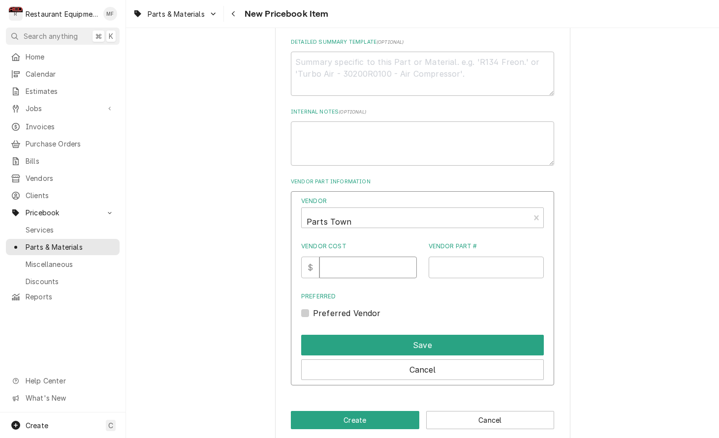
click at [363, 263] on input "Vendor Cost" at bounding box center [367, 268] width 97 height 22
type input "133.67"
click at [462, 259] on input "Vendor Part #" at bounding box center [487, 268] width 116 height 22
paste input "NC25814"
type input "NC25814"
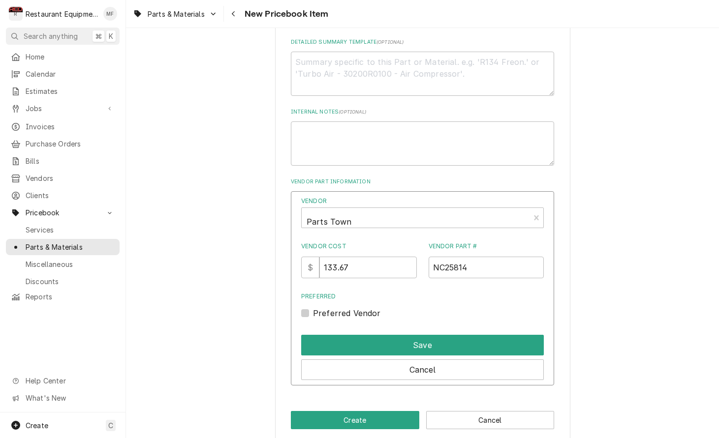
drag, startPoint x: 306, startPoint y: 302, endPoint x: 310, endPoint y: 311, distance: 9.9
click at [313, 308] on label "Preferred Vendor" at bounding box center [347, 314] width 68 height 12
click at [313, 308] on input "Preferred" at bounding box center [434, 319] width 243 height 22
checkbox input "true"
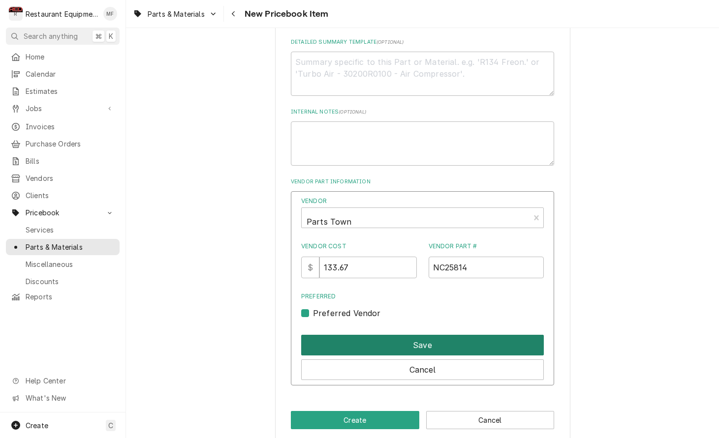
click at [358, 335] on button "Save" at bounding box center [422, 345] width 243 height 21
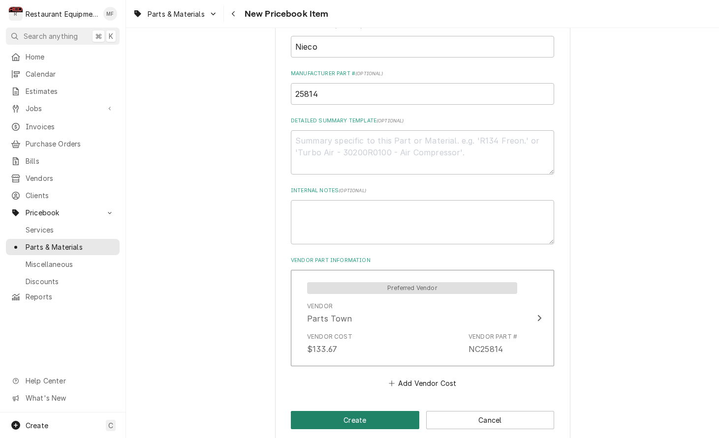
click at [383, 411] on button "Create" at bounding box center [355, 420] width 128 height 18
type textarea "x"
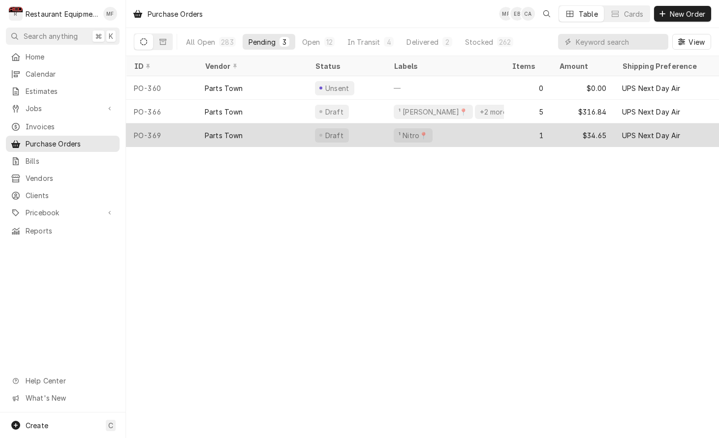
click at [278, 130] on div "Parts Town" at bounding box center [252, 136] width 110 height 24
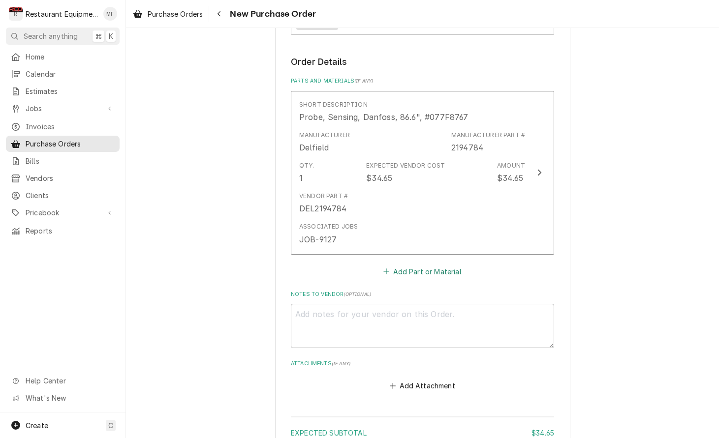
scroll to position [383, 0]
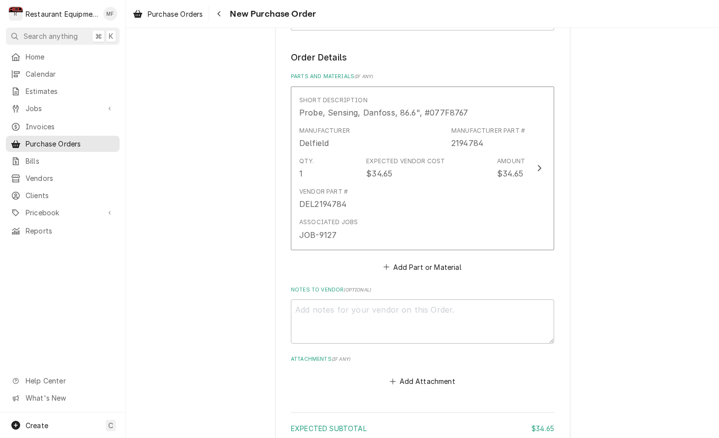
click at [440, 260] on button "Add Part or Material" at bounding box center [422, 267] width 81 height 14
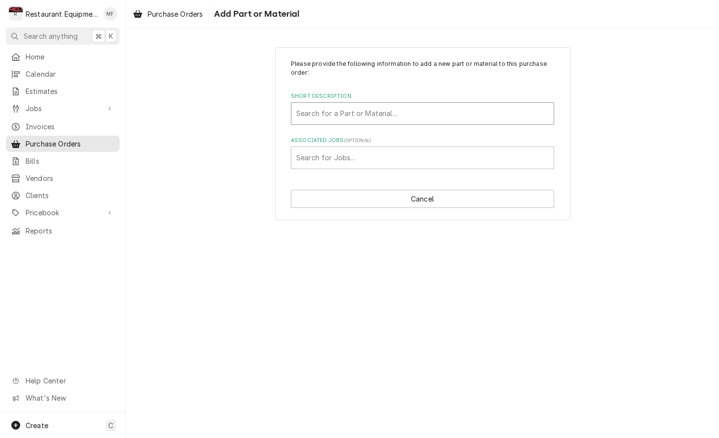
click at [432, 117] on div "Short Description" at bounding box center [422, 114] width 252 height 18
type input "25814"
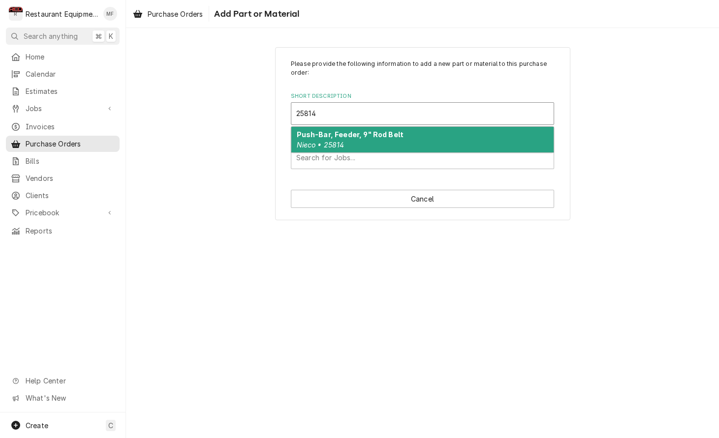
click at [424, 132] on div "Push-Bar, [PERSON_NAME], 9" Rod Belt Nieco • 25814" at bounding box center [422, 140] width 262 height 26
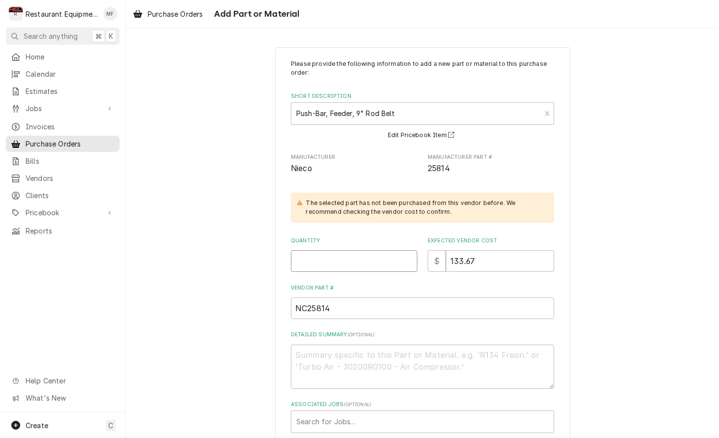
click at [385, 256] on input "Quantity" at bounding box center [354, 261] width 126 height 22
type textarea "x"
type input "3"
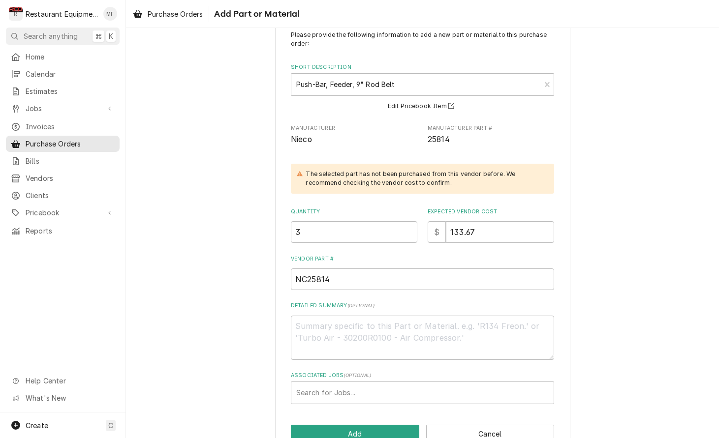
scroll to position [34, 0]
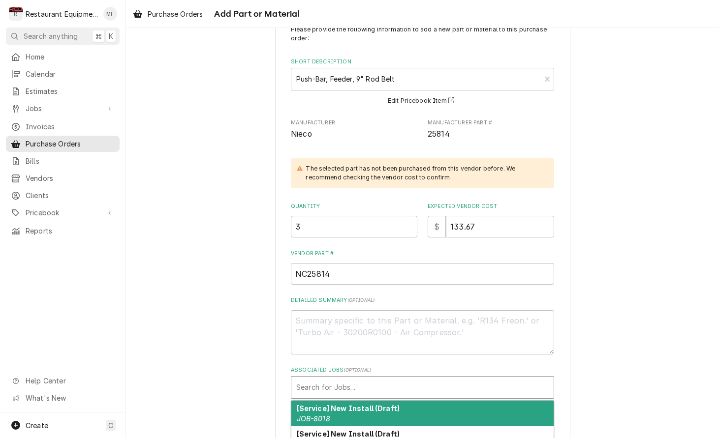
click at [406, 379] on div "Associated Jobs" at bounding box center [422, 388] width 252 height 18
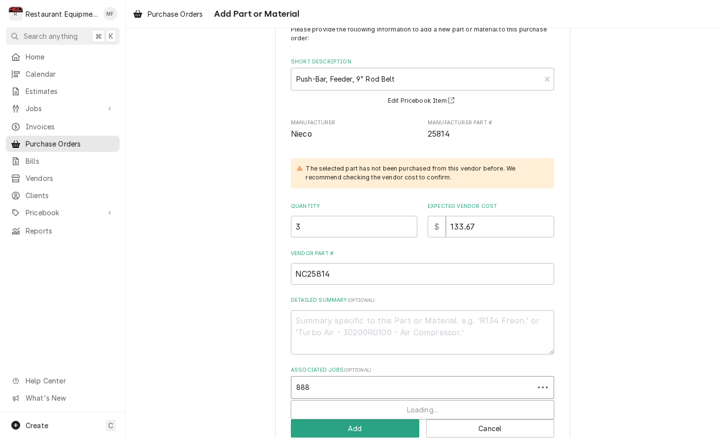
type input "8885"
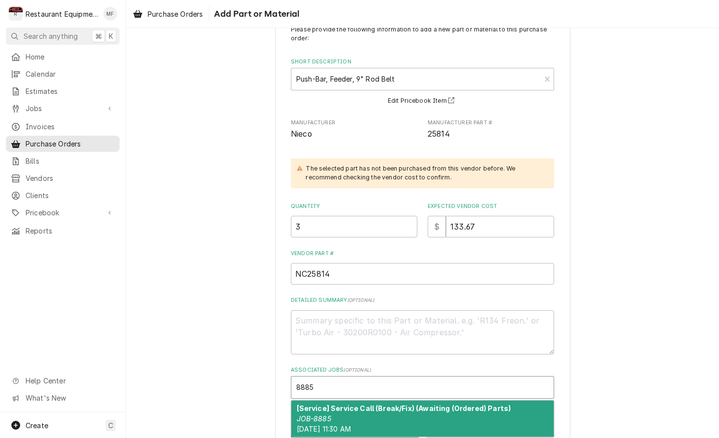
click at [391, 409] on strong "[Service] Service Call (Break/Fix) (Awaiting (Ordered) Parts)" at bounding box center [404, 408] width 215 height 8
type textarea "x"
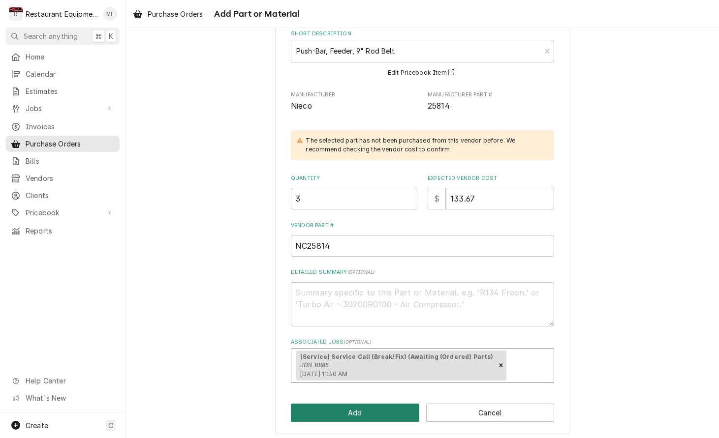
click at [389, 408] on button "Add" at bounding box center [355, 413] width 128 height 18
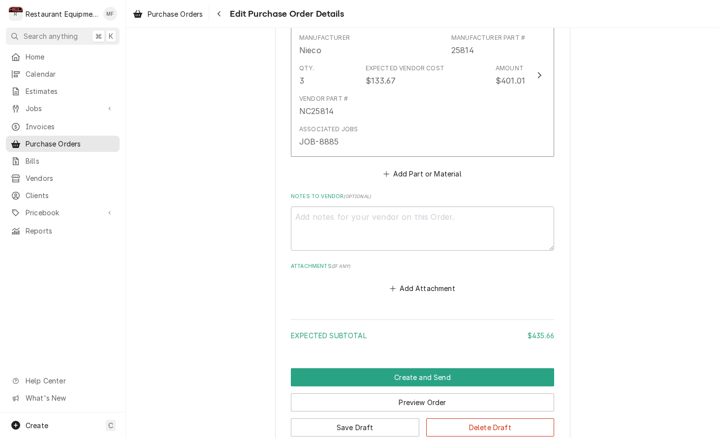
scroll to position [646, 0]
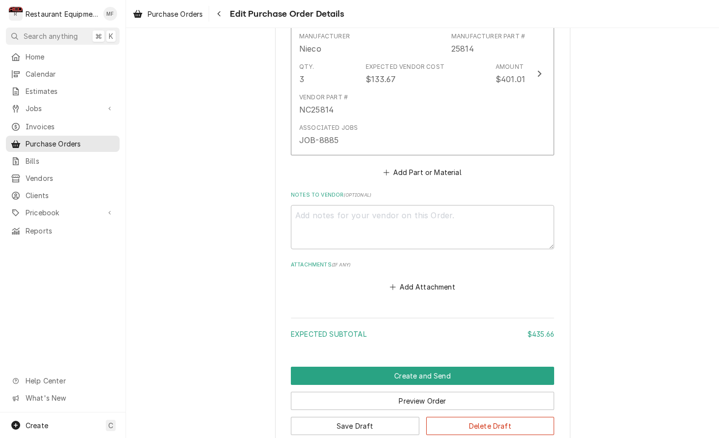
click at [398, 417] on button "Save Draft" at bounding box center [355, 426] width 128 height 18
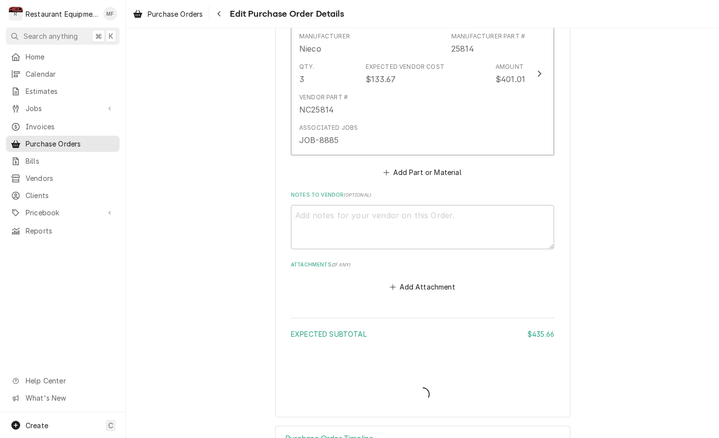
type textarea "x"
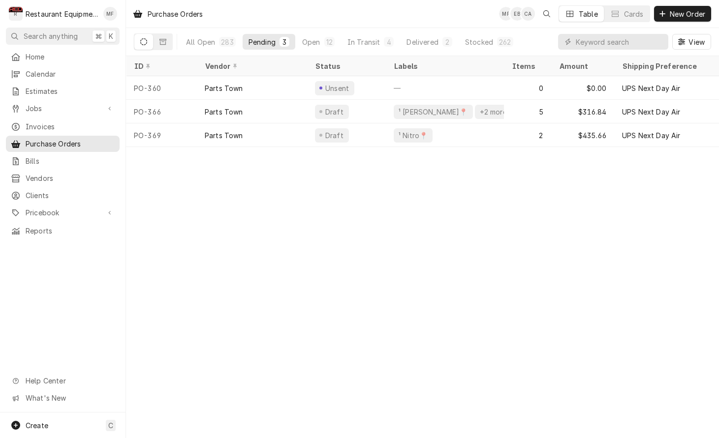
click at [554, 221] on div "Purchase Orders MF EB CA Table Cards New Order All Open 283 Pending 3 Open 12 I…" at bounding box center [422, 219] width 593 height 438
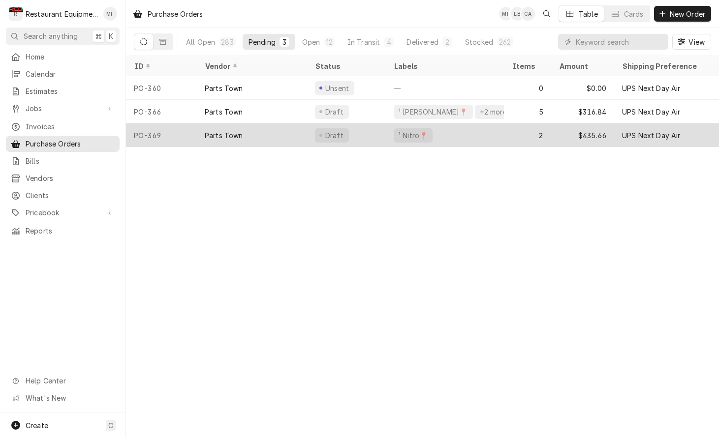
click at [516, 139] on div "2" at bounding box center [527, 136] width 47 height 24
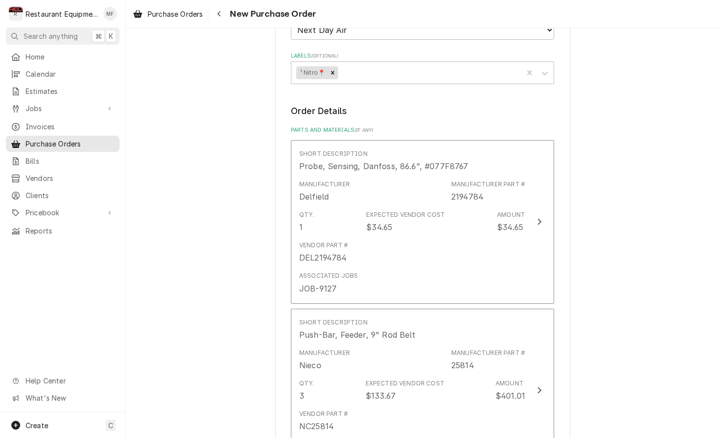
scroll to position [331, 0]
